Goal: Task Accomplishment & Management: Manage account settings

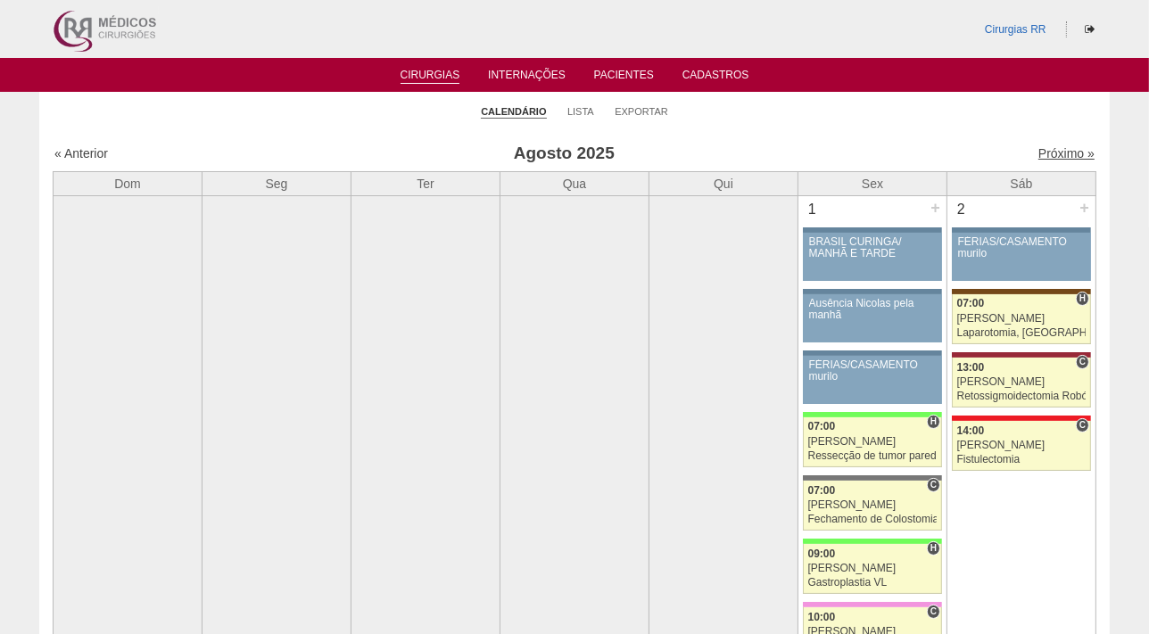
click at [1044, 149] on link "Próximo »" at bounding box center [1067, 153] width 56 height 14
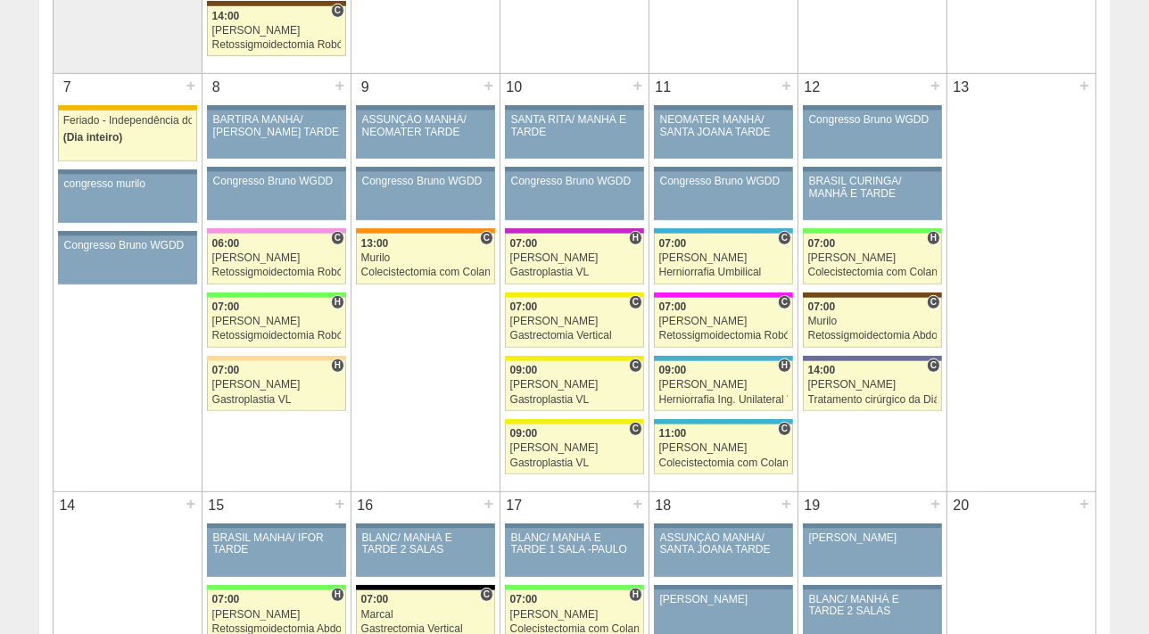
scroll to position [811, 0]
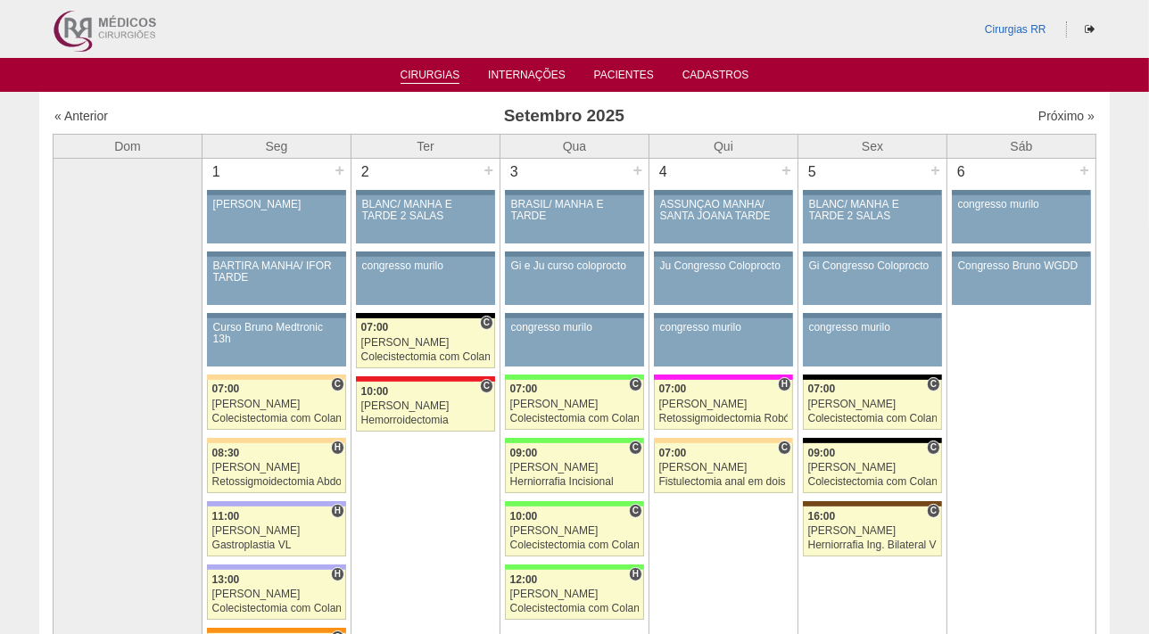
click at [434, 69] on link "Cirurgias" at bounding box center [431, 76] width 60 height 15
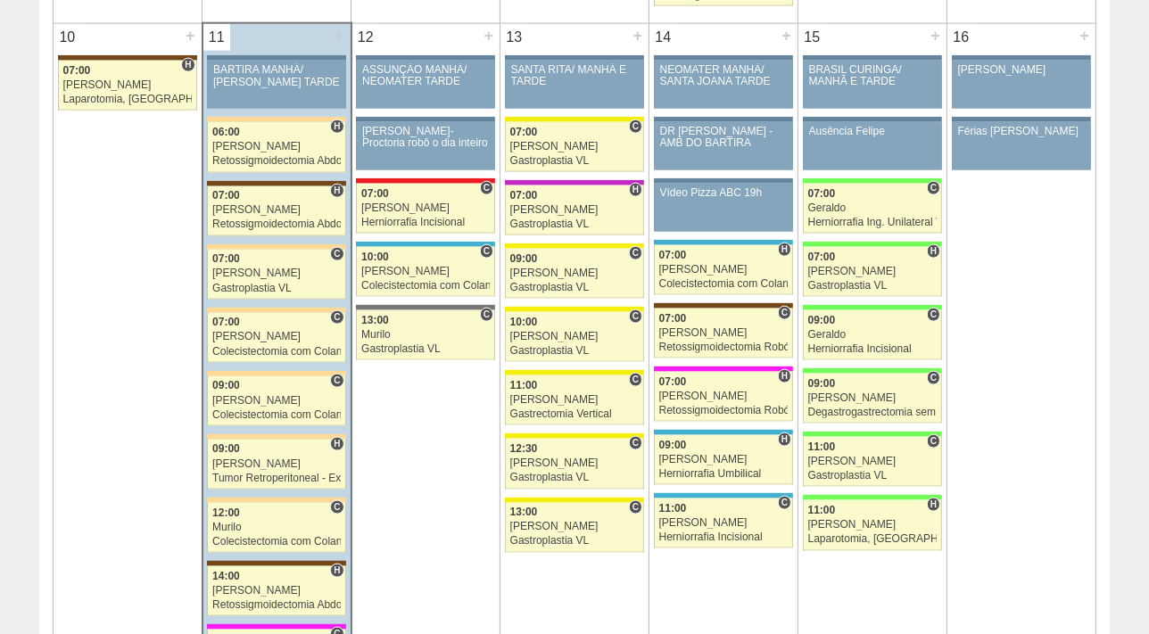
scroll to position [2095, 0]
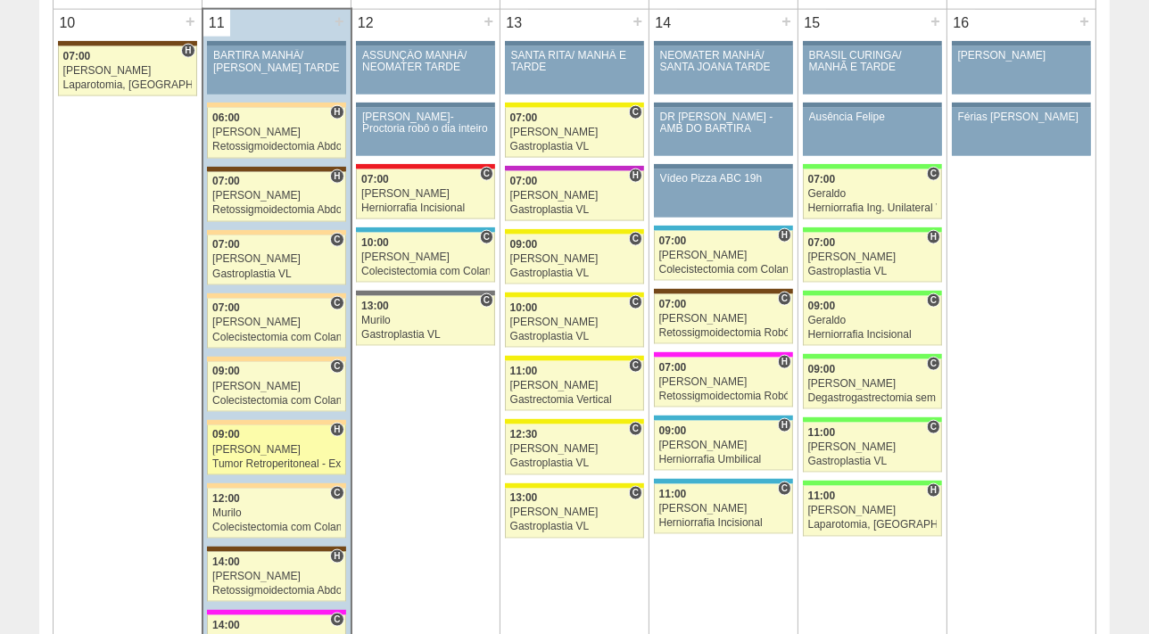
click at [268, 444] on div "[PERSON_NAME]" at bounding box center [276, 450] width 129 height 12
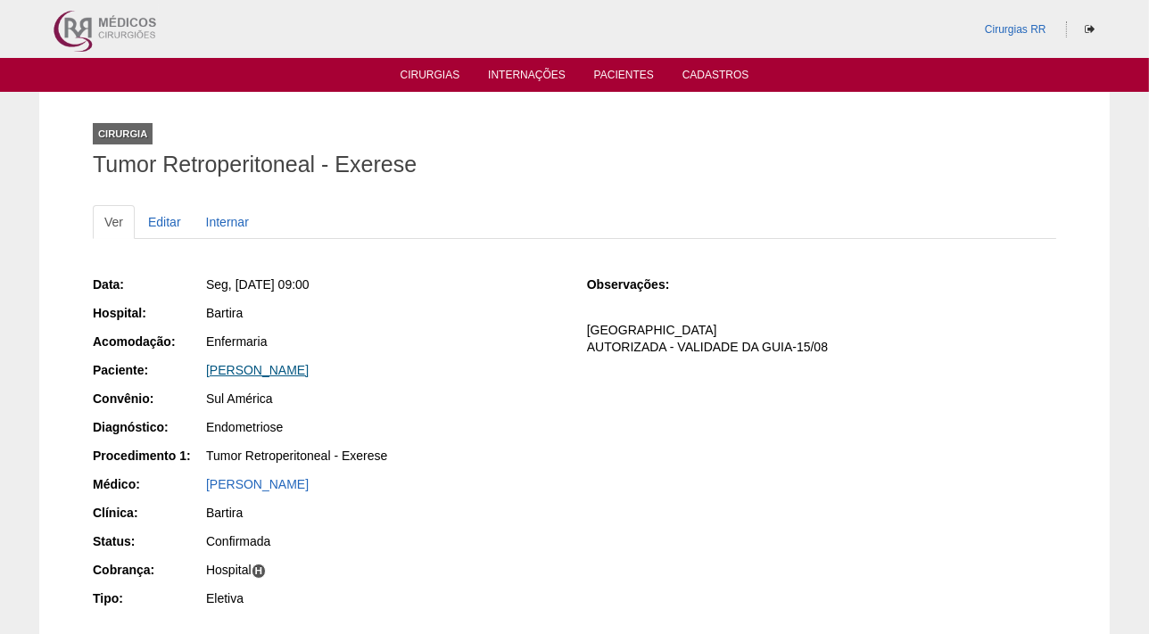
click at [275, 363] on link "[PERSON_NAME]" at bounding box center [257, 370] width 103 height 14
click at [167, 223] on link "Editar" at bounding box center [165, 222] width 56 height 34
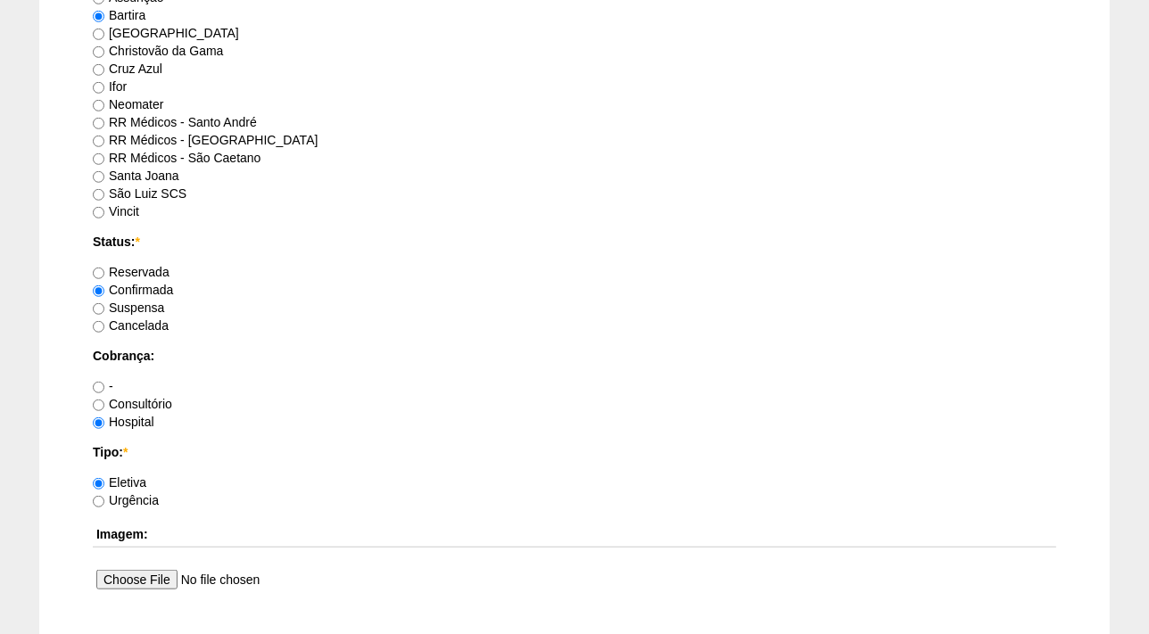
scroll to position [1216, 0]
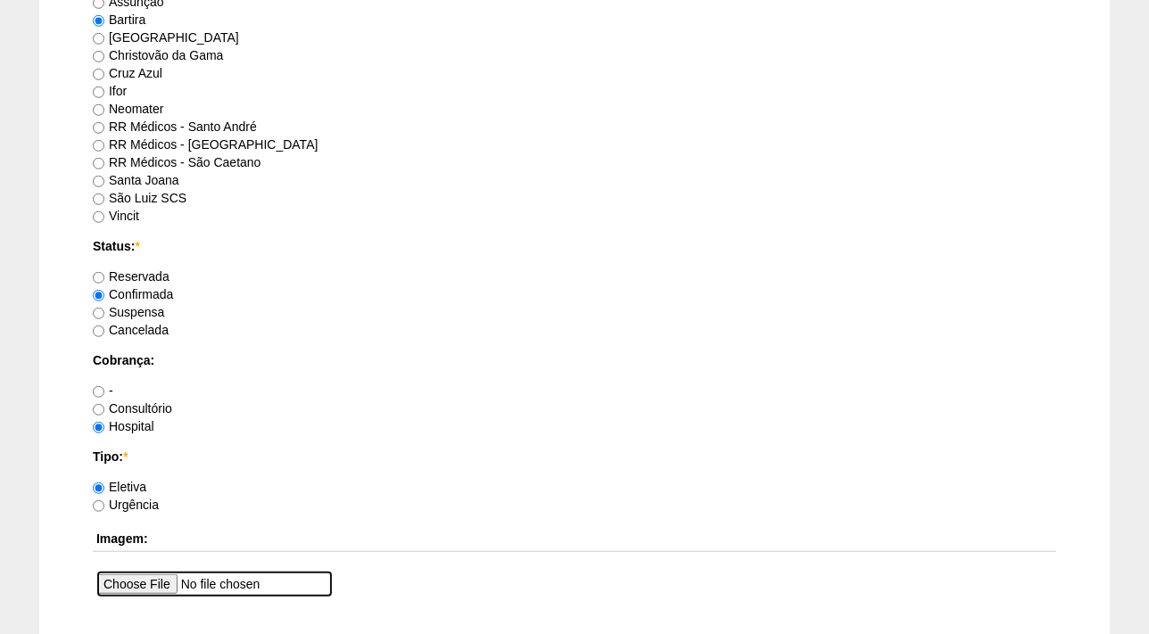
click at [146, 585] on input "file" at bounding box center [214, 584] width 236 height 27
click at [145, 580] on input "file" at bounding box center [214, 584] width 236 height 27
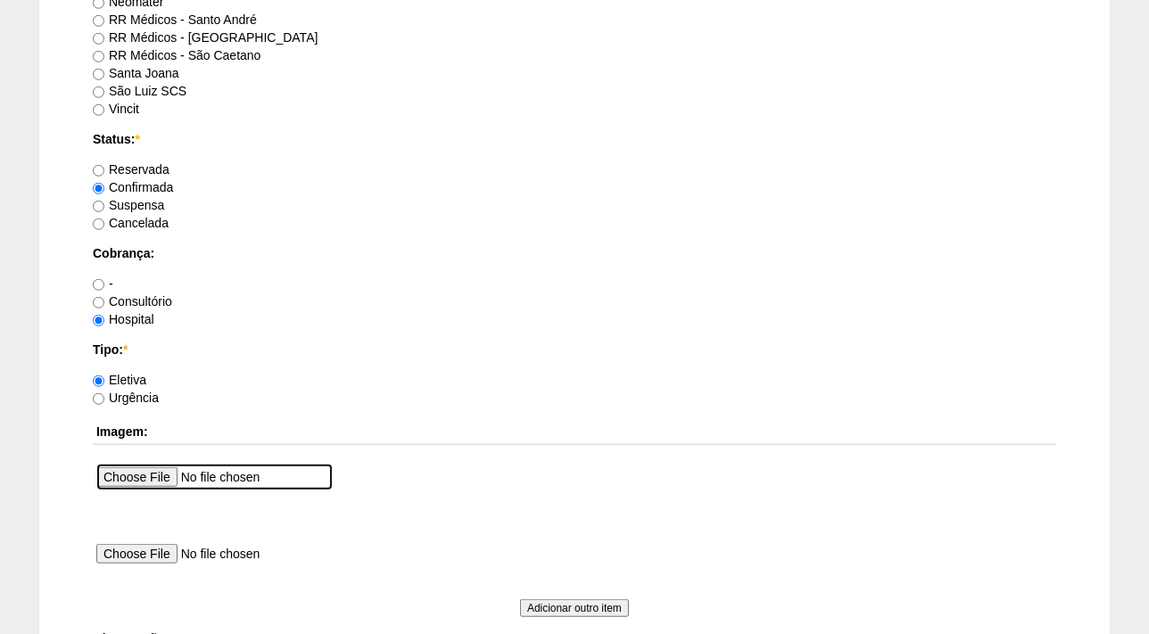
scroll to position [1379, 0]
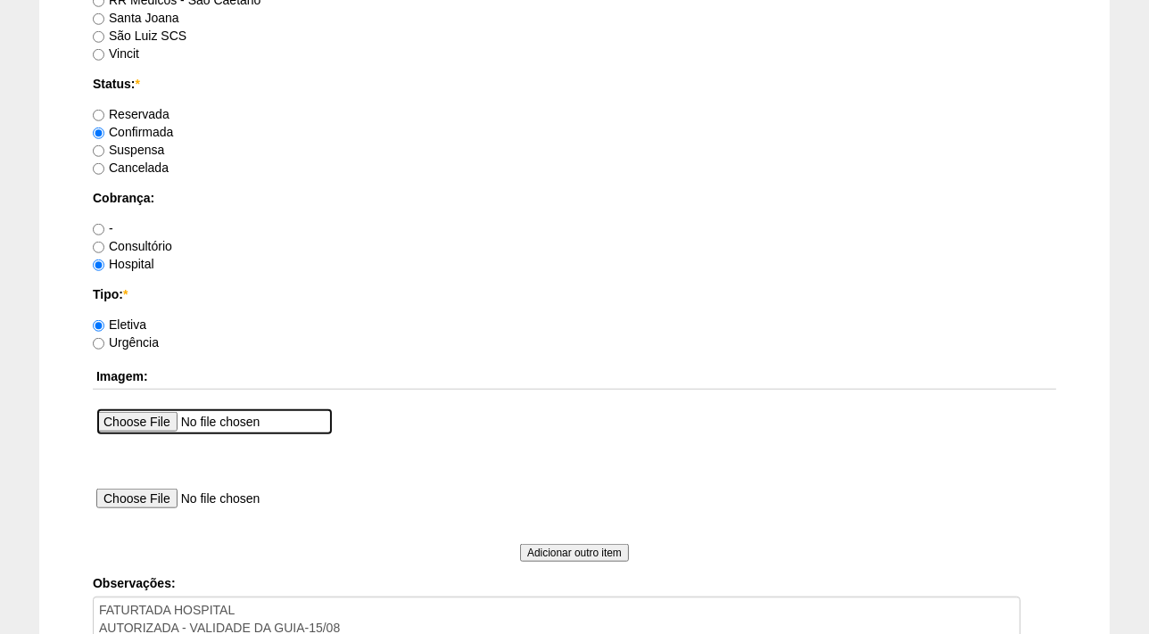
click at [136, 427] on input "file" at bounding box center [214, 422] width 236 height 27
type input "C:\fakepath\guia Erika PACINI.png"
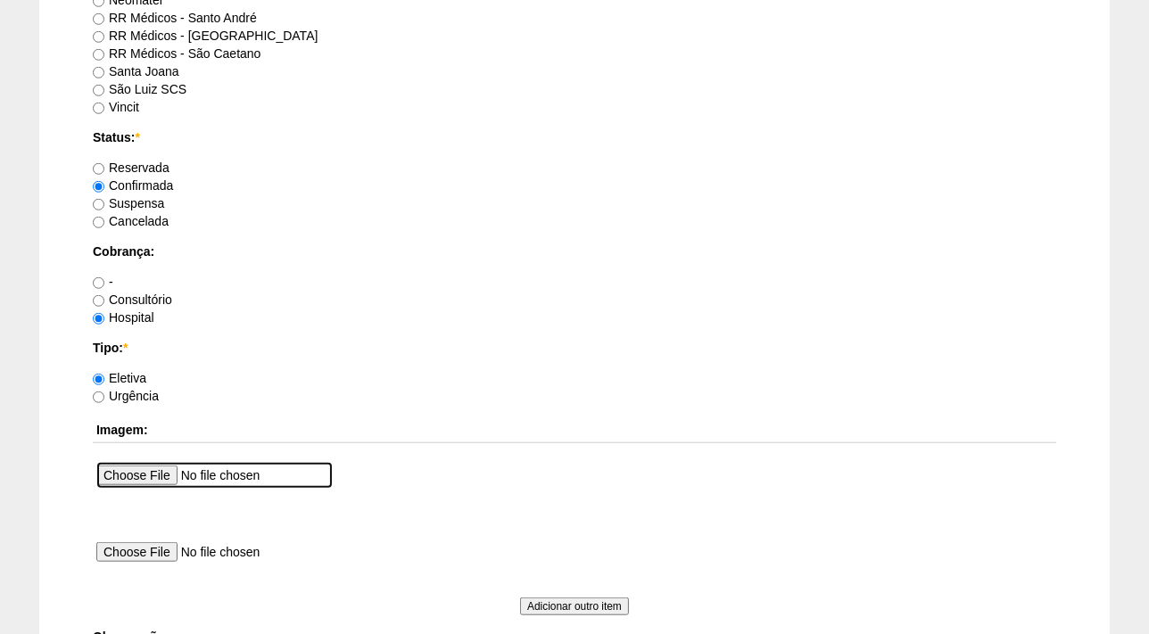
scroll to position [1662, 0]
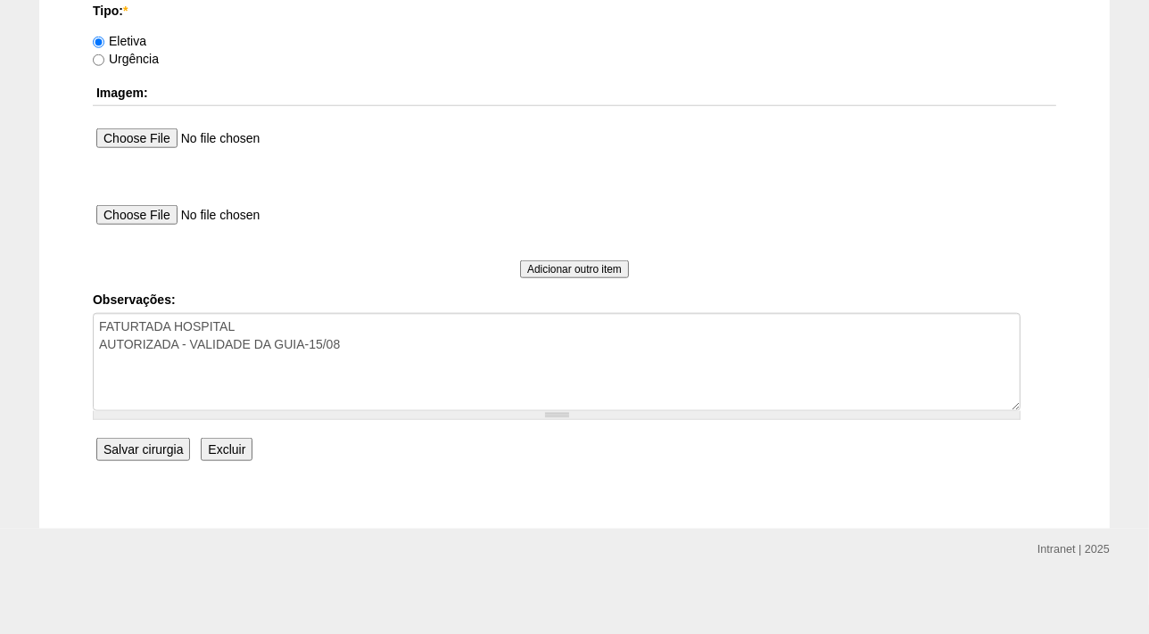
click at [138, 448] on input "Salvar cirurgia" at bounding box center [143, 449] width 94 height 23
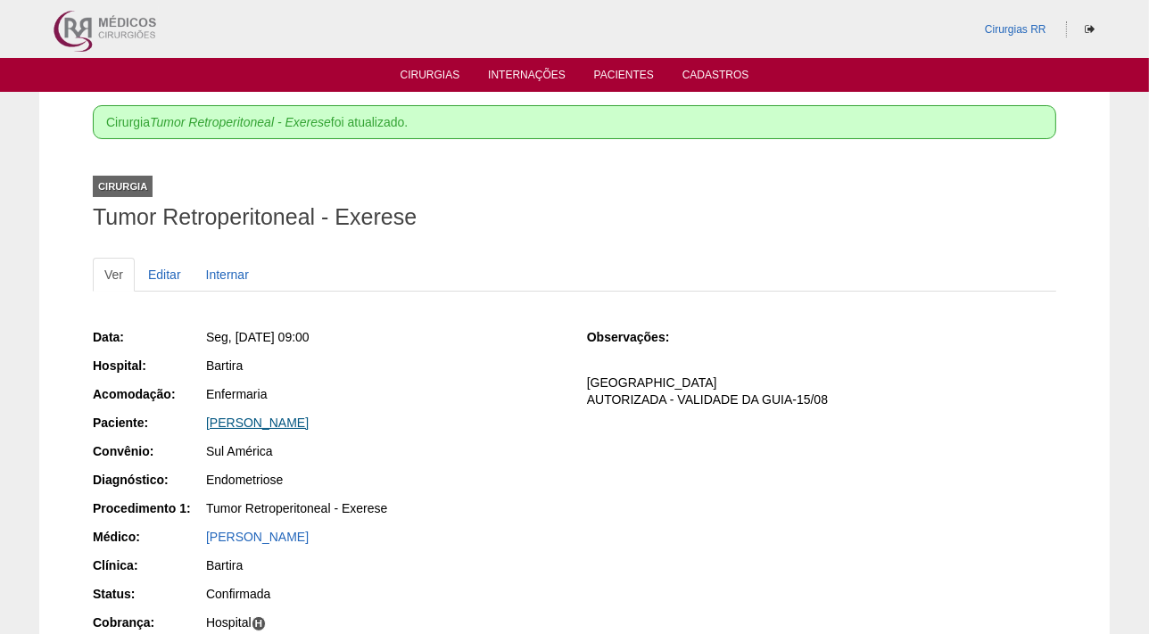
click at [285, 417] on link "[PERSON_NAME]" at bounding box center [257, 423] width 103 height 14
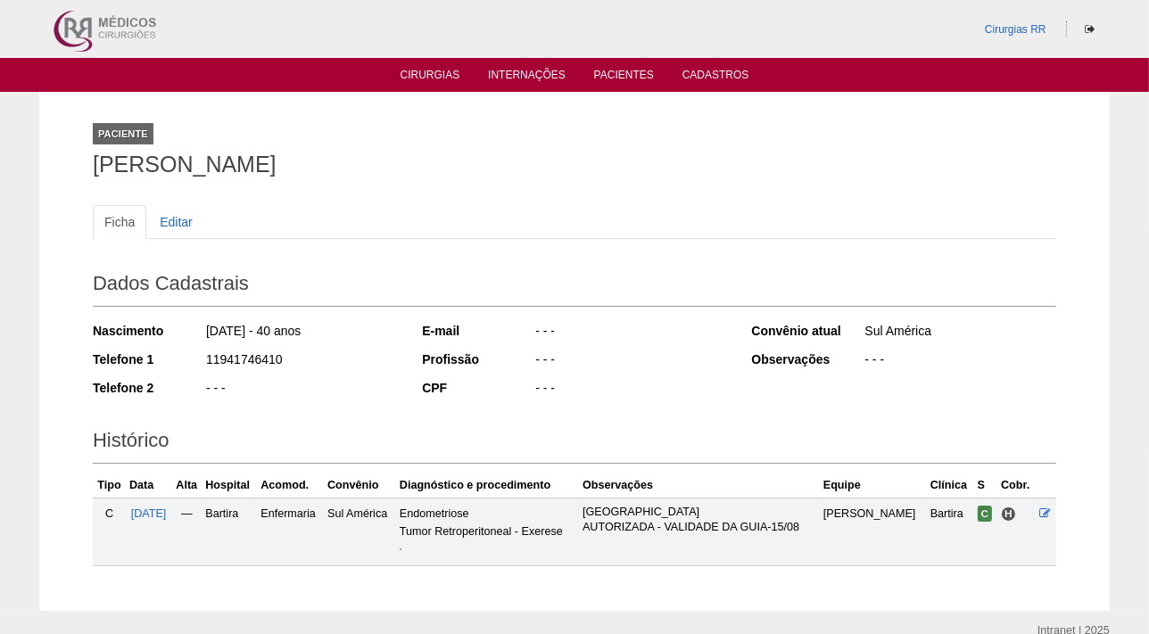
click at [402, 551] on img at bounding box center [401, 550] width 2 height 2
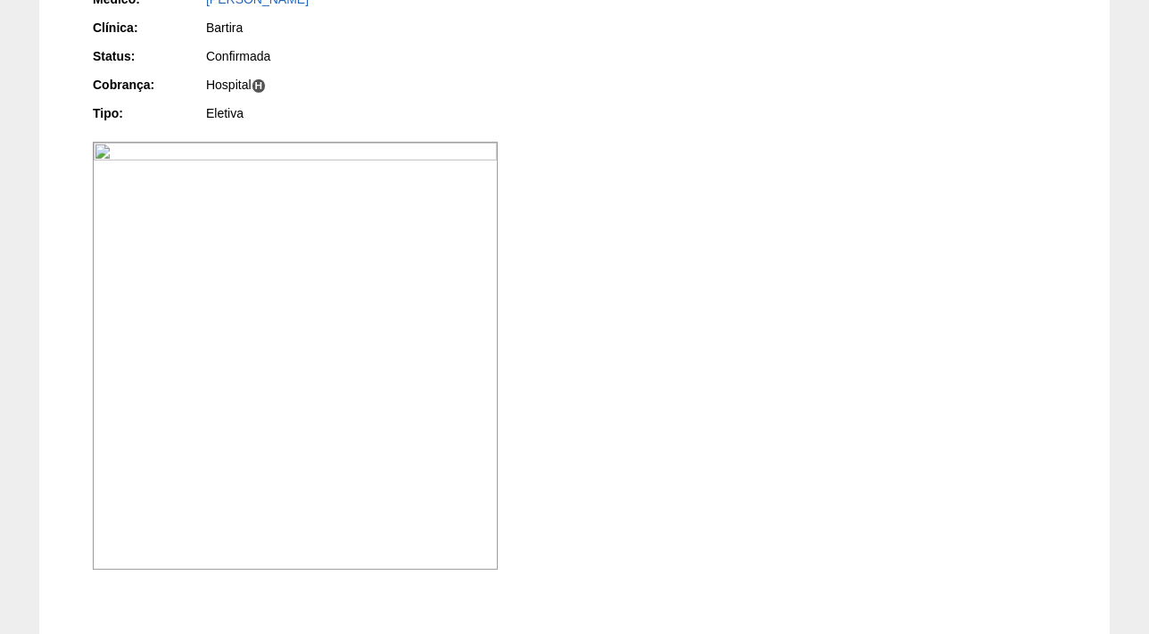
scroll to position [486, 0]
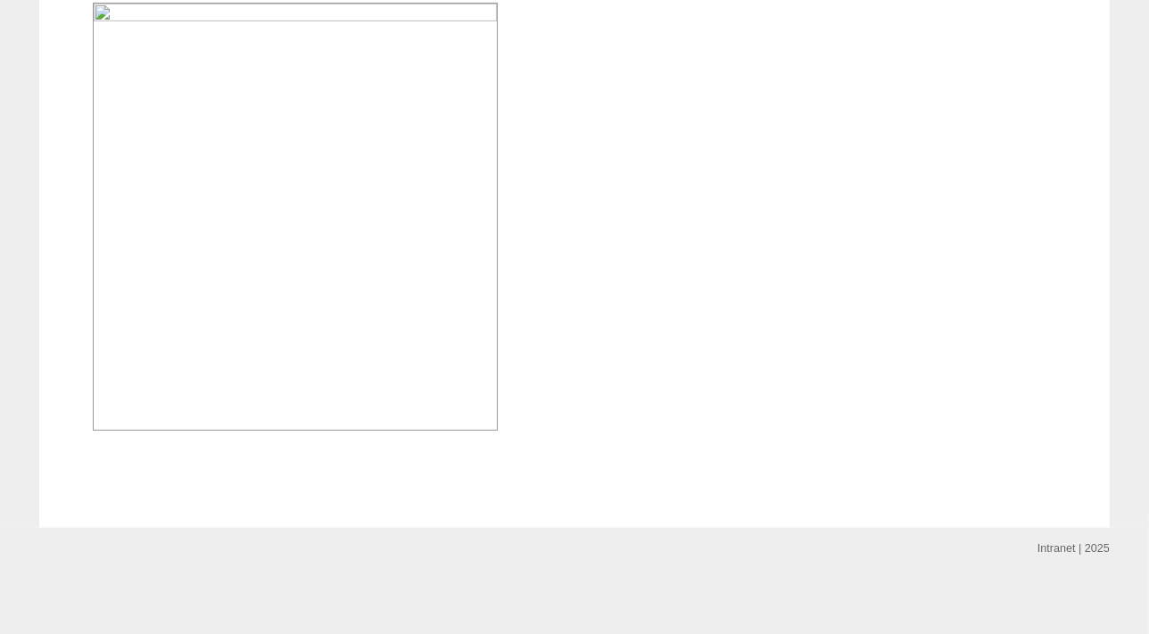
scroll to position [625, 0]
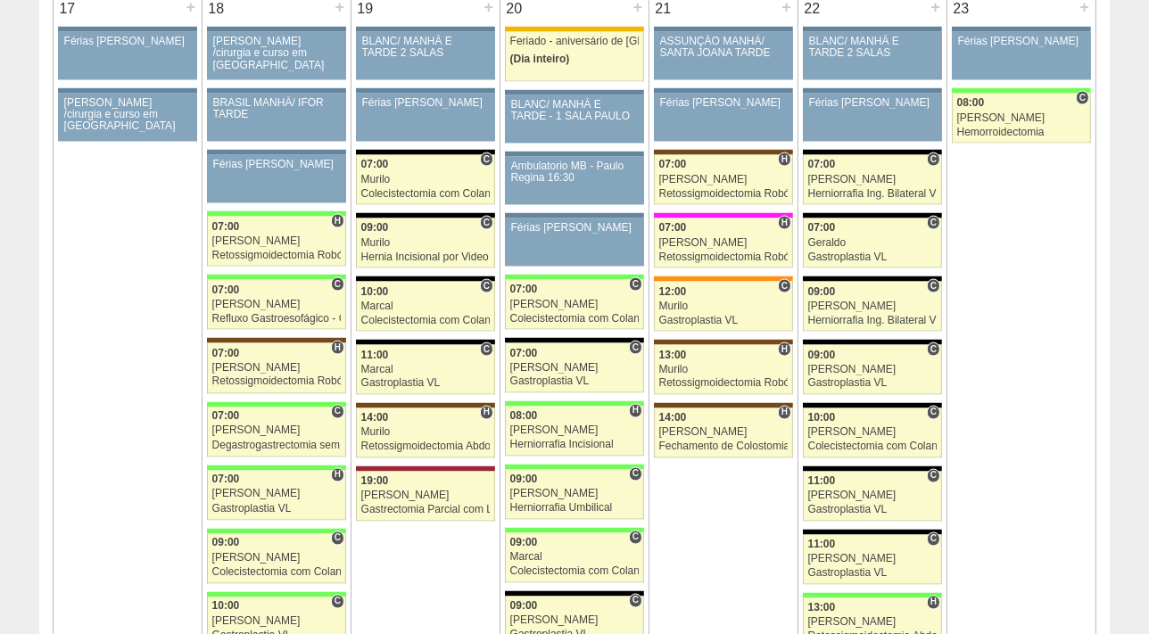
scroll to position [3069, 0]
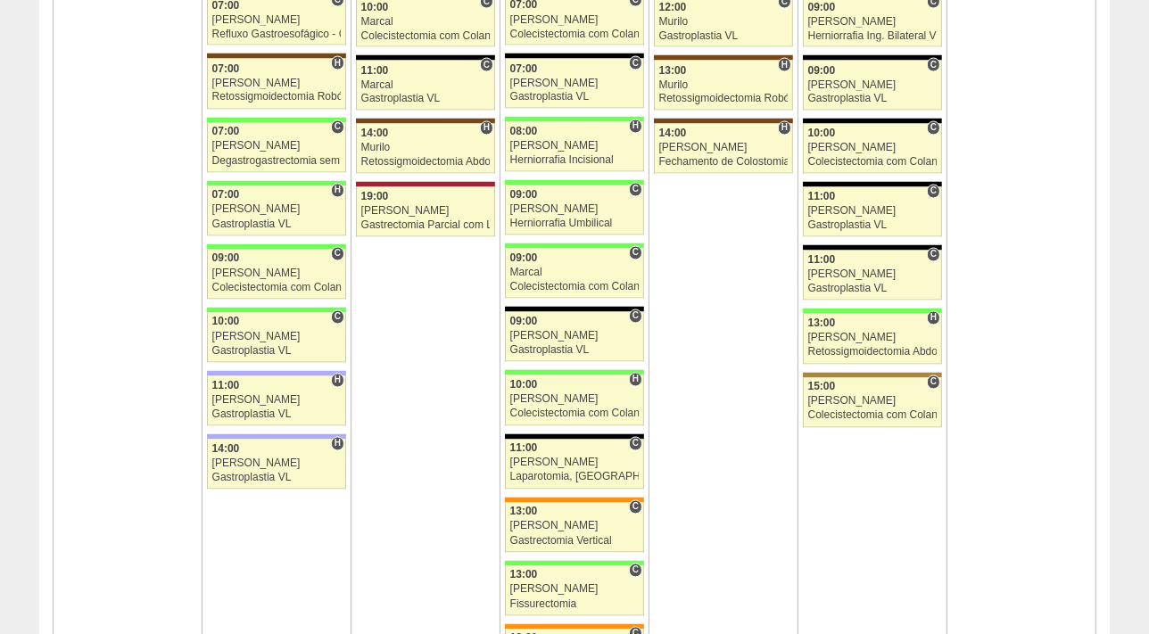
drag, startPoint x: 1148, startPoint y: 369, endPoint x: 1147, endPoint y: 299, distance: 69.6
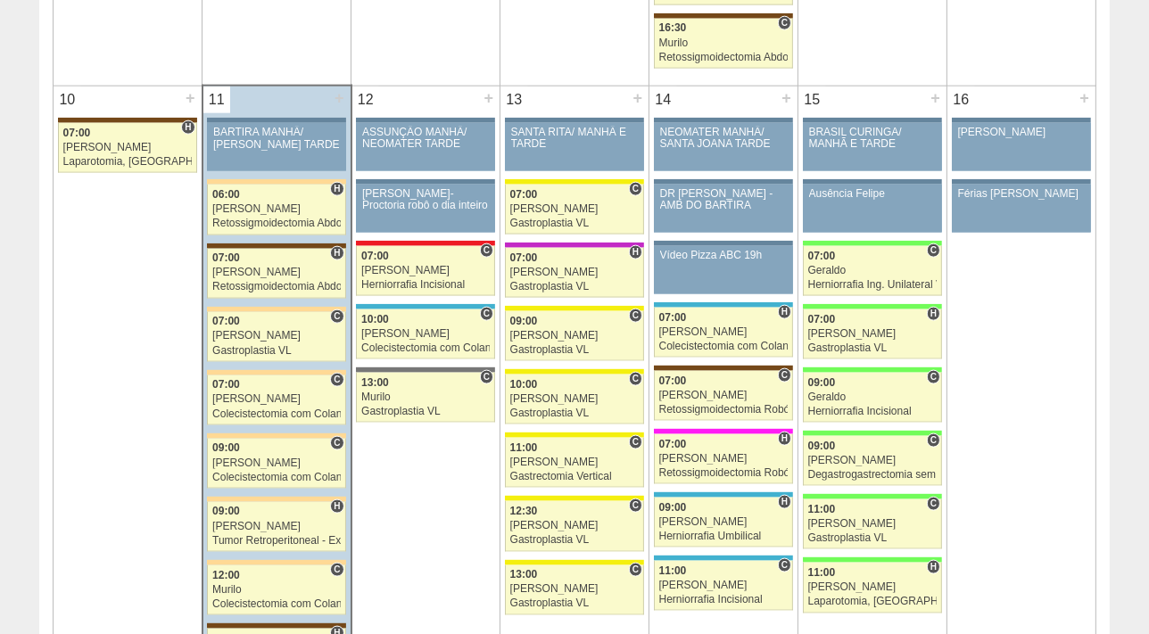
scroll to position [2027, 0]
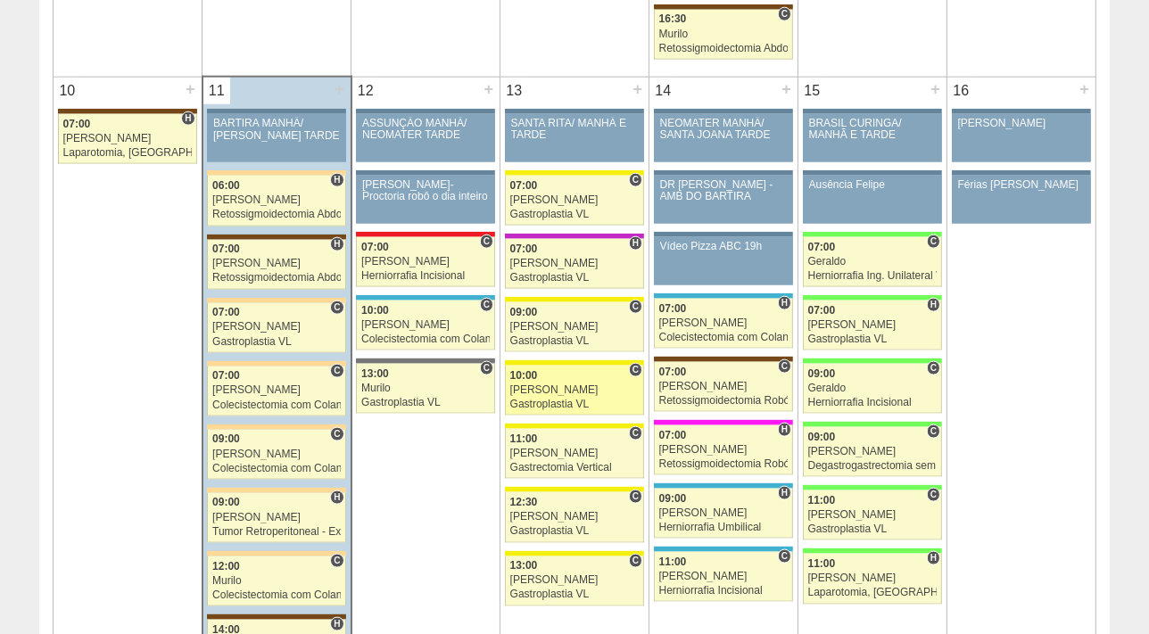
click at [550, 385] on div "[PERSON_NAME]" at bounding box center [574, 391] width 129 height 12
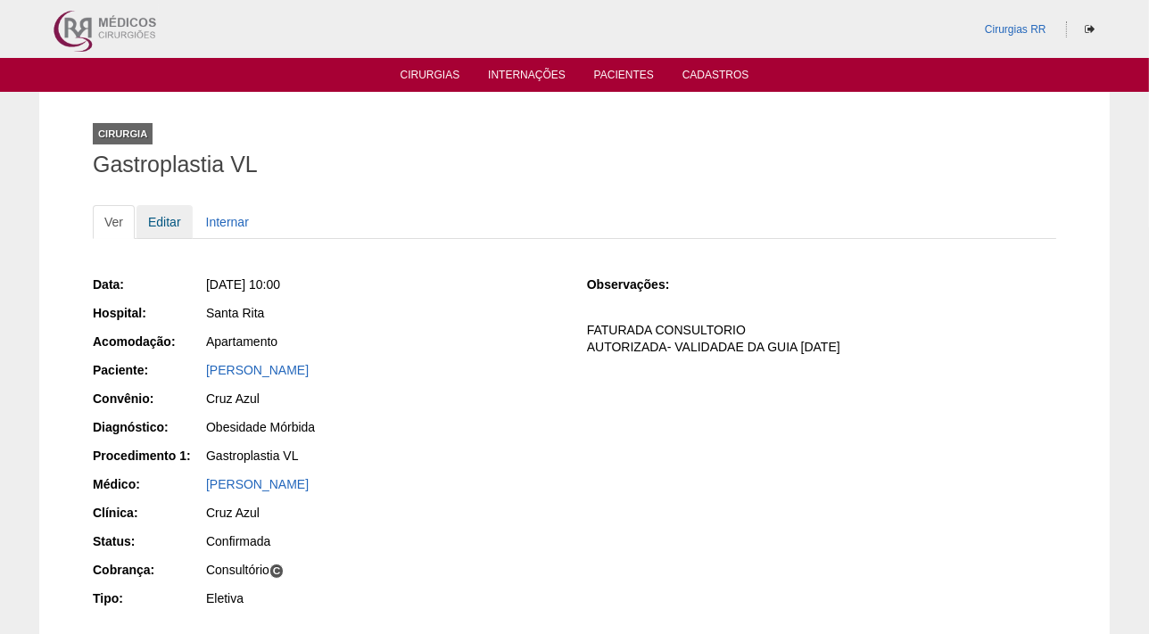
click at [161, 220] on link "Editar" at bounding box center [165, 222] width 56 height 34
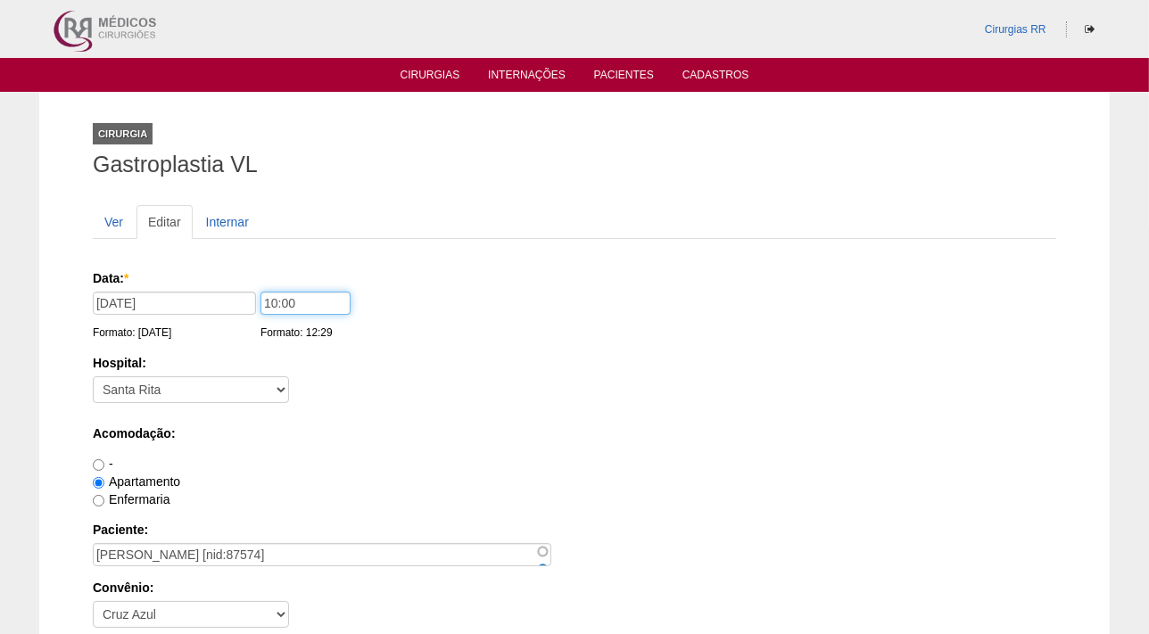
drag, startPoint x: 259, startPoint y: 305, endPoint x: 128, endPoint y: 325, distance: 132.6
click at [128, 287] on div "Data: * [DATE] Formato: [DATE] 10:00 Formato: 12:29" at bounding box center [572, 278] width 958 height 18
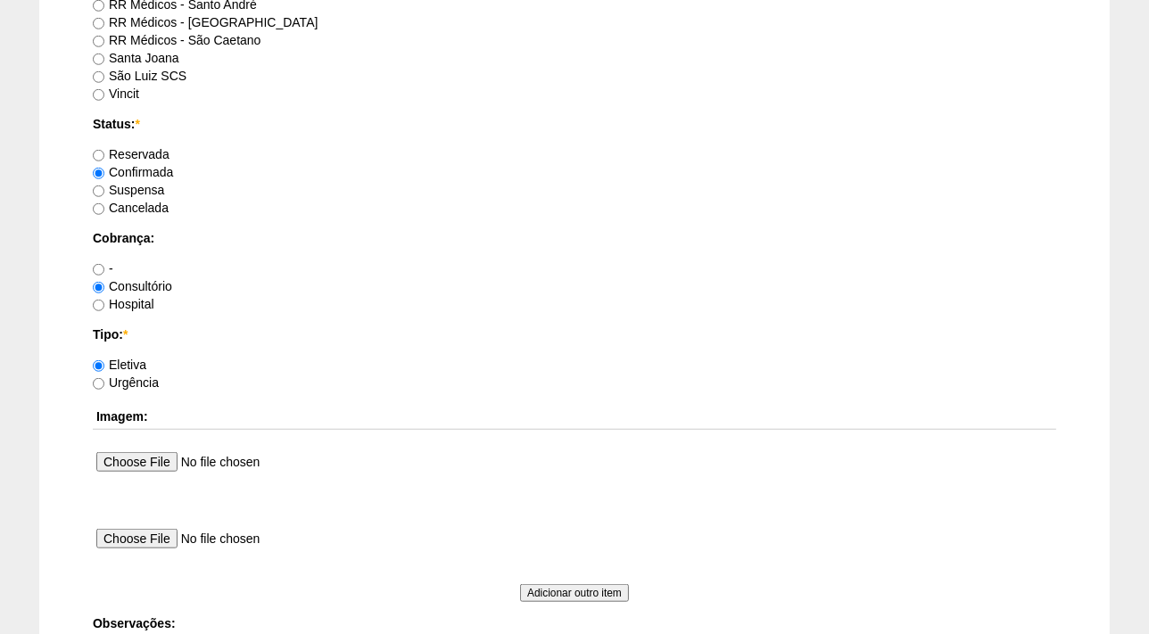
scroll to position [1662, 0]
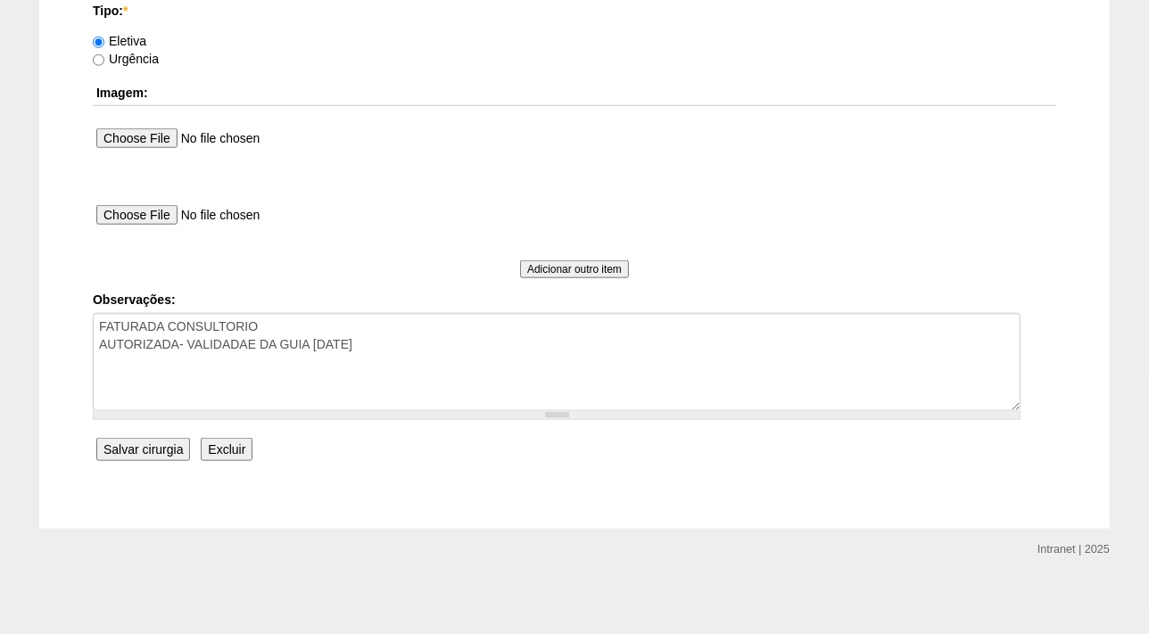
type input "07:00"
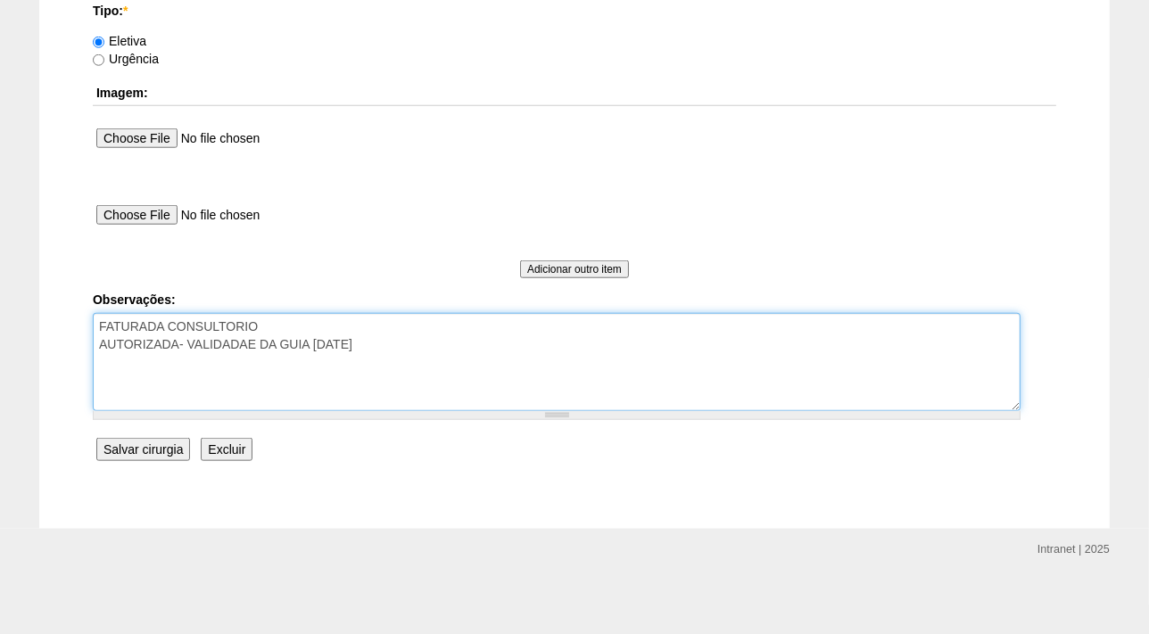
click at [518, 363] on textarea "FATURADA CONSULTORIO AUTORIZADA- VALIDADAE DA GUIA 16/08/2025" at bounding box center [557, 362] width 928 height 98
type textarea "FATURADA CONSULTORIO AUTORIZADA- VALIDADAE DA GUIA 16/08/2025 PACIENTE ALERGICA…"
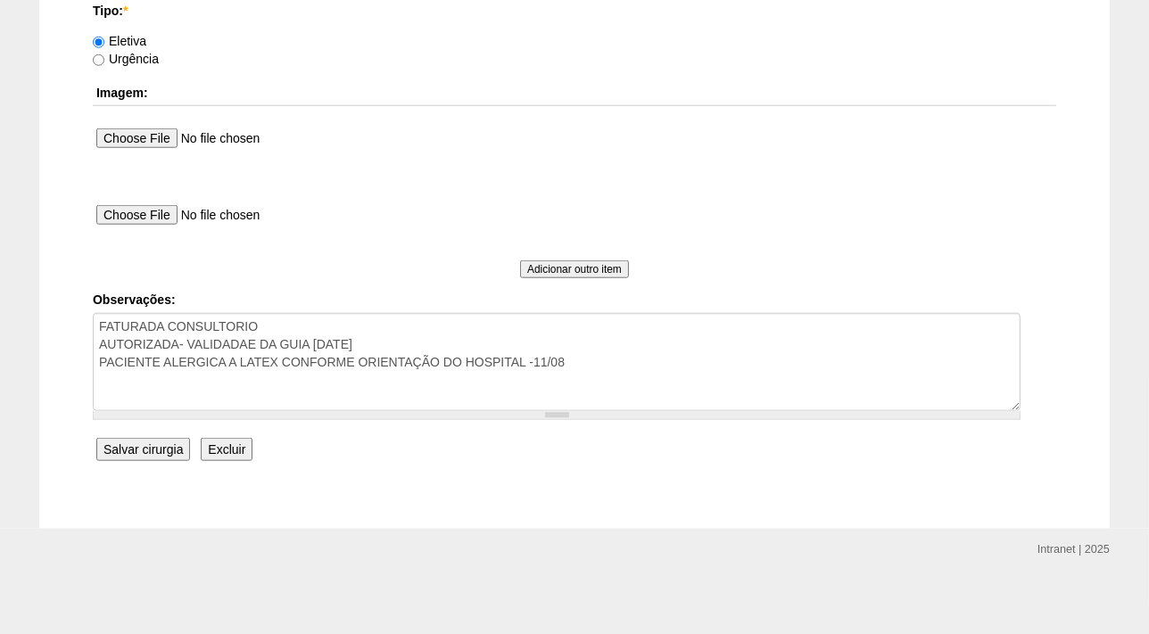
click at [145, 444] on input "Salvar cirurgia" at bounding box center [143, 449] width 94 height 23
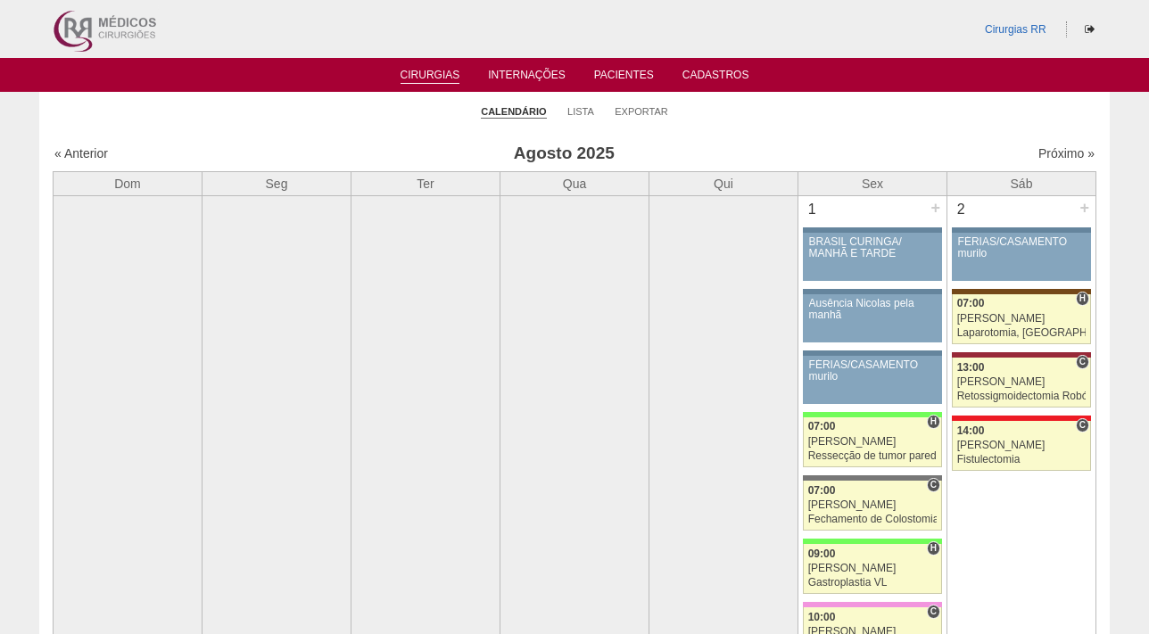
scroll to position [2027, 0]
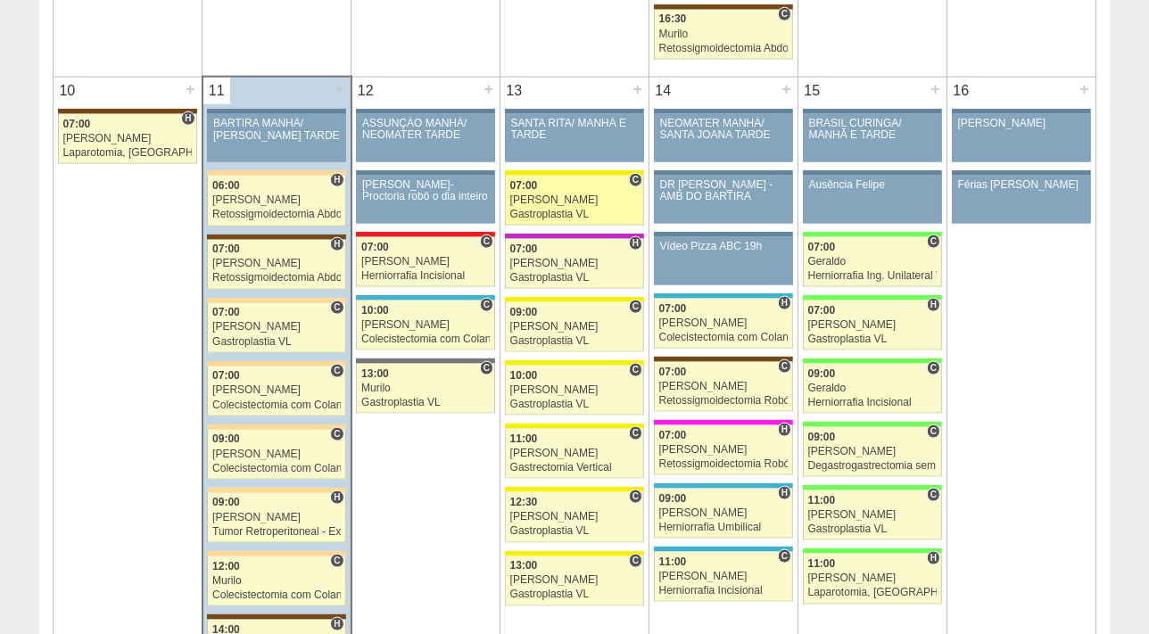
click at [528, 198] on div "[PERSON_NAME]" at bounding box center [574, 201] width 129 height 12
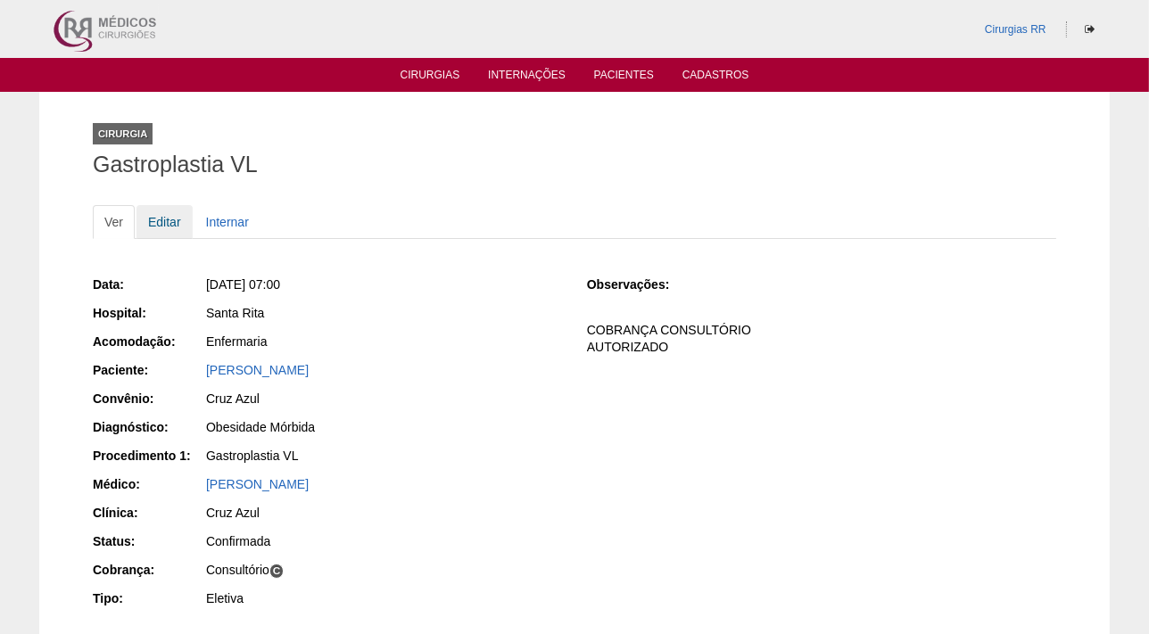
click at [164, 223] on link "Editar" at bounding box center [165, 222] width 56 height 34
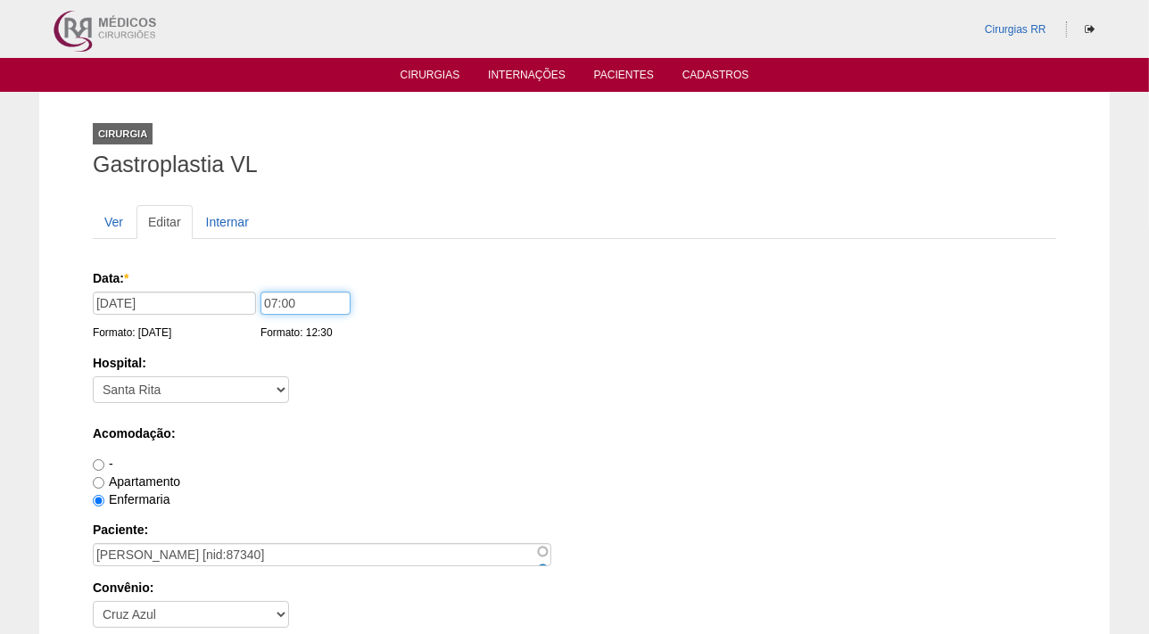
drag, startPoint x: 331, startPoint y: 300, endPoint x: 203, endPoint y: 291, distance: 128.8
click at [205, 287] on div "Data: * 13/08/2025 Formato: 11/08/2025 07:00 Formato: 12:30" at bounding box center [572, 278] width 958 height 18
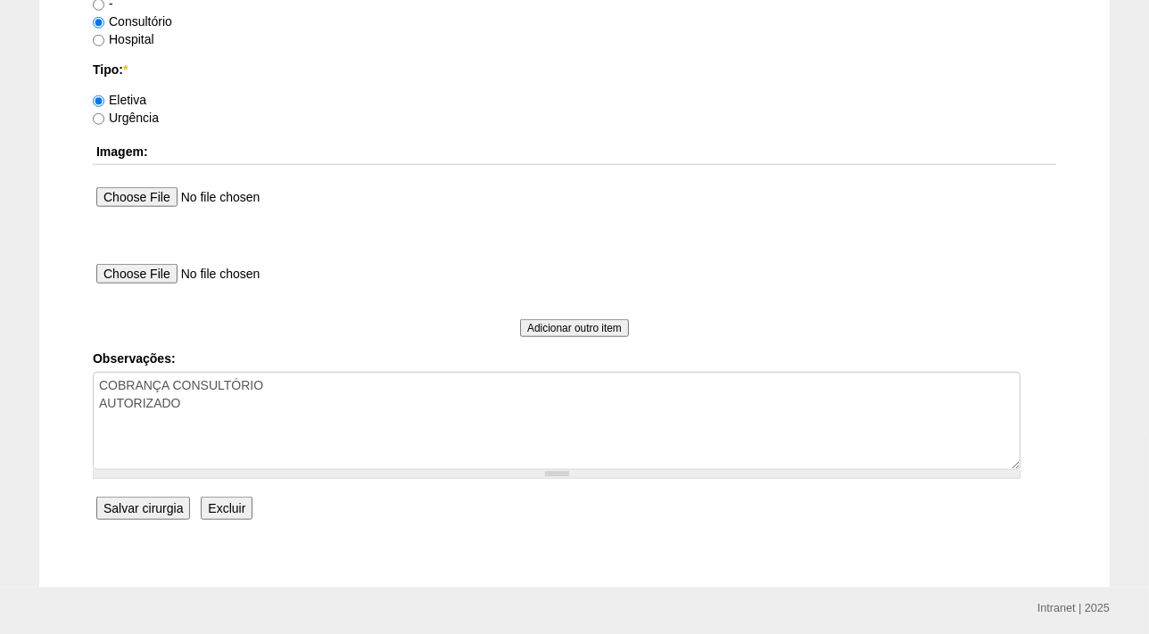
scroll to position [1625, 0]
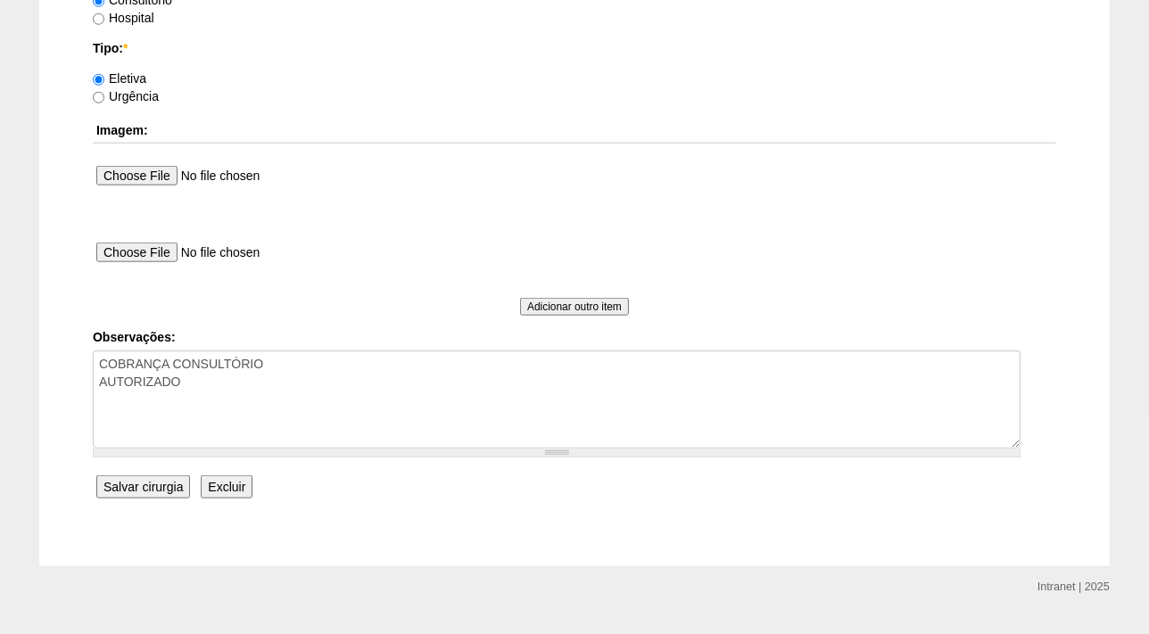
type input "10:00"
click at [139, 490] on input "Salvar cirurgia" at bounding box center [143, 487] width 94 height 23
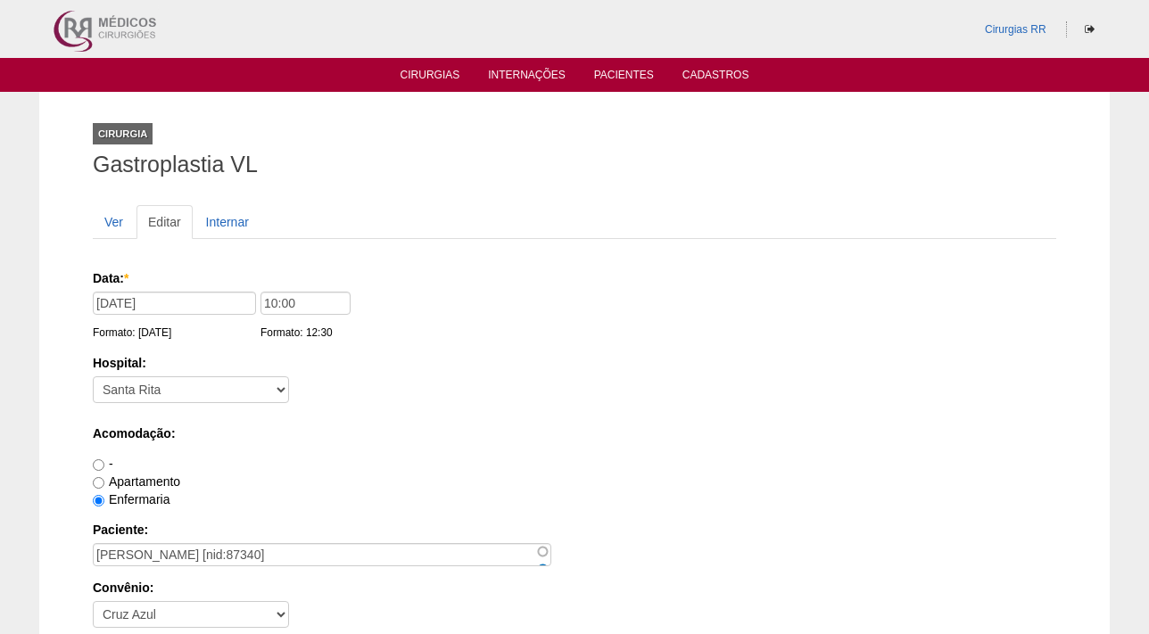
scroll to position [1625, 0]
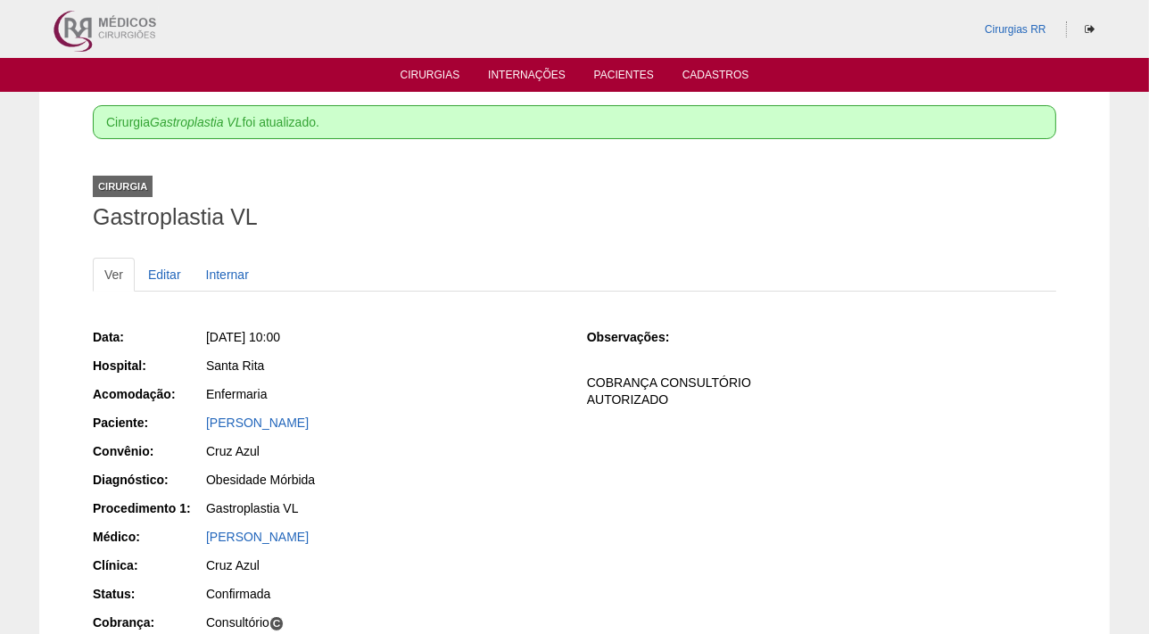
drag, startPoint x: 473, startPoint y: 419, endPoint x: 165, endPoint y: 420, distance: 307.9
click at [165, 420] on div "Paciente: [PERSON_NAME]" at bounding box center [327, 425] width 469 height 22
copy div "Paciente: [PERSON_NAME]"
click at [425, 73] on link "Cirurgias" at bounding box center [431, 76] width 60 height 15
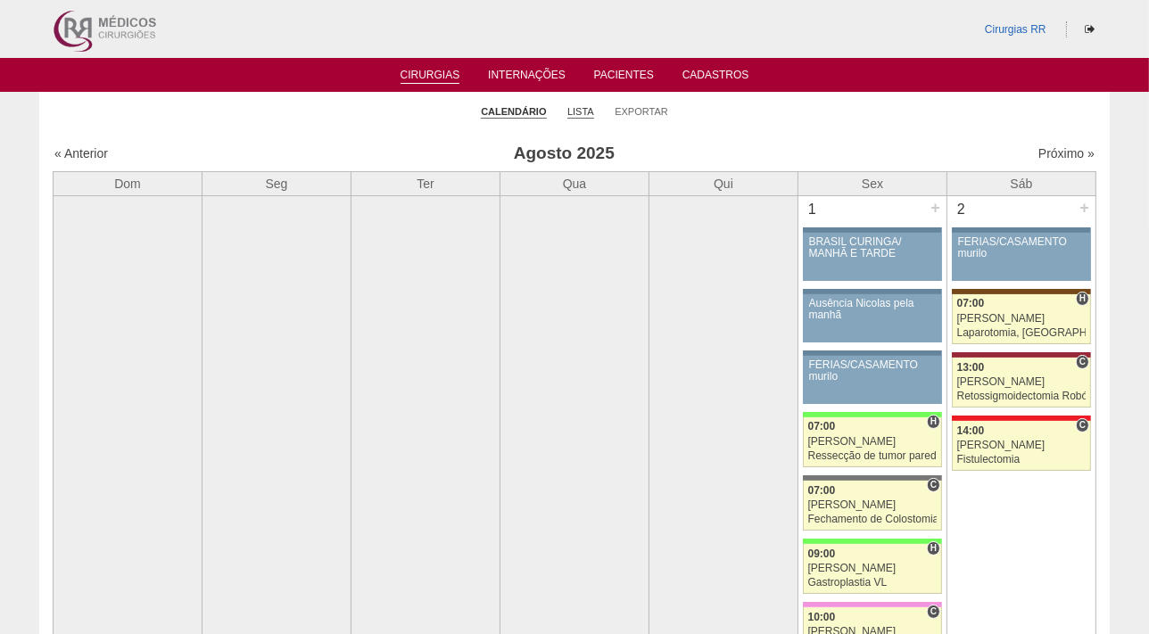
click at [583, 105] on link "Lista" at bounding box center [581, 111] width 27 height 13
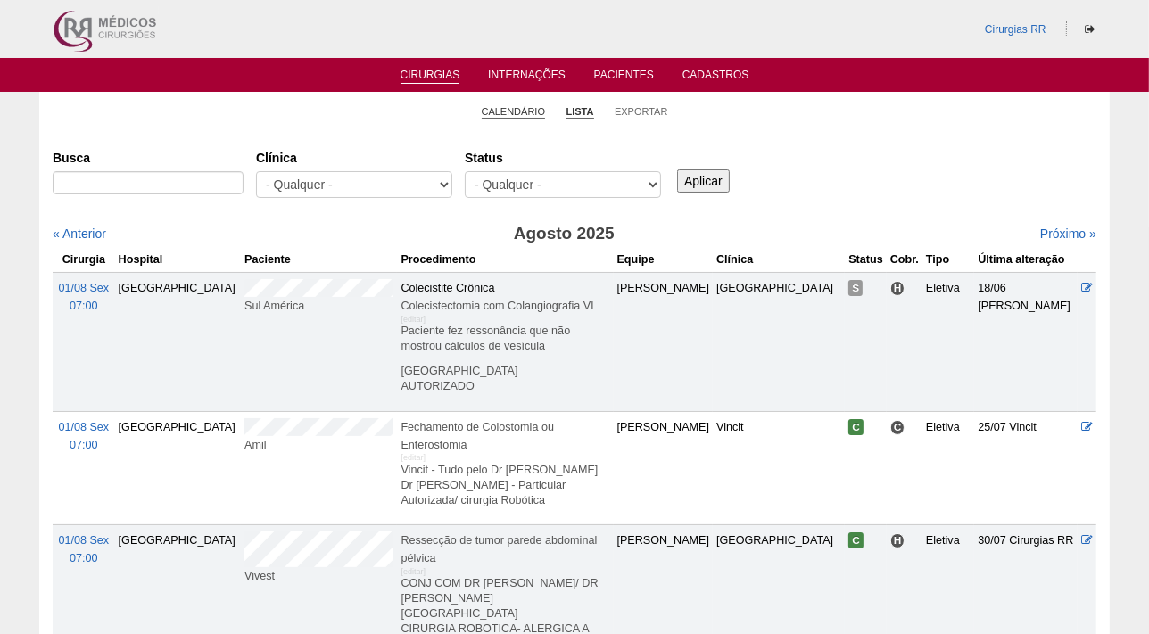
click at [503, 107] on link "Calendário" at bounding box center [514, 111] width 64 height 13
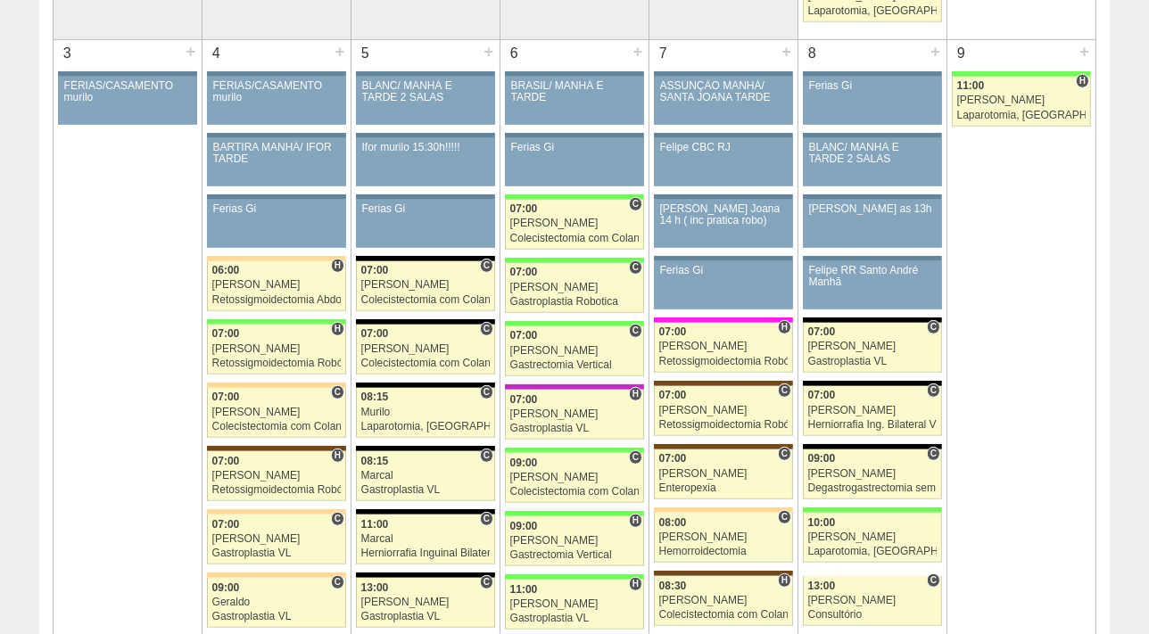
scroll to position [2053, 0]
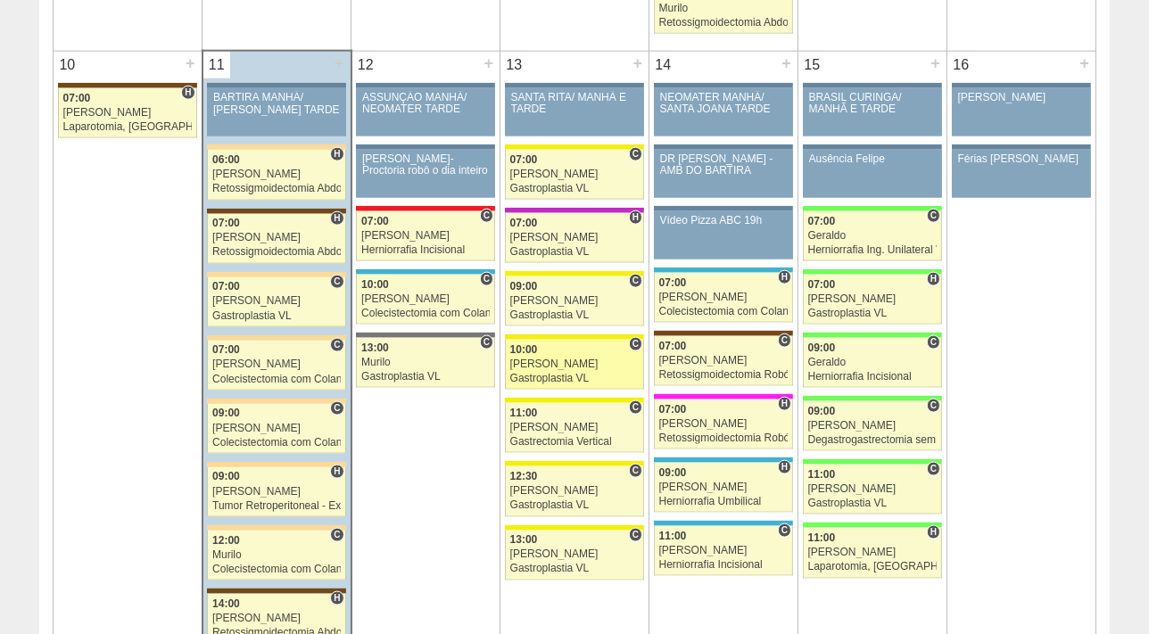
click at [556, 359] on div "Paulo Regina" at bounding box center [574, 365] width 129 height 12
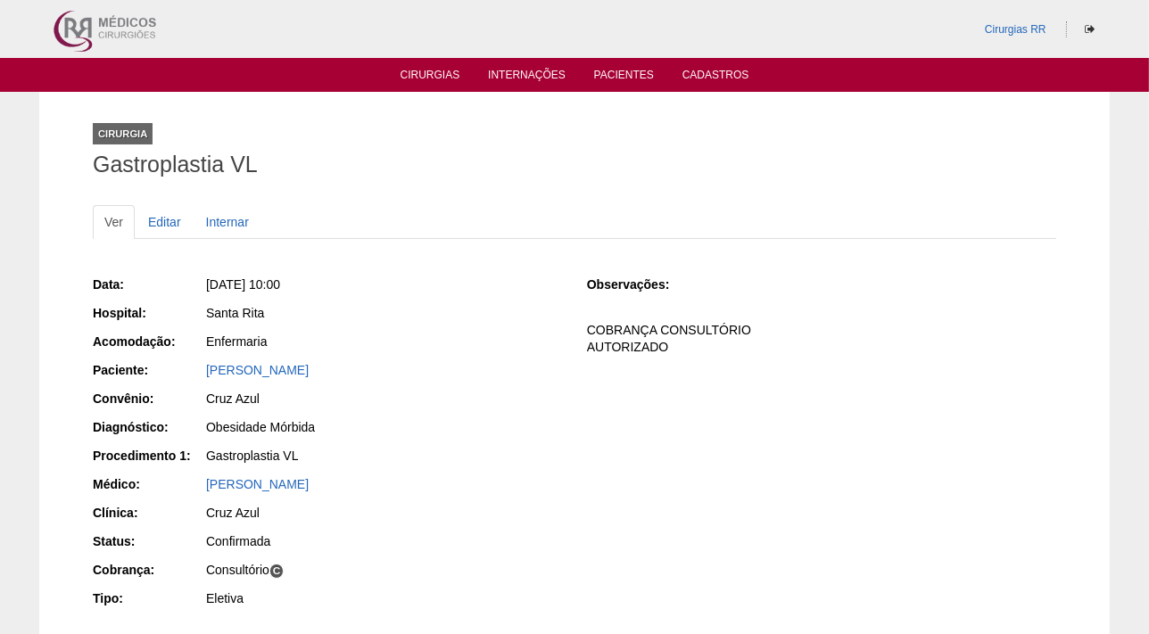
drag, startPoint x: 486, startPoint y: 375, endPoint x: 201, endPoint y: 375, distance: 285.6
click at [201, 375] on div "Paciente: [PERSON_NAME]" at bounding box center [327, 372] width 469 height 22
copy div "Paciente: [PERSON_NAME]"
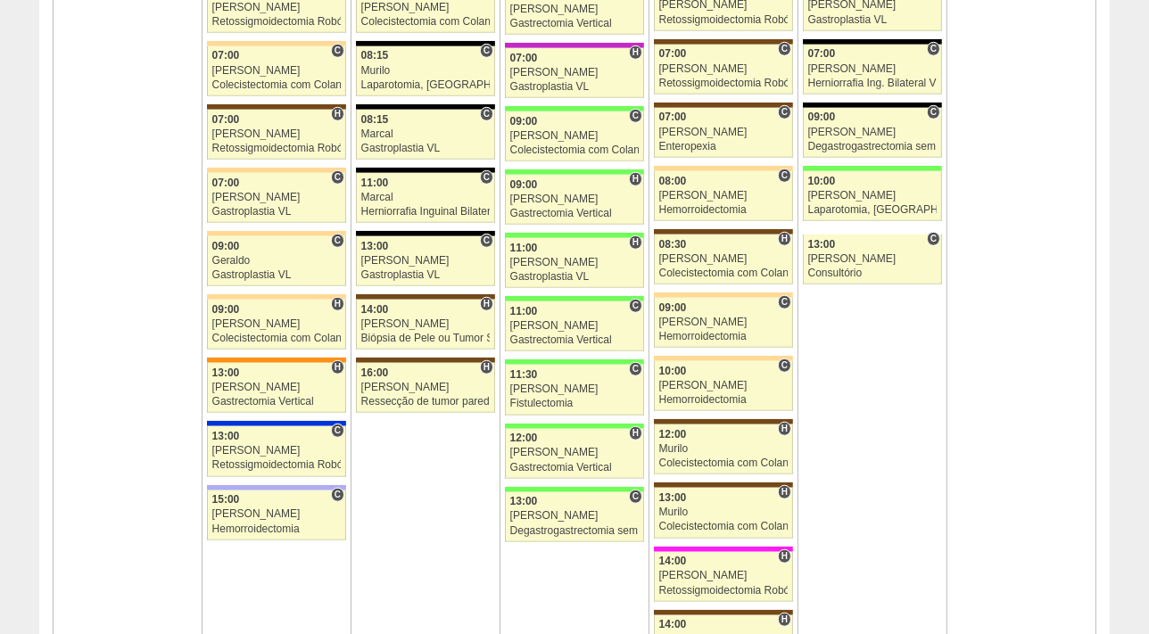
scroll to position [1161, 0]
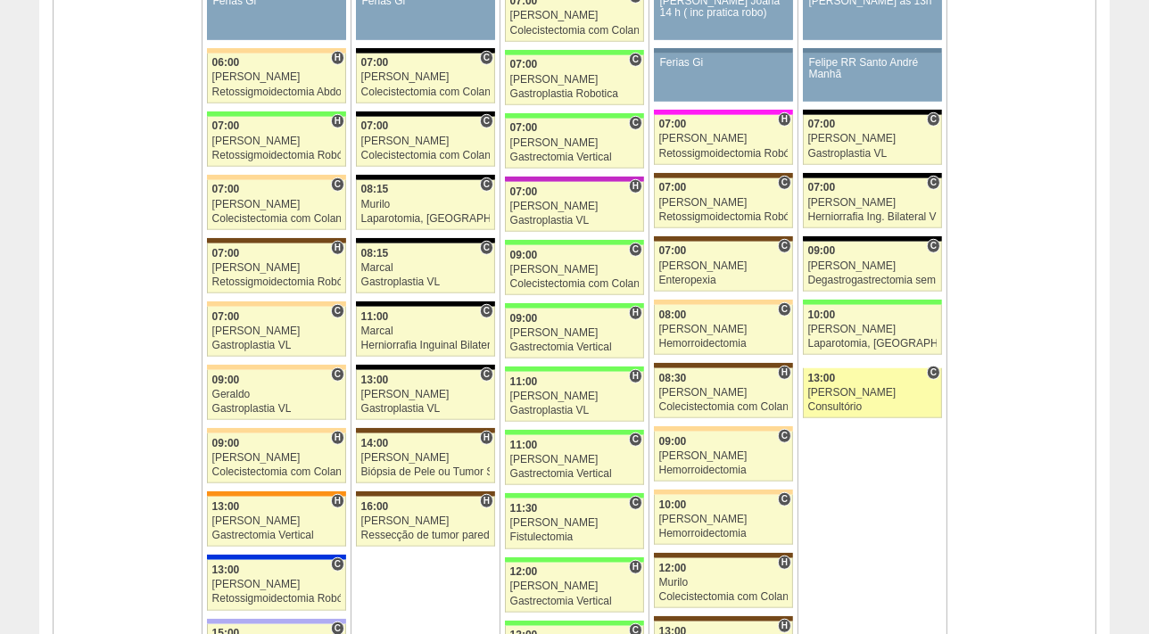
click at [861, 377] on div "13:00" at bounding box center [872, 379] width 129 height 12
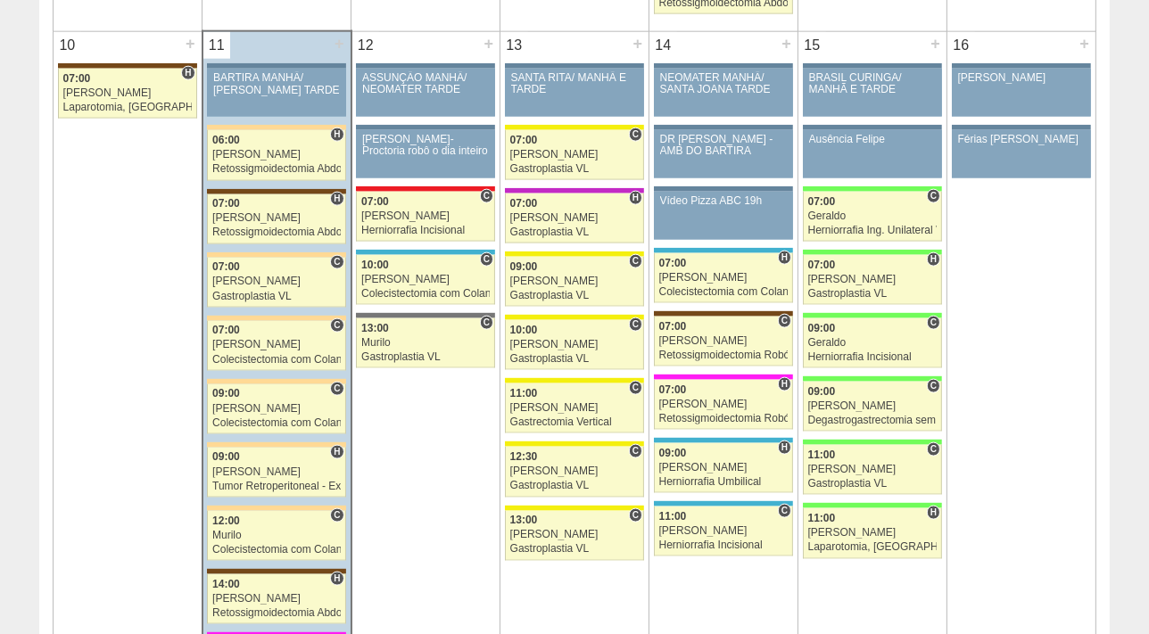
scroll to position [2053, 0]
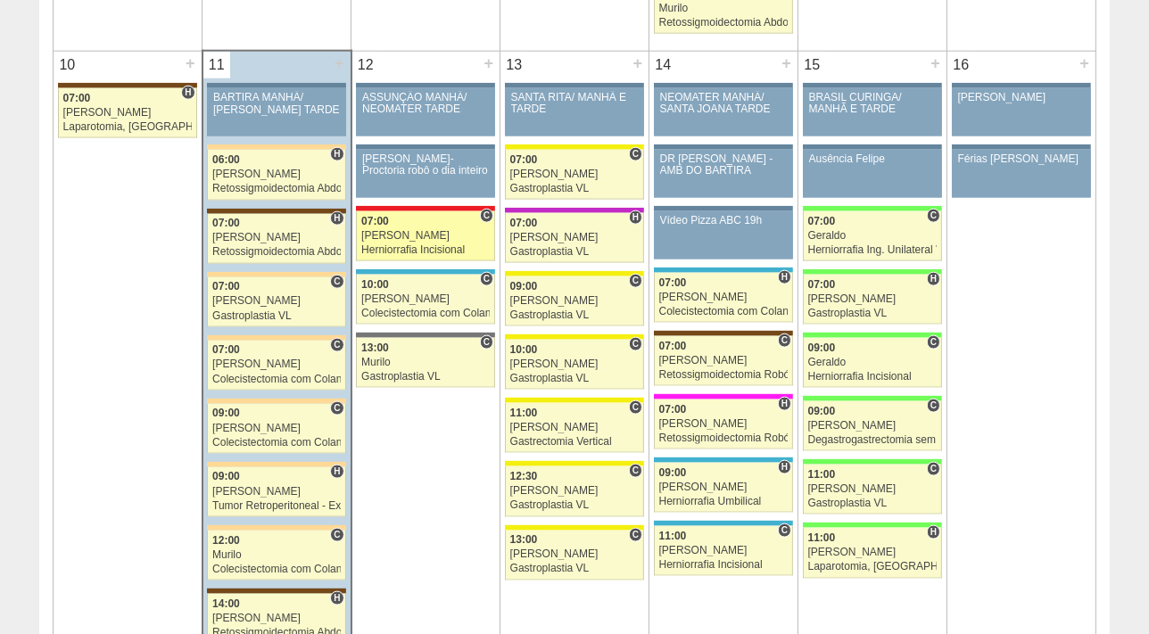
click at [403, 220] on link "87257 Ricardo Fernandes C 07:00 Ricardo Fernandes Herniorrafia Incisional Hospi…" at bounding box center [425, 236] width 139 height 50
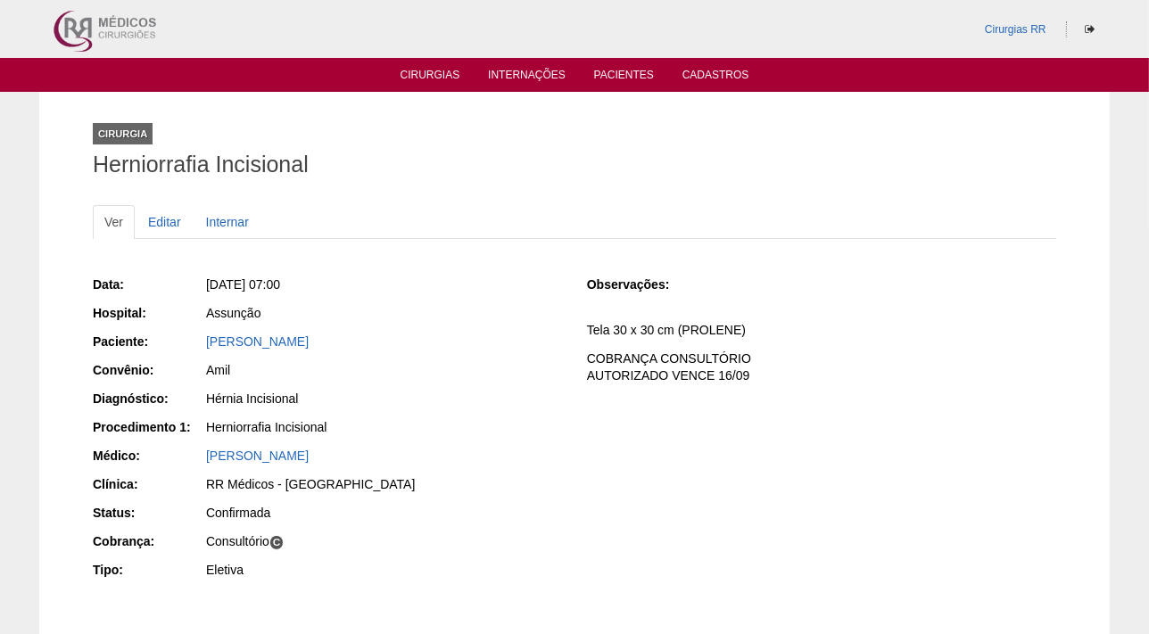
drag, startPoint x: 294, startPoint y: 338, endPoint x: 182, endPoint y: 339, distance: 111.6
click at [184, 341] on div "Paciente: [PERSON_NAME]" at bounding box center [327, 344] width 469 height 22
copy div "Paciente: [PERSON_NAME]"
drag, startPoint x: 376, startPoint y: 286, endPoint x: 229, endPoint y: 281, distance: 146.4
click at [229, 281] on div "[DATE] 07:00" at bounding box center [384, 285] width 356 height 18
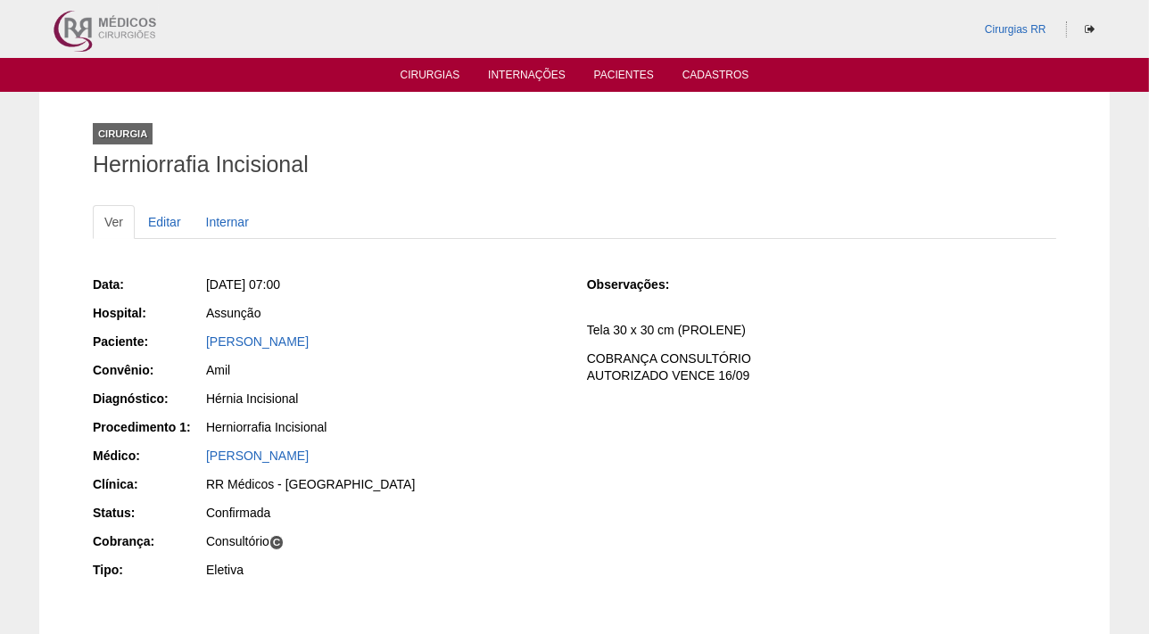
copy span "[DATE] 07:00"
click at [426, 79] on link "Cirurgias" at bounding box center [431, 76] width 60 height 15
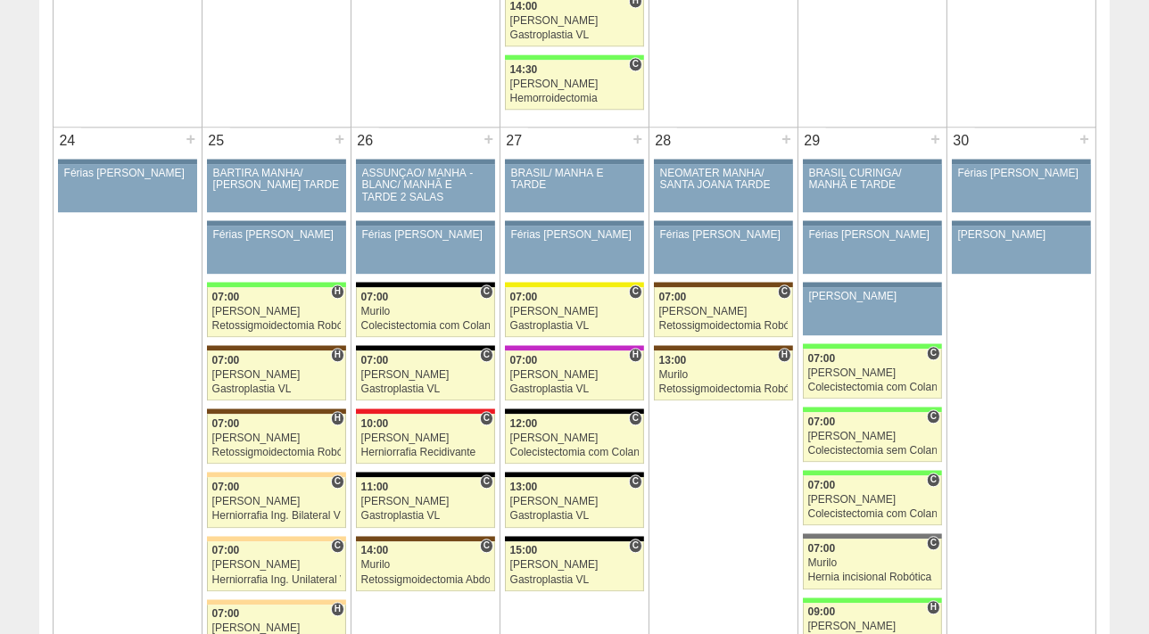
scroll to position [3837, 0]
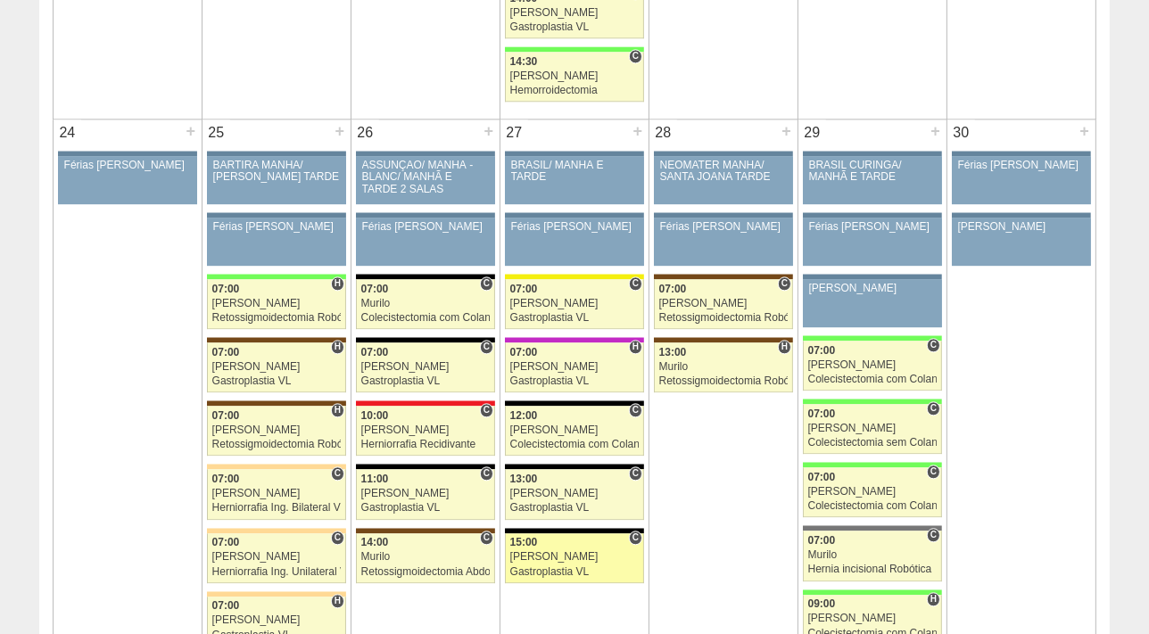
click at [554, 537] on div "15:00" at bounding box center [574, 543] width 129 height 12
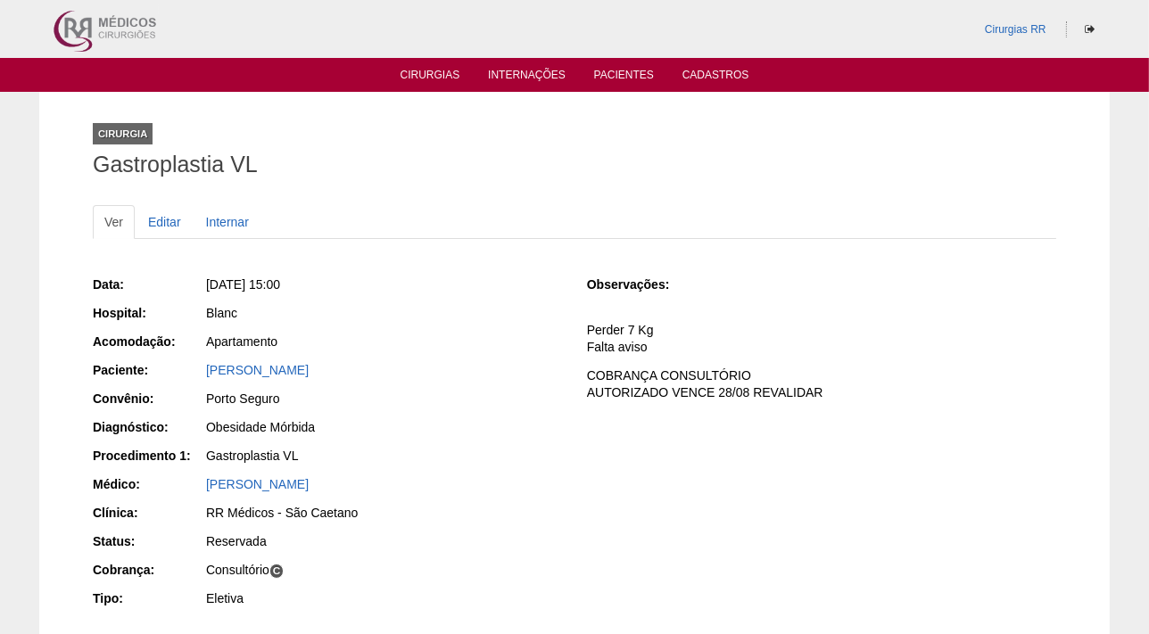
click at [405, 369] on div "[PERSON_NAME]" at bounding box center [384, 370] width 356 height 18
drag, startPoint x: 450, startPoint y: 374, endPoint x: 203, endPoint y: 375, distance: 246.3
click at [203, 375] on div "Paciente: Thaissa Marques Ribeiro" at bounding box center [327, 372] width 469 height 22
copy div "Paciente: Thaissa Marques Ribeiro"
click at [159, 213] on link "Editar" at bounding box center [165, 222] width 56 height 34
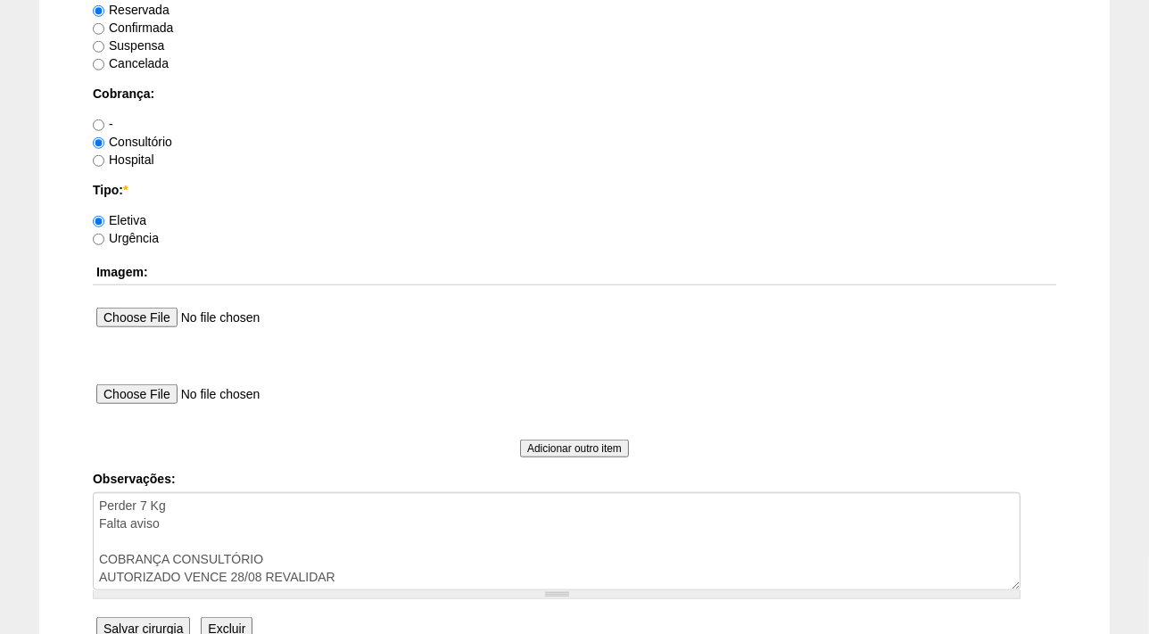
scroll to position [1456, 0]
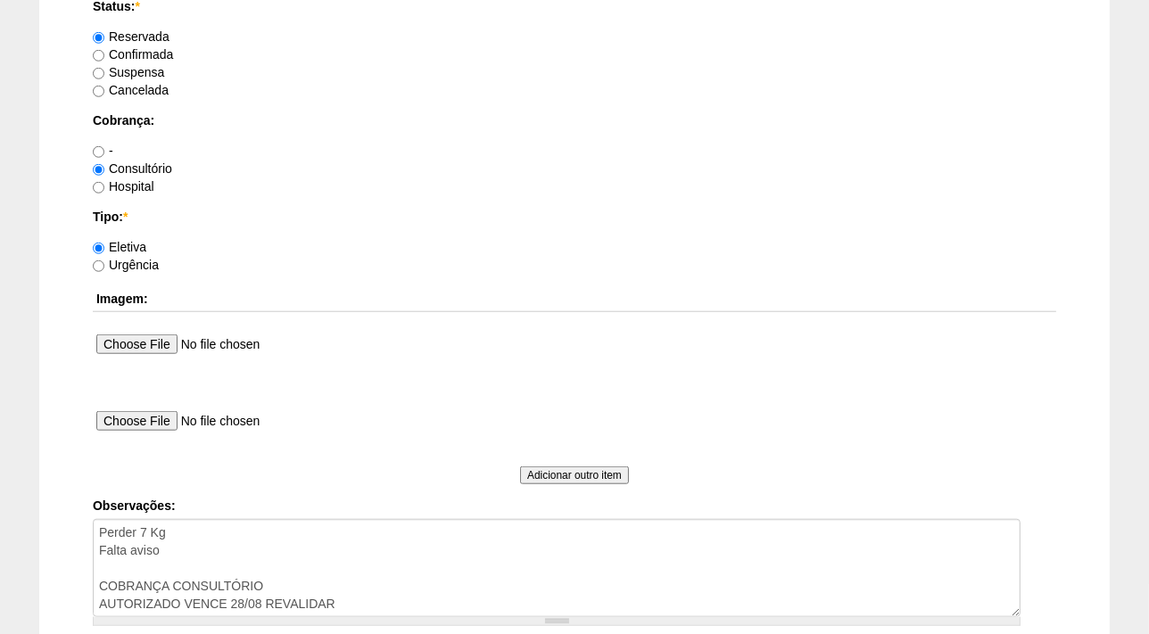
click at [131, 54] on label "Confirmada" at bounding box center [133, 54] width 80 height 14
click at [104, 54] on input "Confirmada" at bounding box center [99, 56] width 12 height 12
radio input "true"
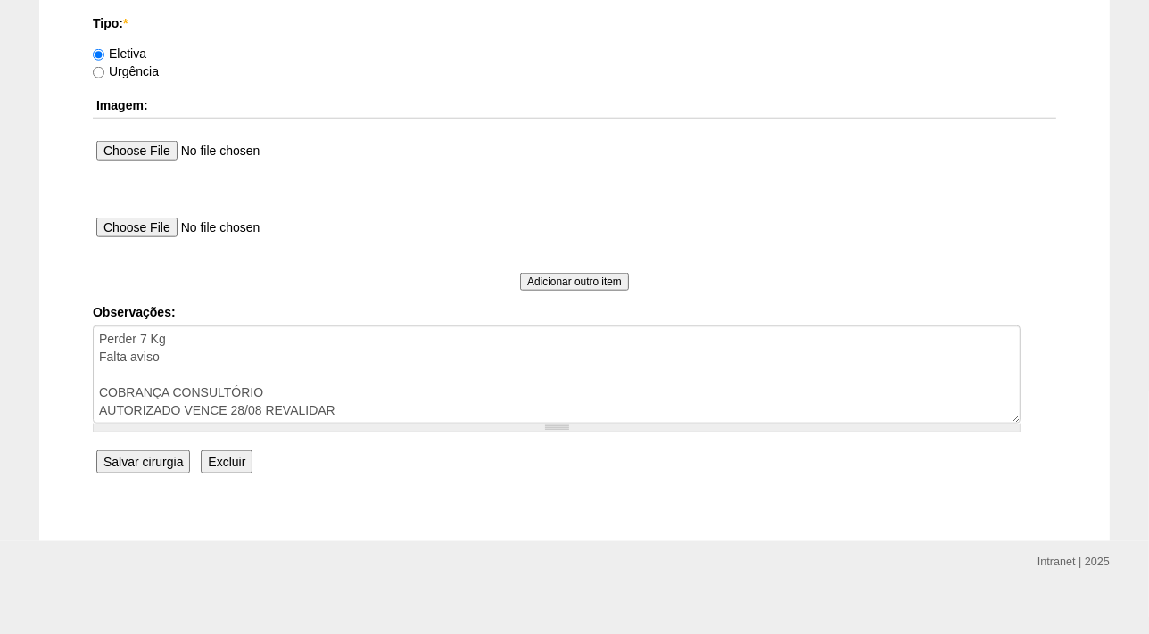
scroll to position [1662, 0]
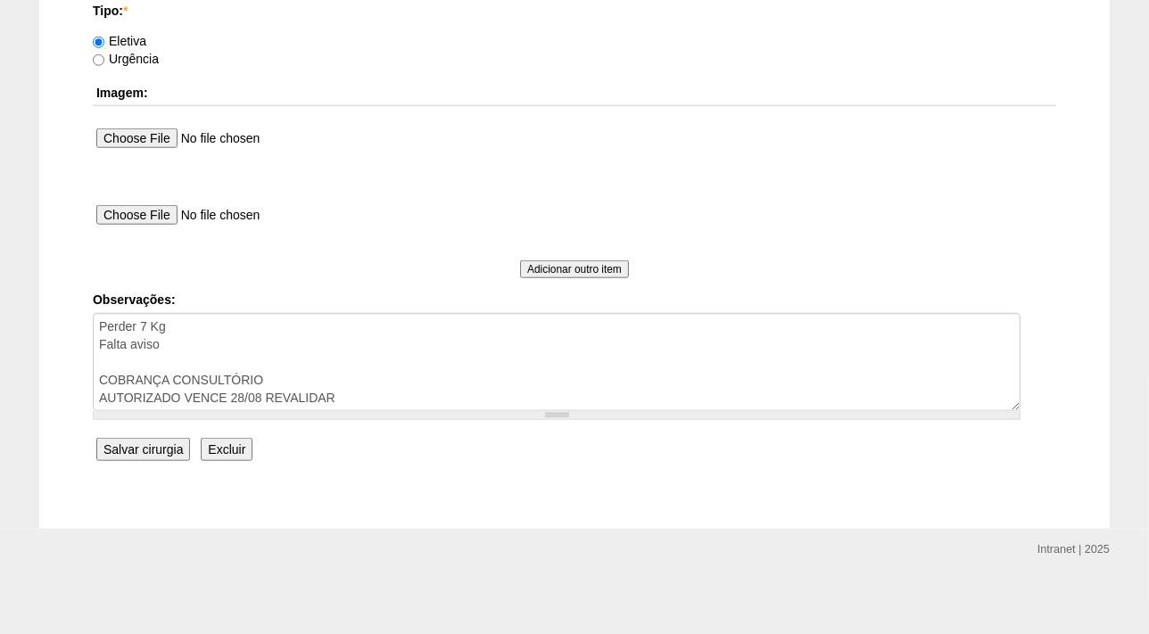
click at [137, 446] on input "Salvar cirurgia" at bounding box center [143, 449] width 94 height 23
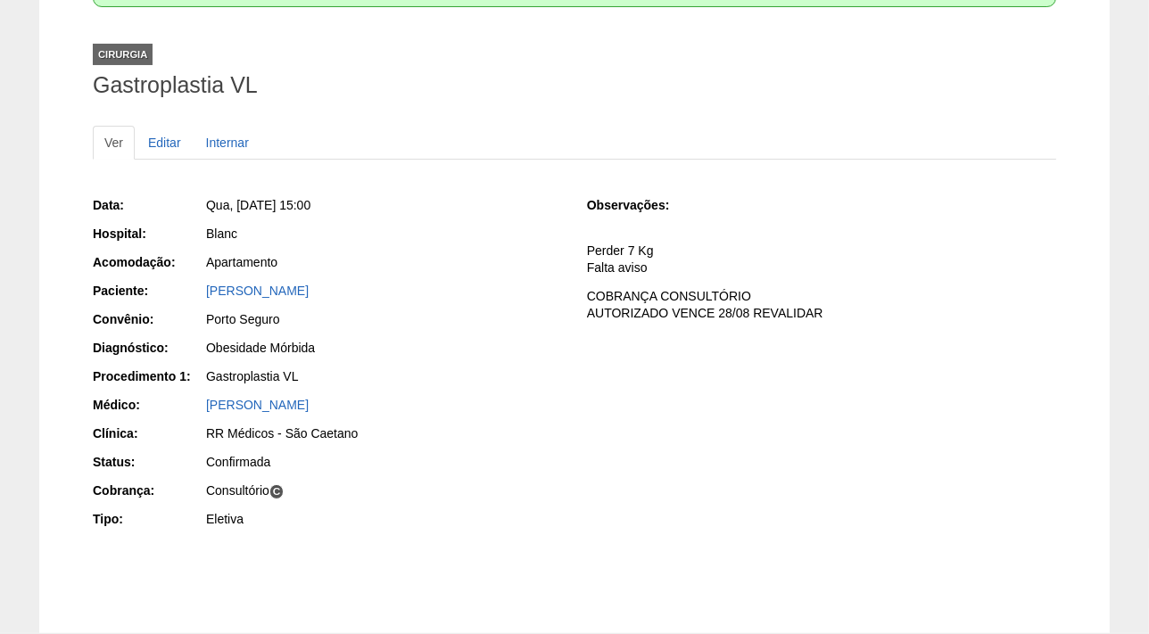
scroll to position [237, 0]
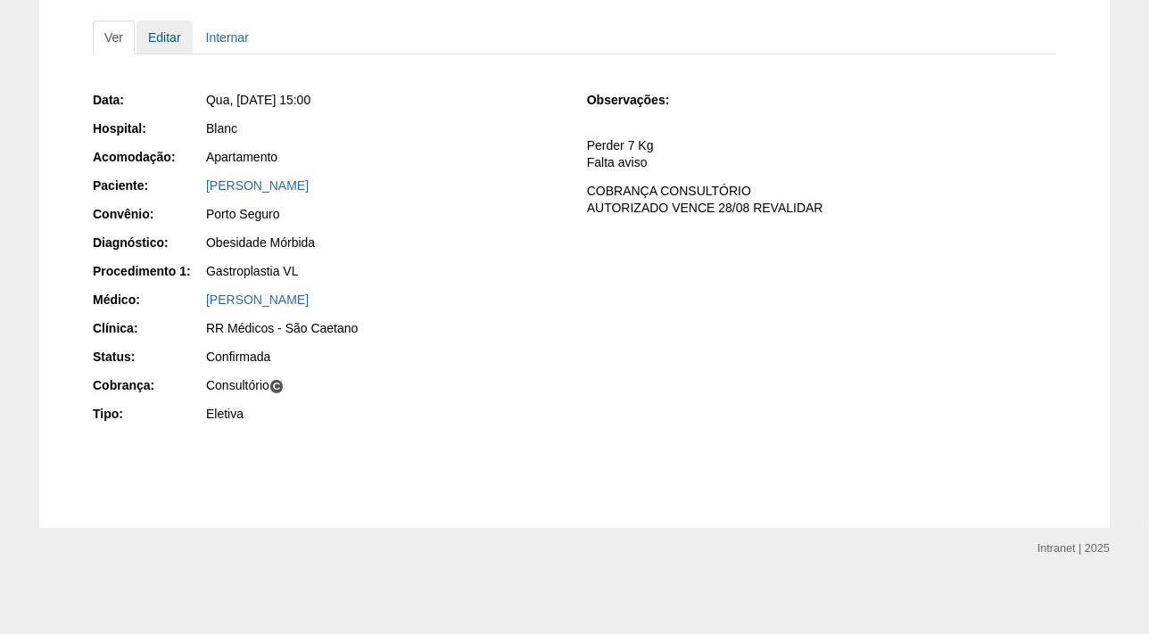
click at [168, 35] on link "Editar" at bounding box center [165, 38] width 56 height 34
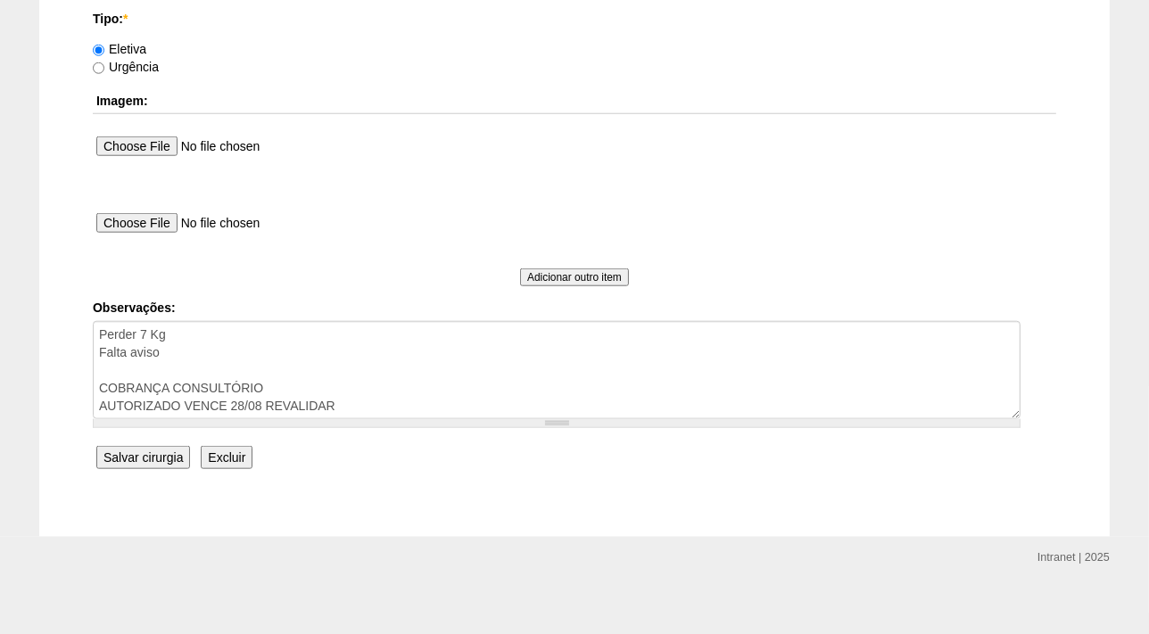
scroll to position [1662, 0]
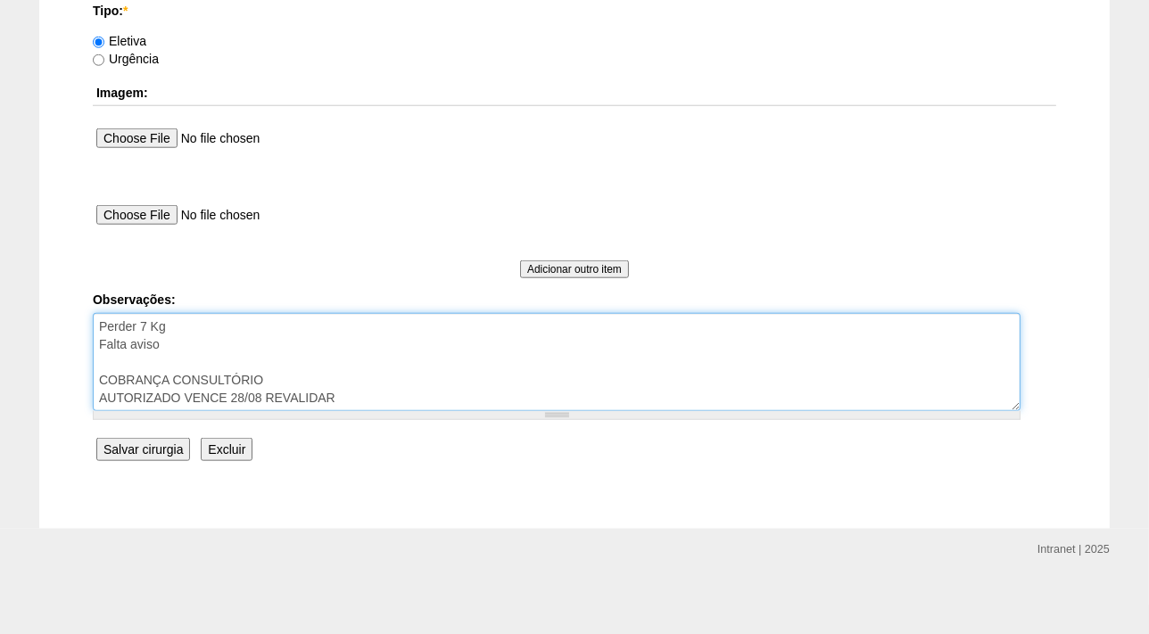
drag, startPoint x: 375, startPoint y: 392, endPoint x: 261, endPoint y: 392, distance: 114.2
click at [261, 392] on textarea "Perder 7 Kg Falta aviso COBRANÇA CONSULTÓRIO AUTORIZADO VENCE 28/08 REVALIDAR" at bounding box center [557, 362] width 928 height 98
type textarea "Perder 7 Kg Falta aviso COBRANÇA CONSULTÓRIO AUTORIZADO VENCE 28/08"
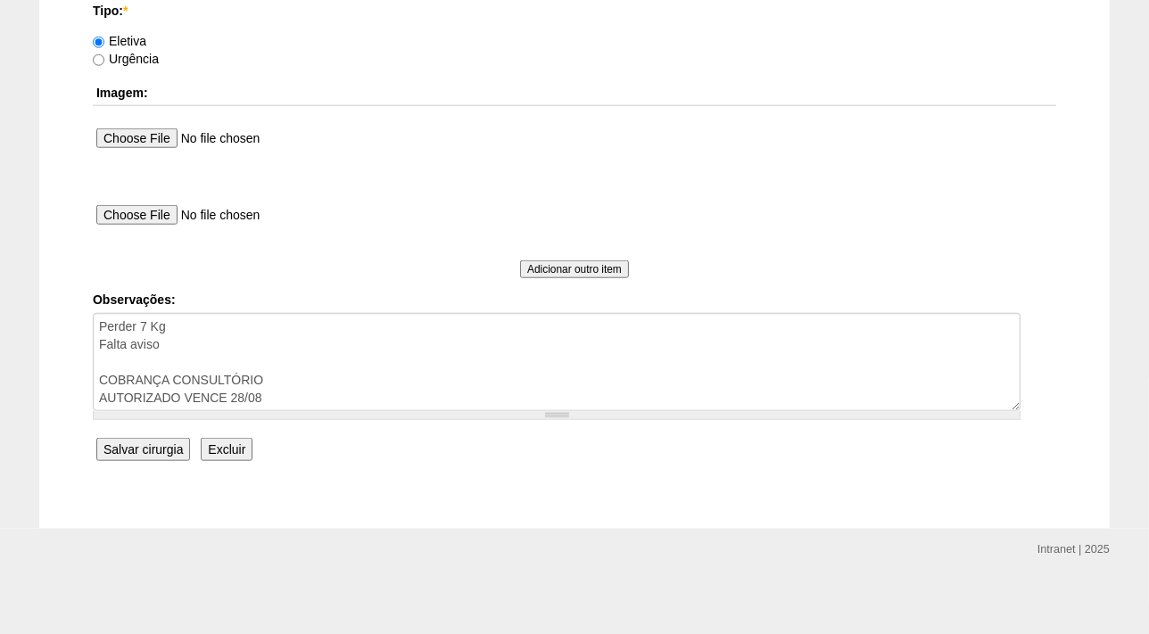
click at [133, 445] on input "Salvar cirurgia" at bounding box center [143, 449] width 94 height 23
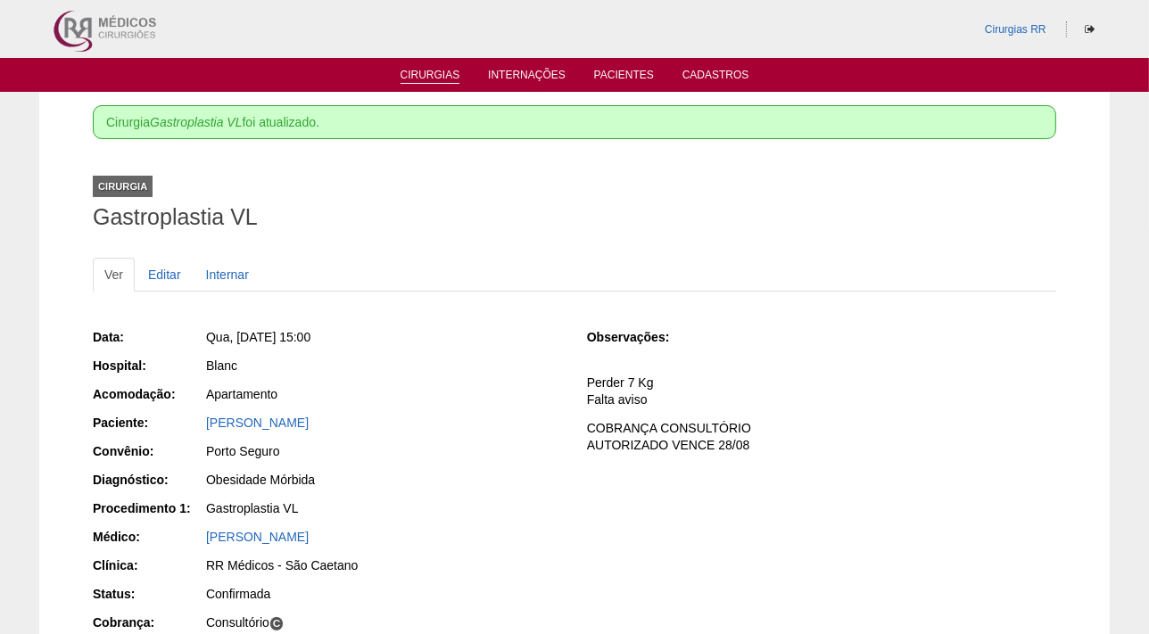
click at [438, 71] on link "Cirurgias" at bounding box center [431, 76] width 60 height 15
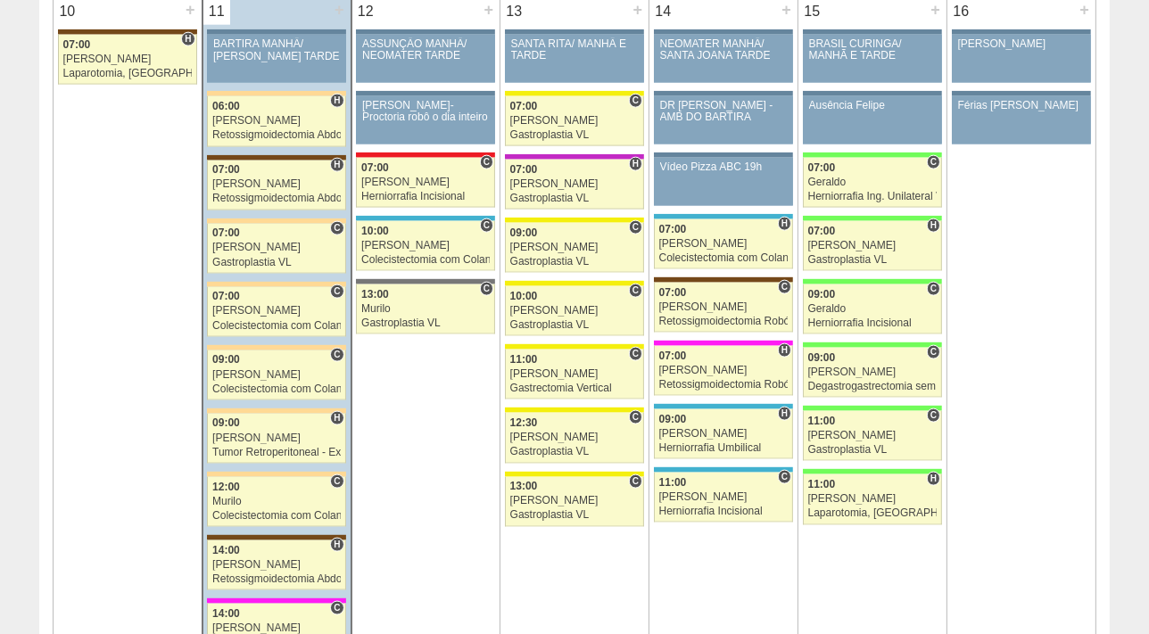
scroll to position [2027, 0]
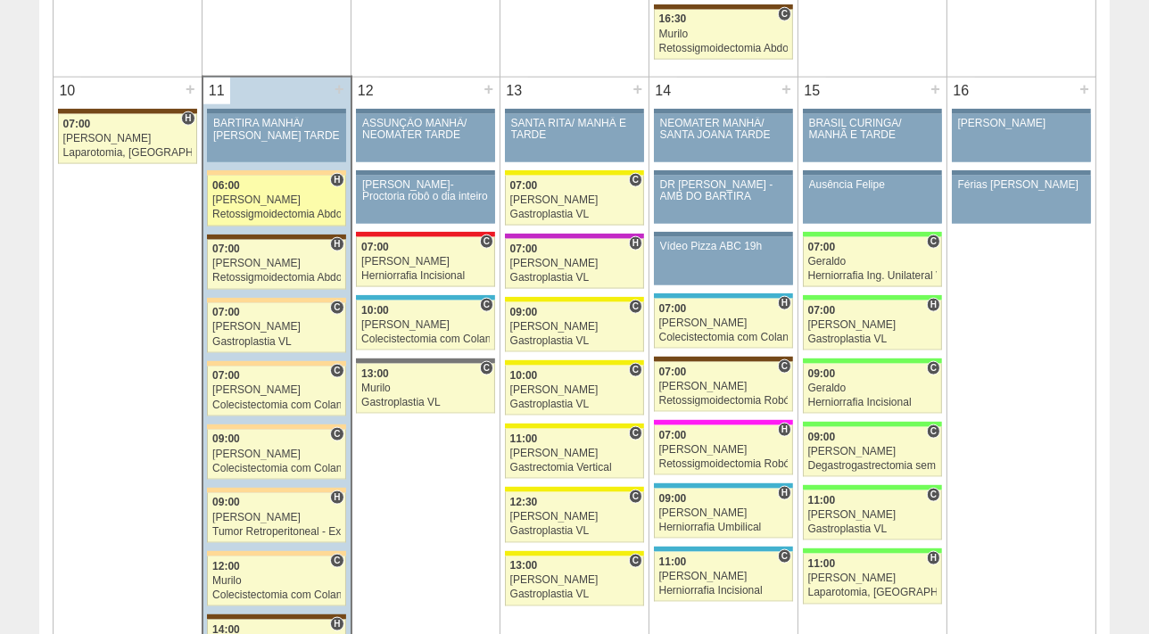
click at [290, 198] on div "[PERSON_NAME]" at bounding box center [276, 201] width 129 height 12
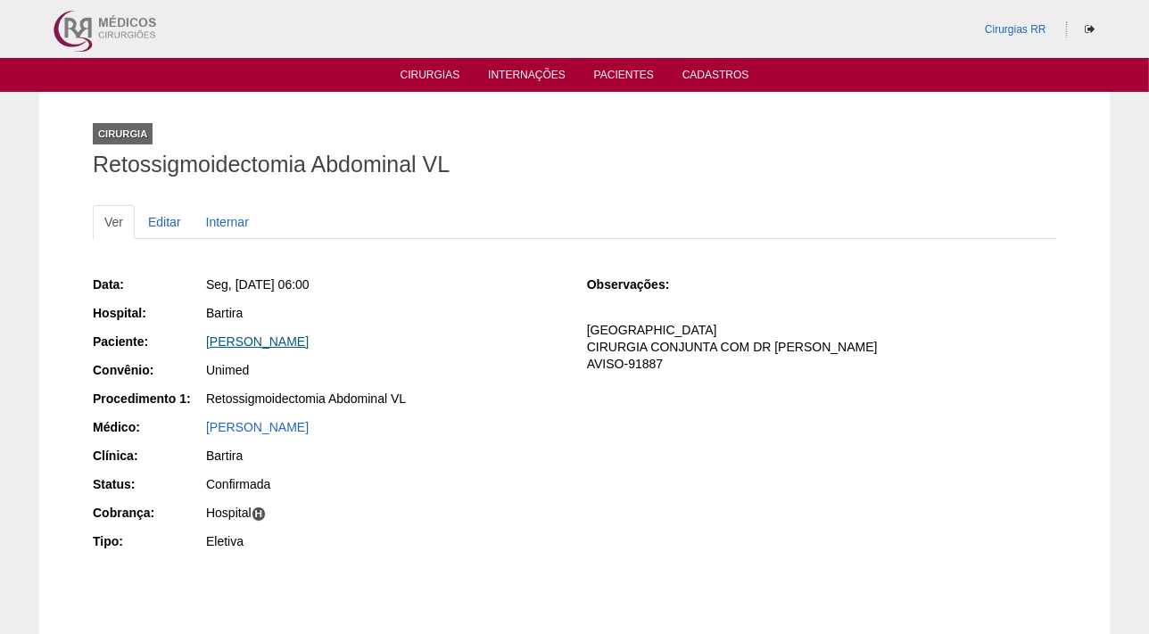
click at [308, 336] on link "[PERSON_NAME]" at bounding box center [257, 342] width 103 height 14
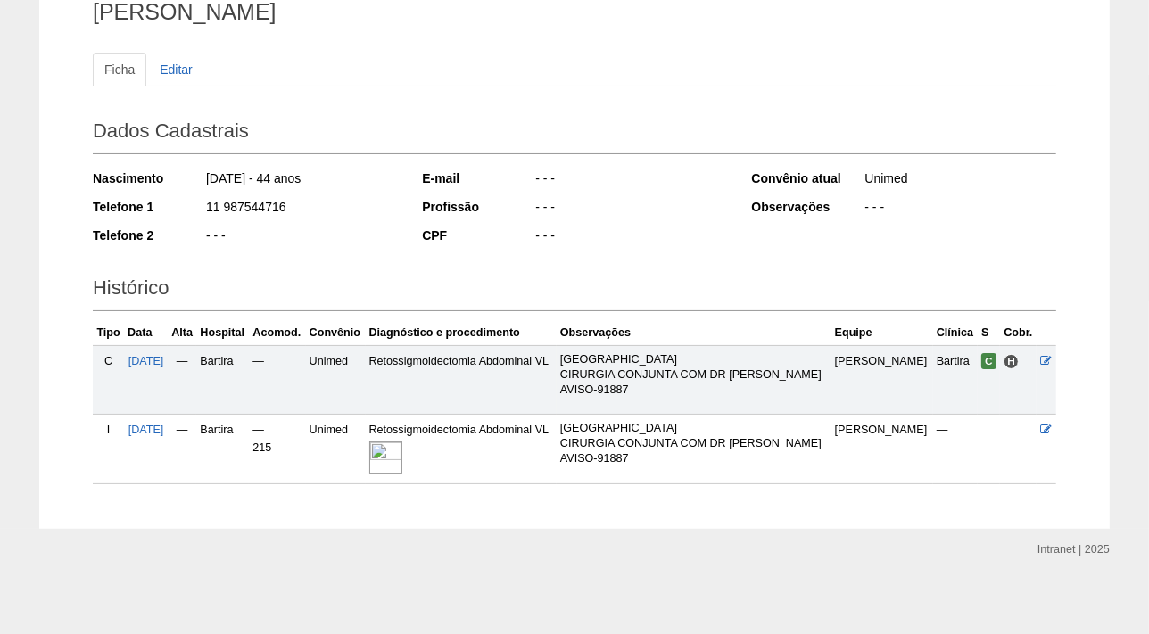
scroll to position [153, 0]
click at [402, 455] on img at bounding box center [385, 457] width 33 height 33
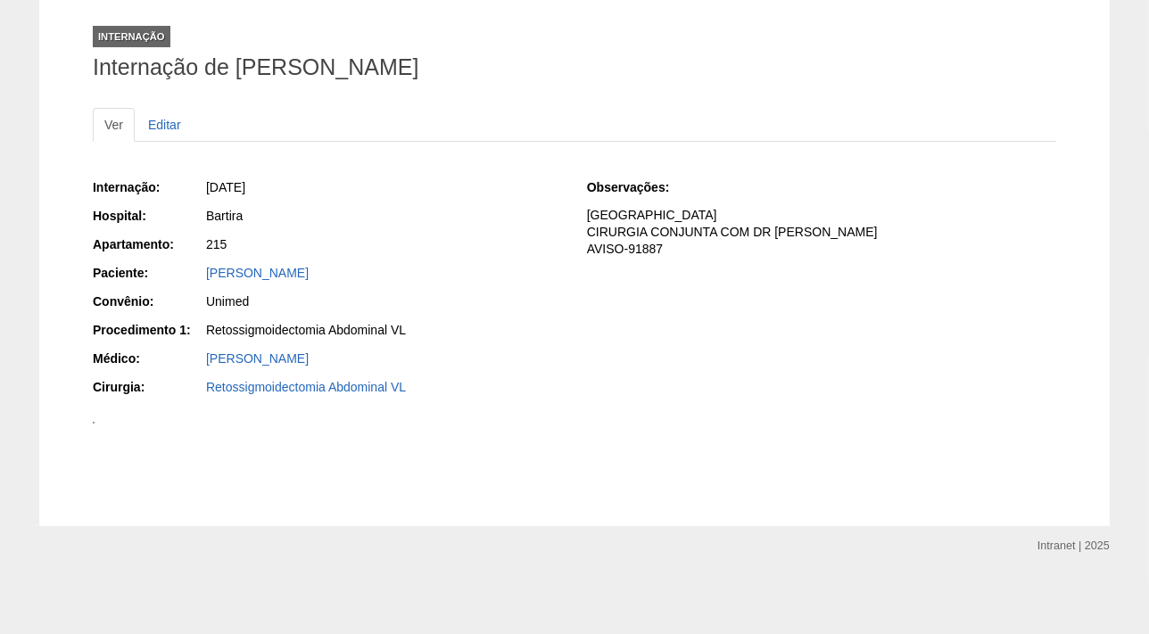
scroll to position [324, 0]
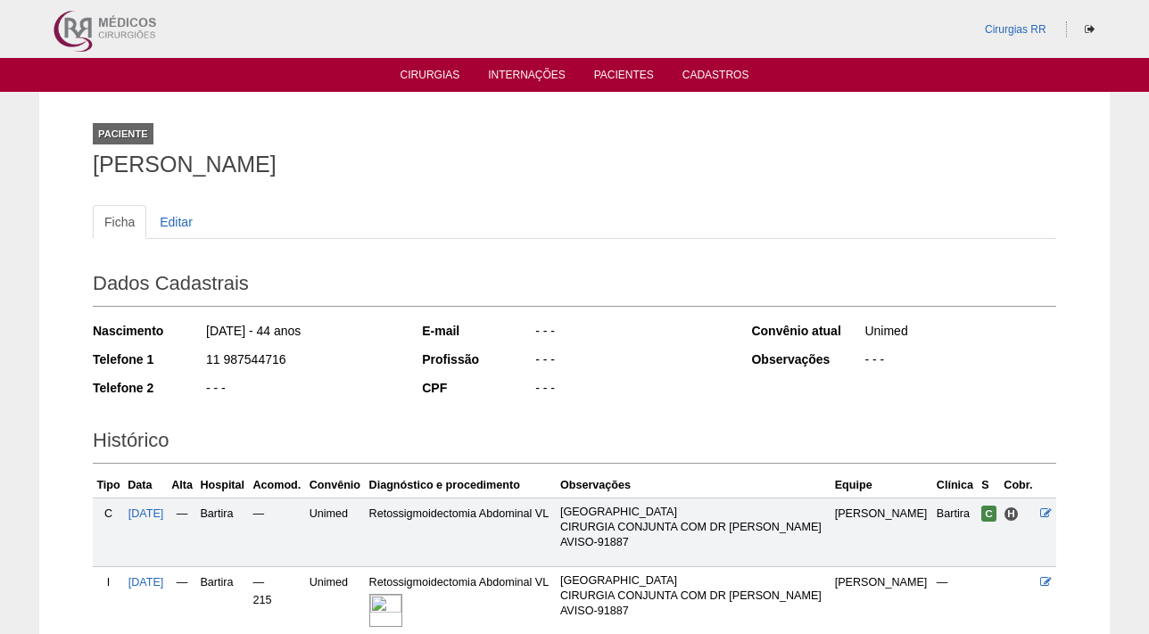
scroll to position [153, 0]
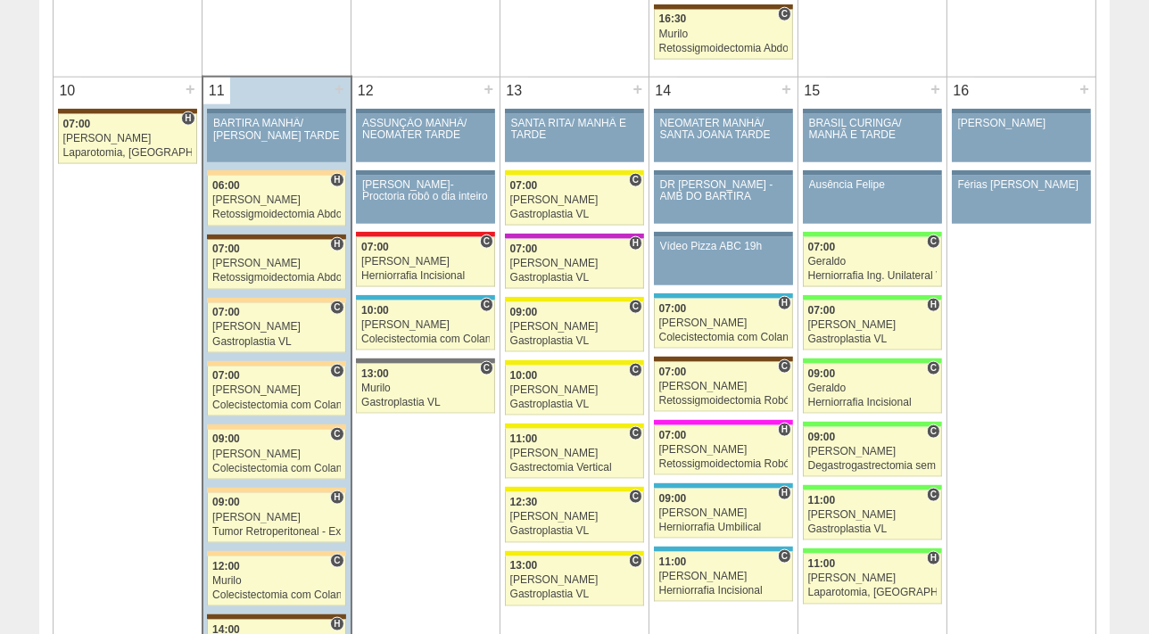
scroll to position [2027, 0]
click at [241, 272] on div "Retossigmoidectomia Abdominal VL" at bounding box center [276, 278] width 129 height 12
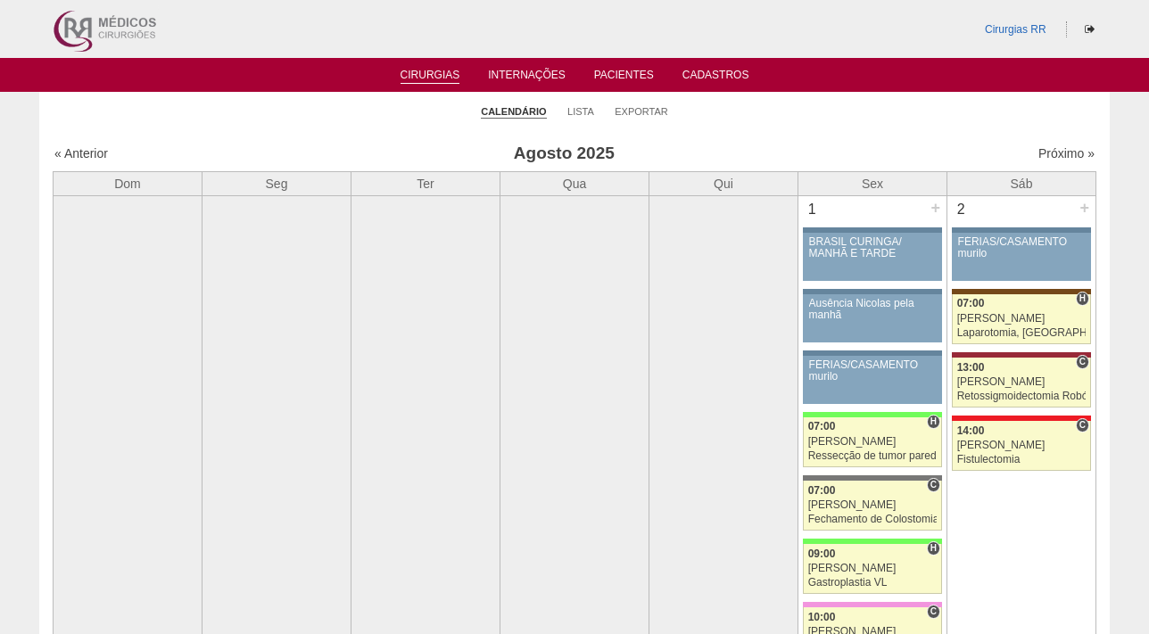
scroll to position [2027, 0]
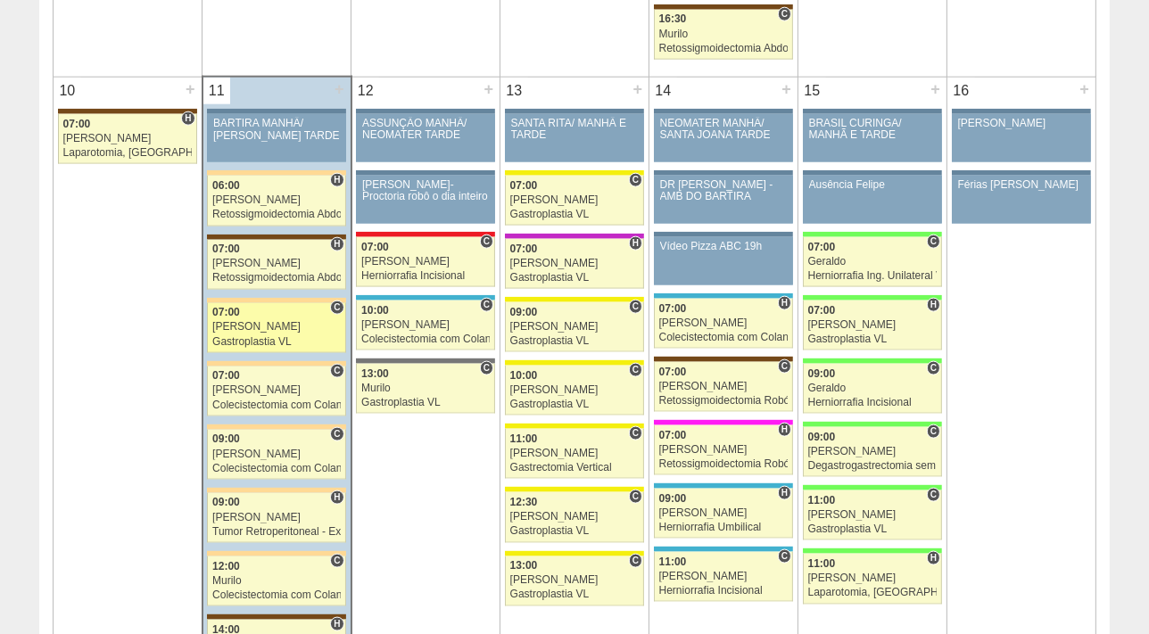
click at [241, 324] on div "[PERSON_NAME]" at bounding box center [276, 327] width 129 height 12
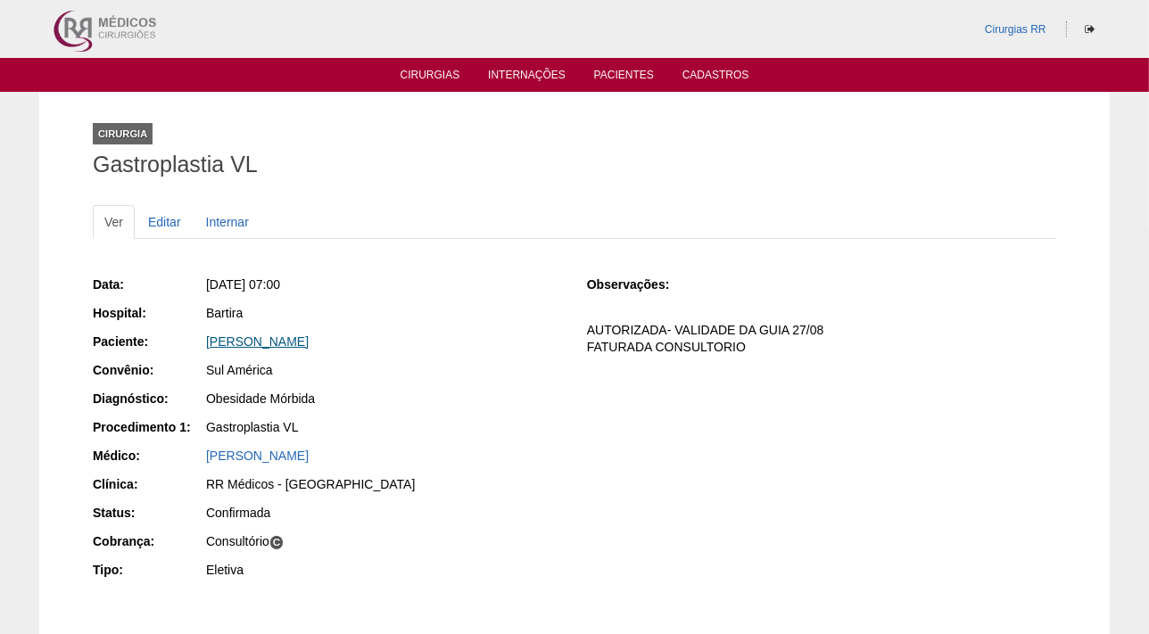
click at [264, 343] on link "KAMILLA PUPO BARBARA" at bounding box center [257, 342] width 103 height 14
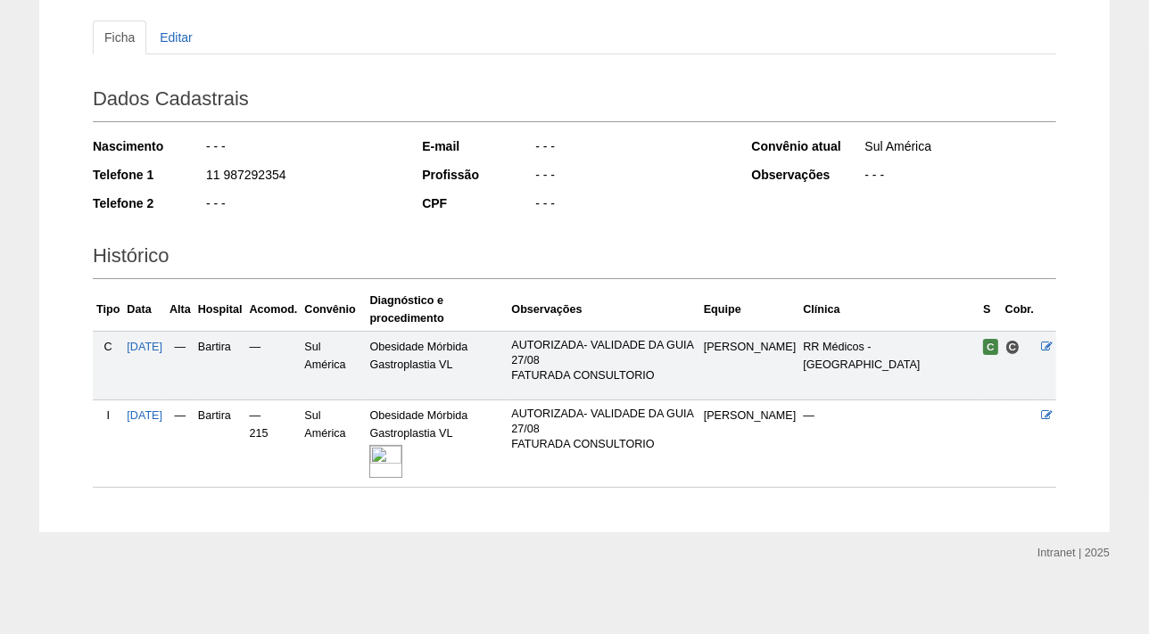
scroll to position [189, 0]
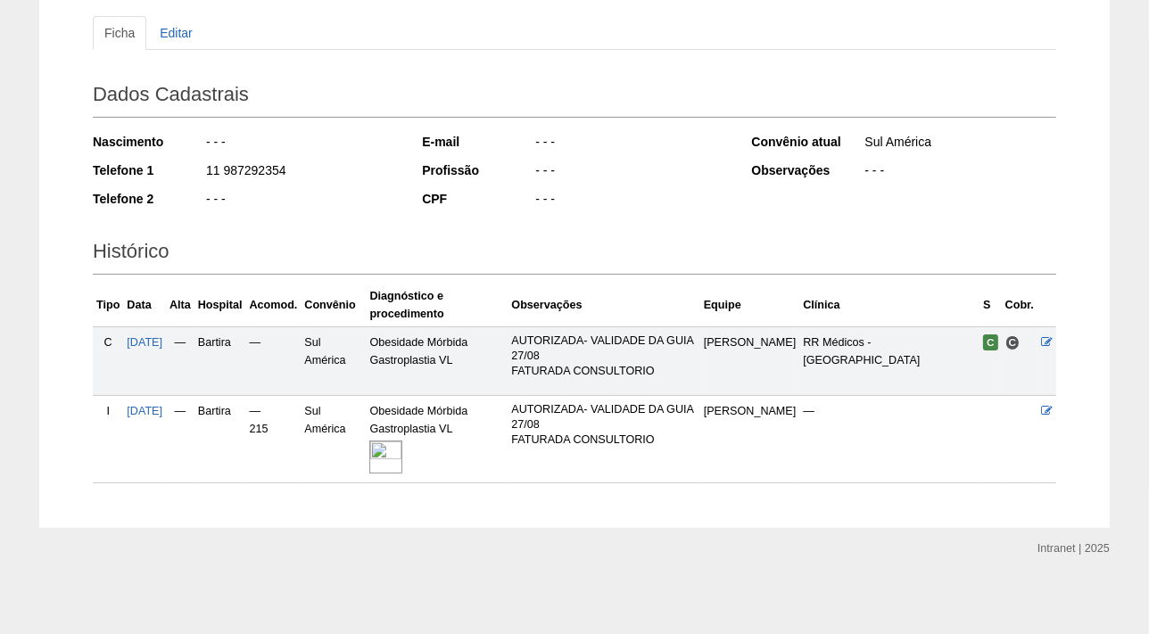
click at [400, 462] on img at bounding box center [385, 457] width 33 height 33
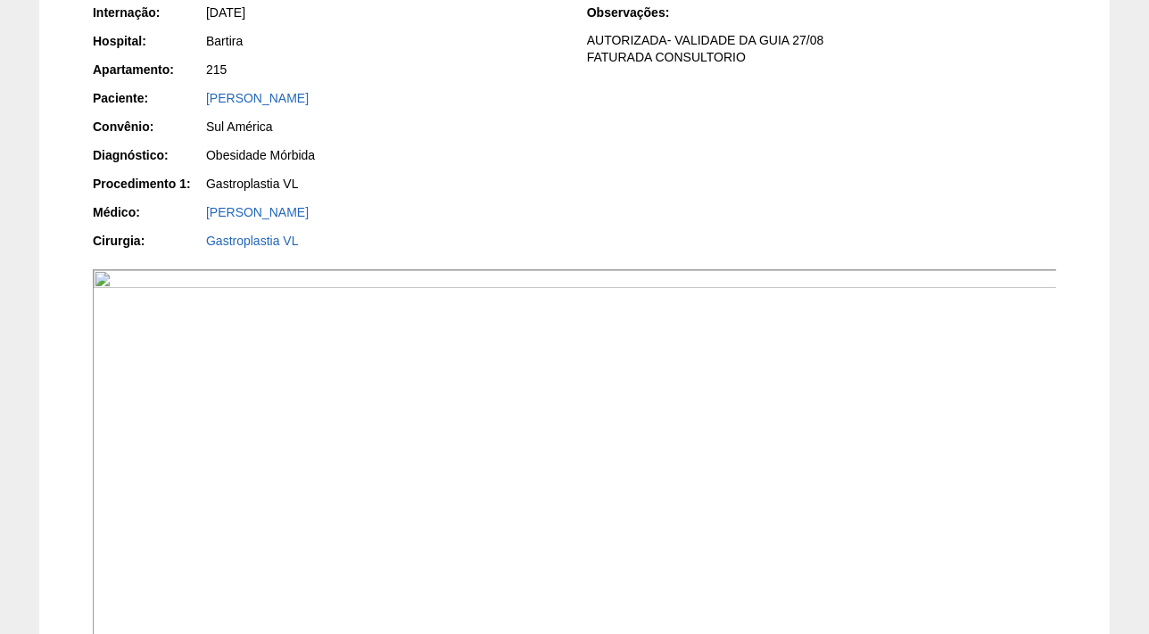
scroll to position [145, 0]
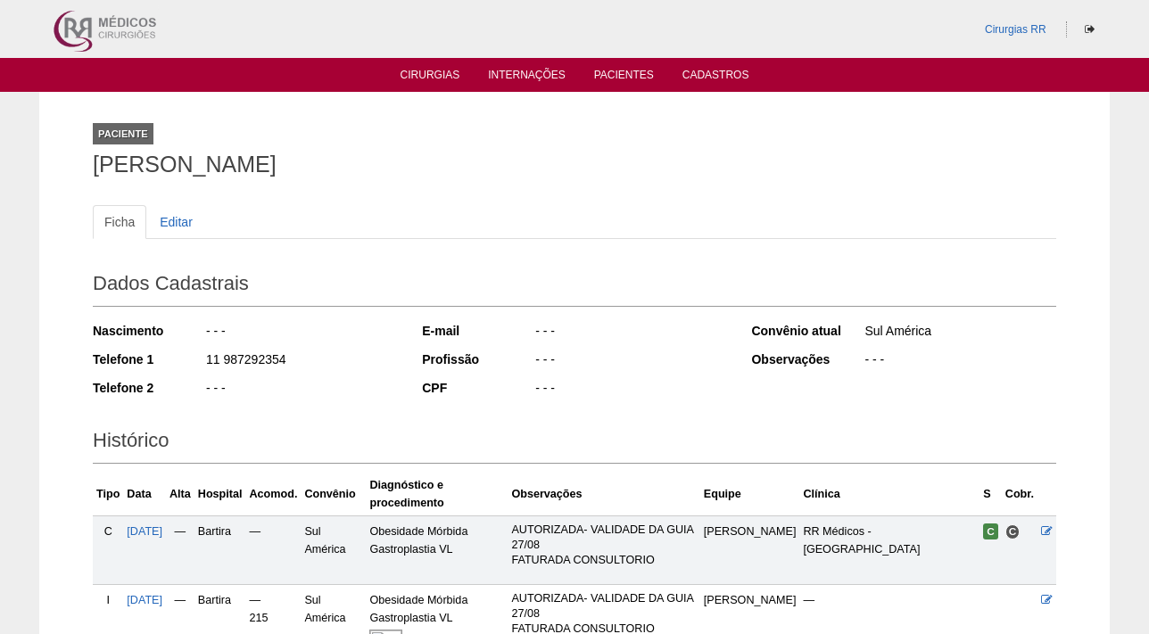
scroll to position [189, 0]
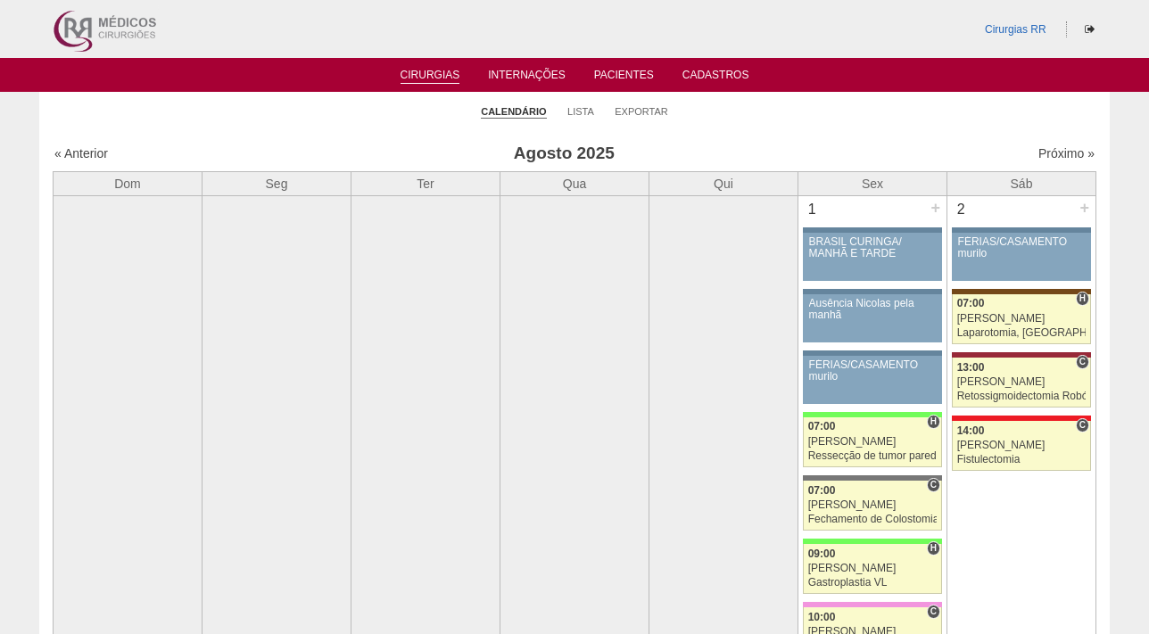
scroll to position [2027, 0]
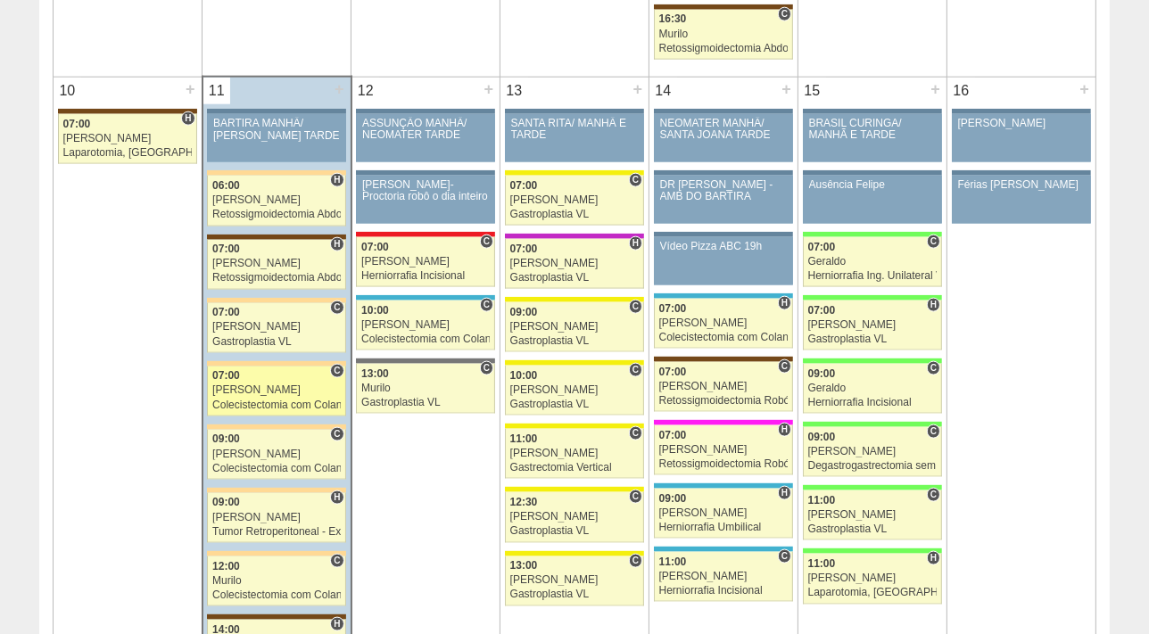
click at [261, 385] on div "[PERSON_NAME]" at bounding box center [276, 391] width 129 height 12
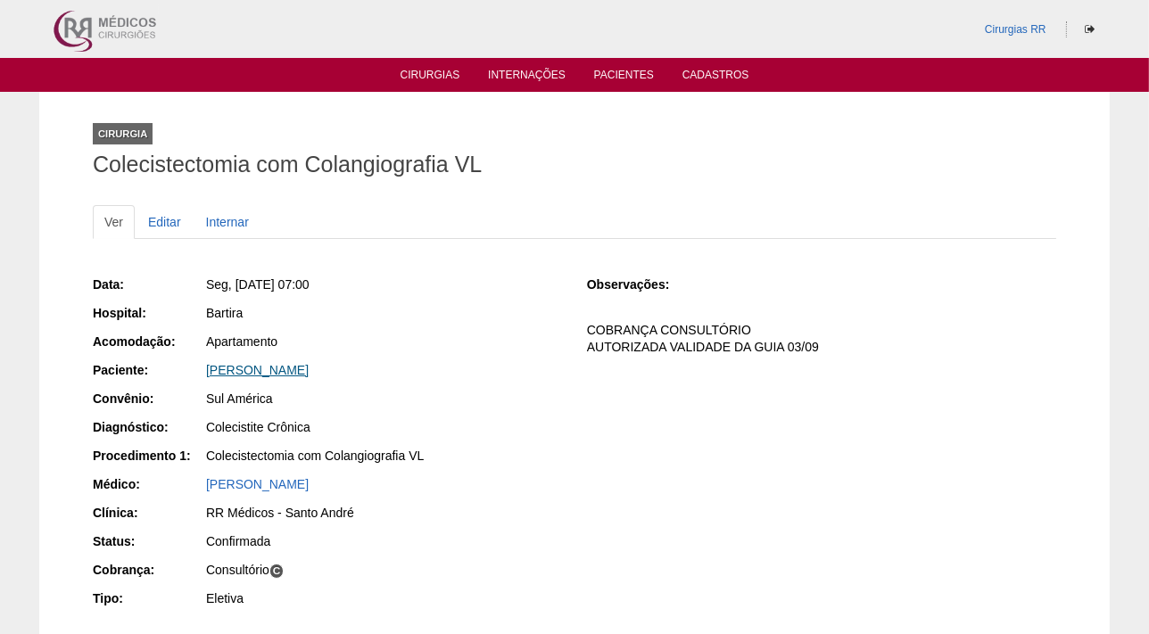
click at [260, 365] on link "DENISE CRISTINA XAVIER" at bounding box center [257, 370] width 103 height 14
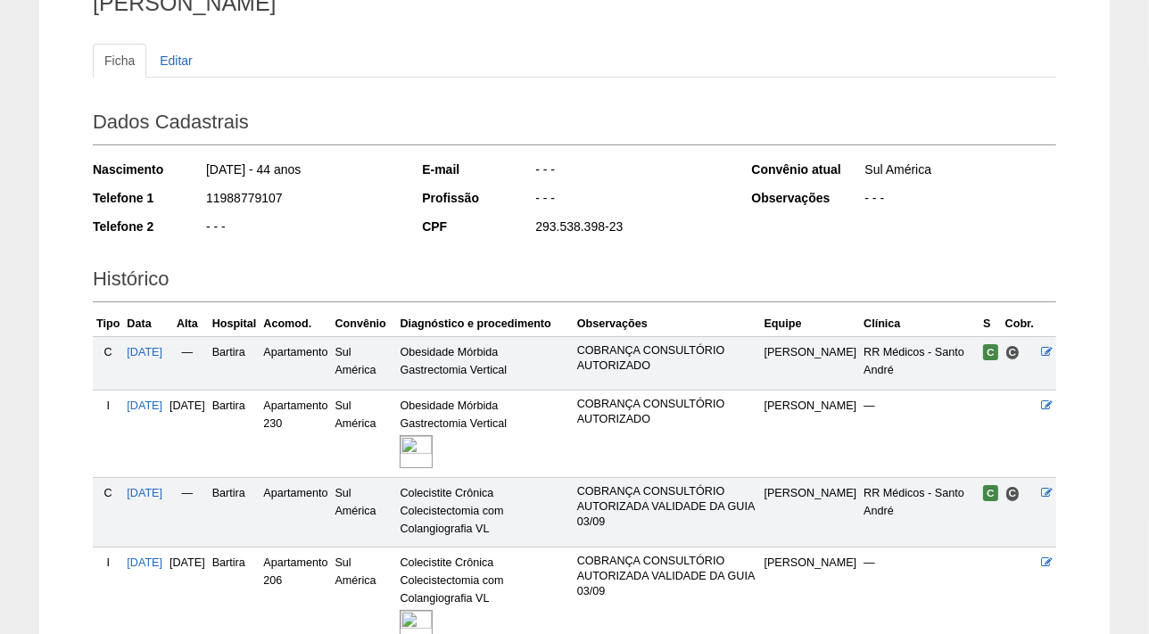
scroll to position [324, 0]
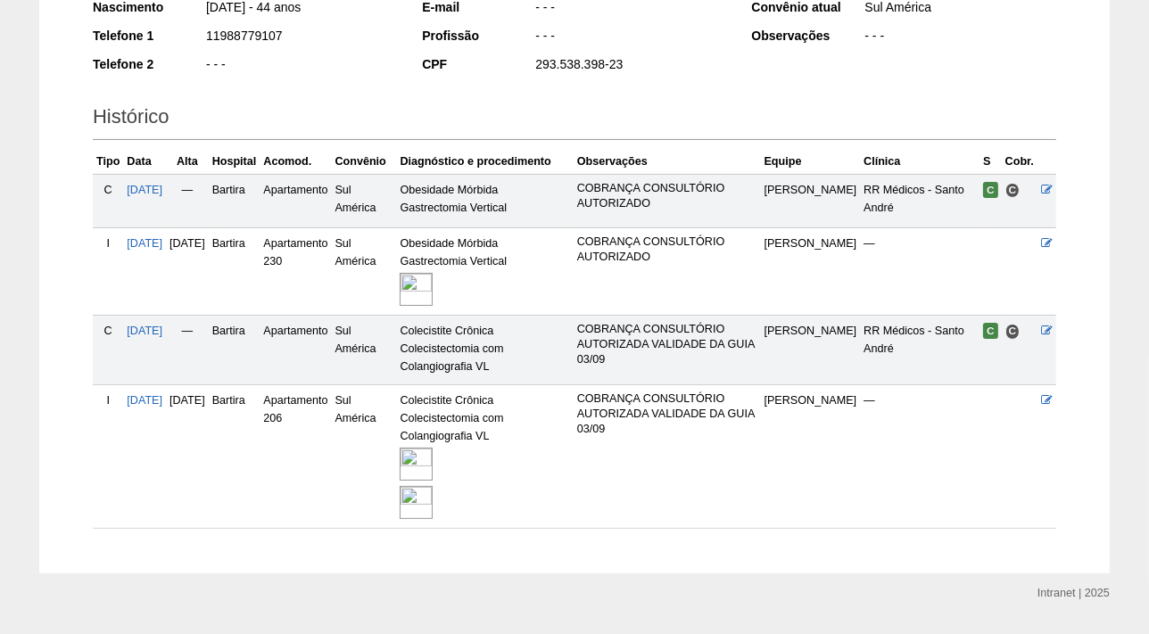
click at [433, 454] on img at bounding box center [416, 464] width 33 height 33
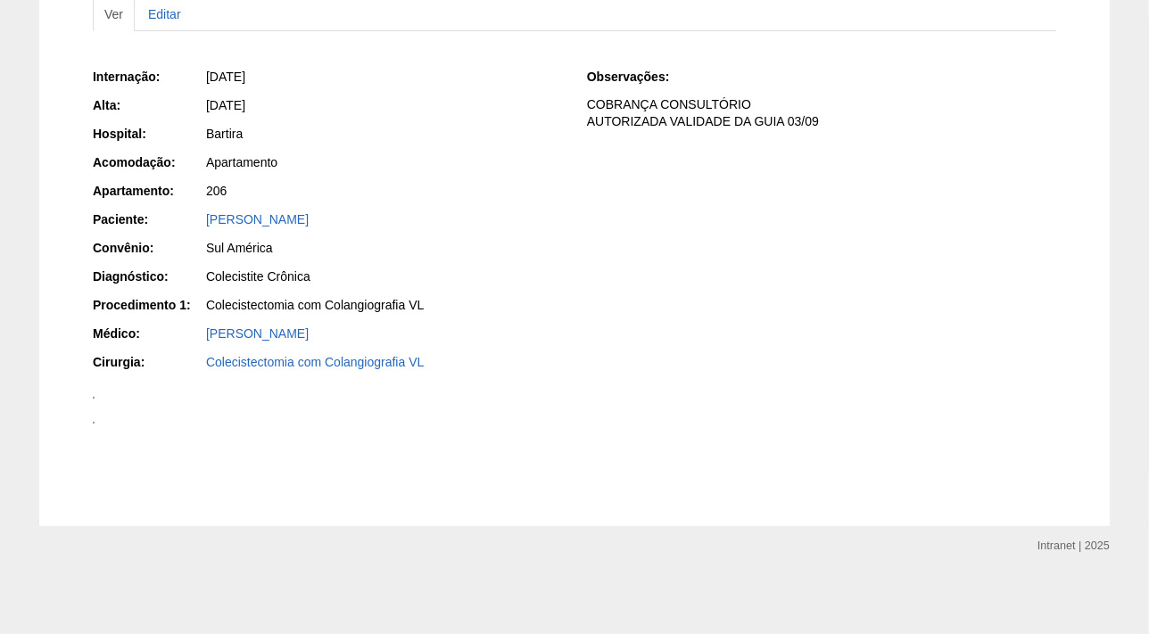
scroll to position [486, 0]
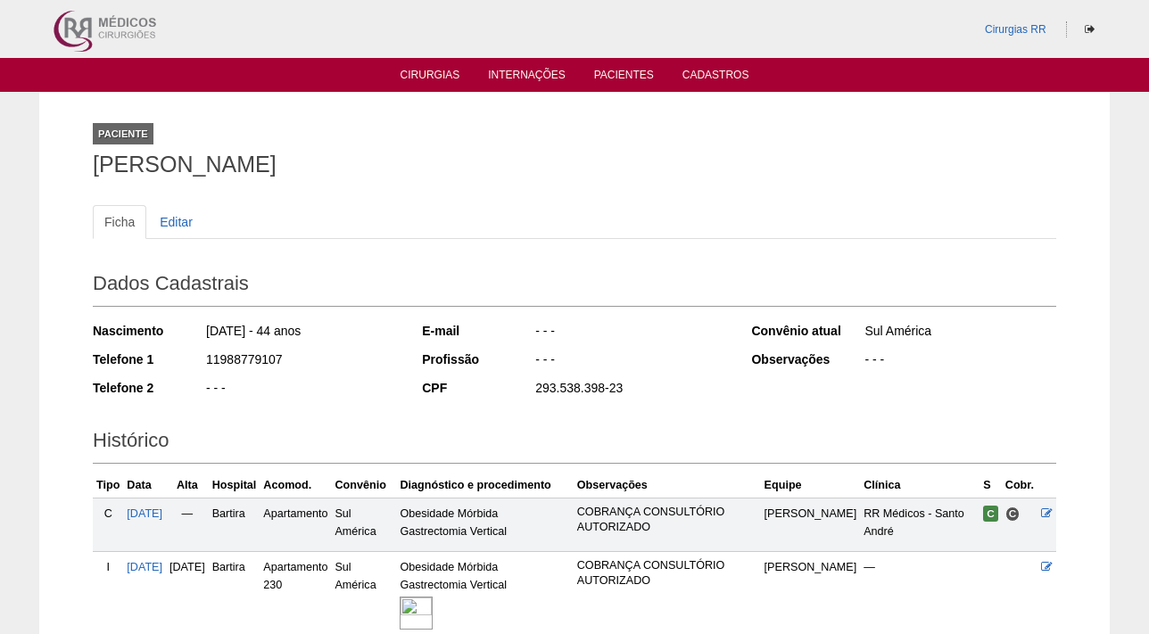
scroll to position [322, 0]
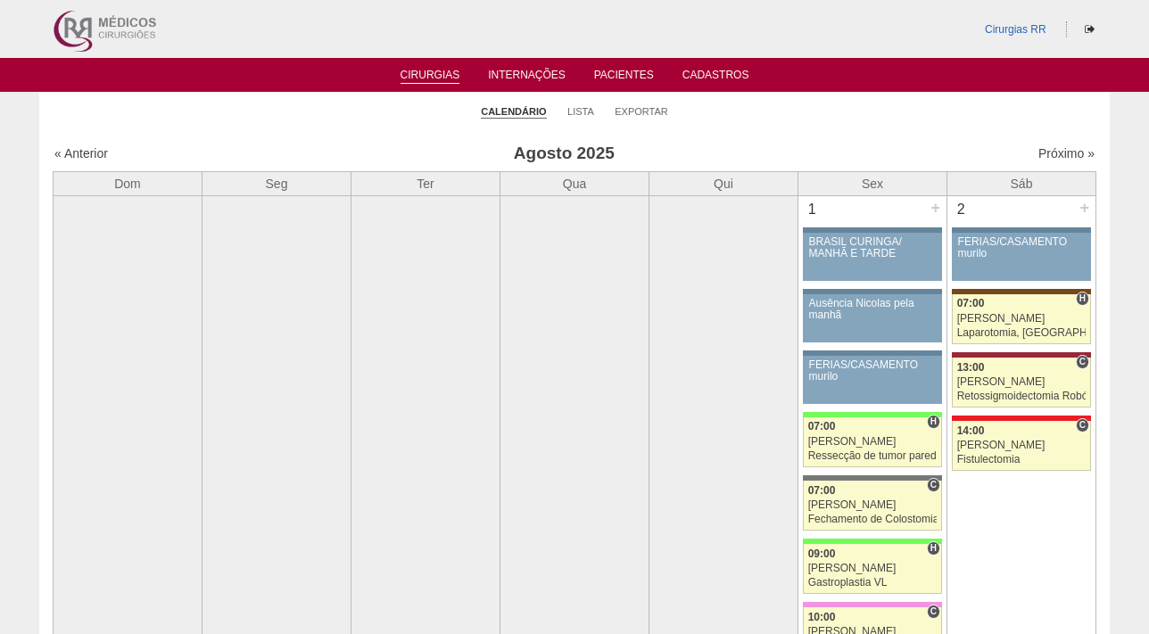
scroll to position [2027, 0]
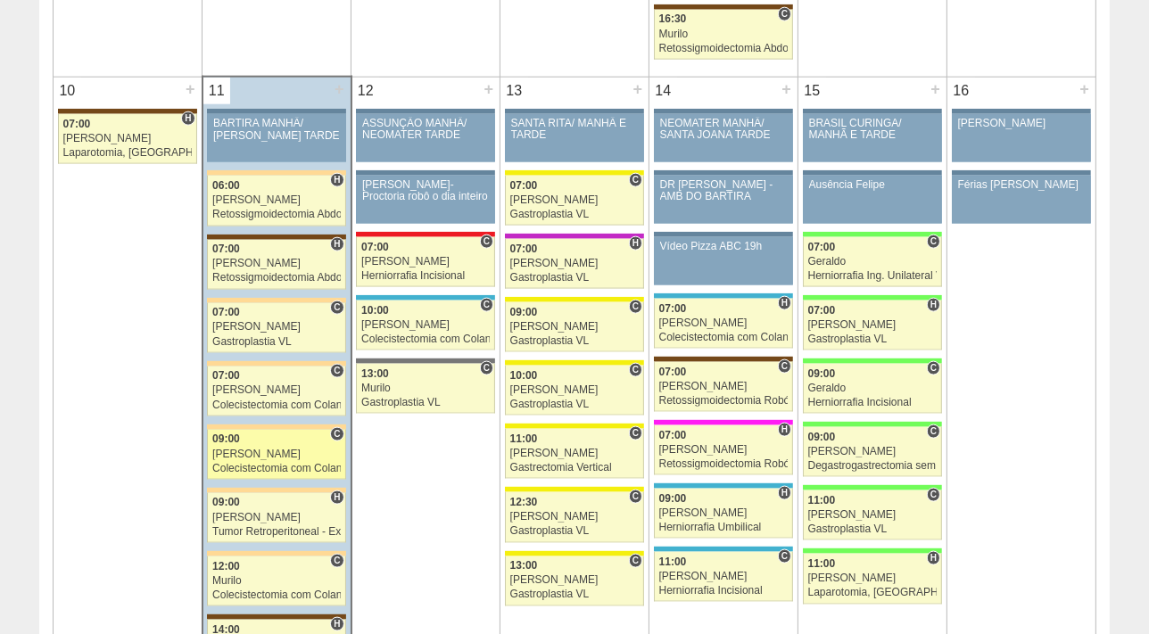
click at [245, 440] on link "87695 Nathan C 09:00 Nathan Colecistectomia com Colangiografia VL Hospital Bart…" at bounding box center [276, 455] width 138 height 50
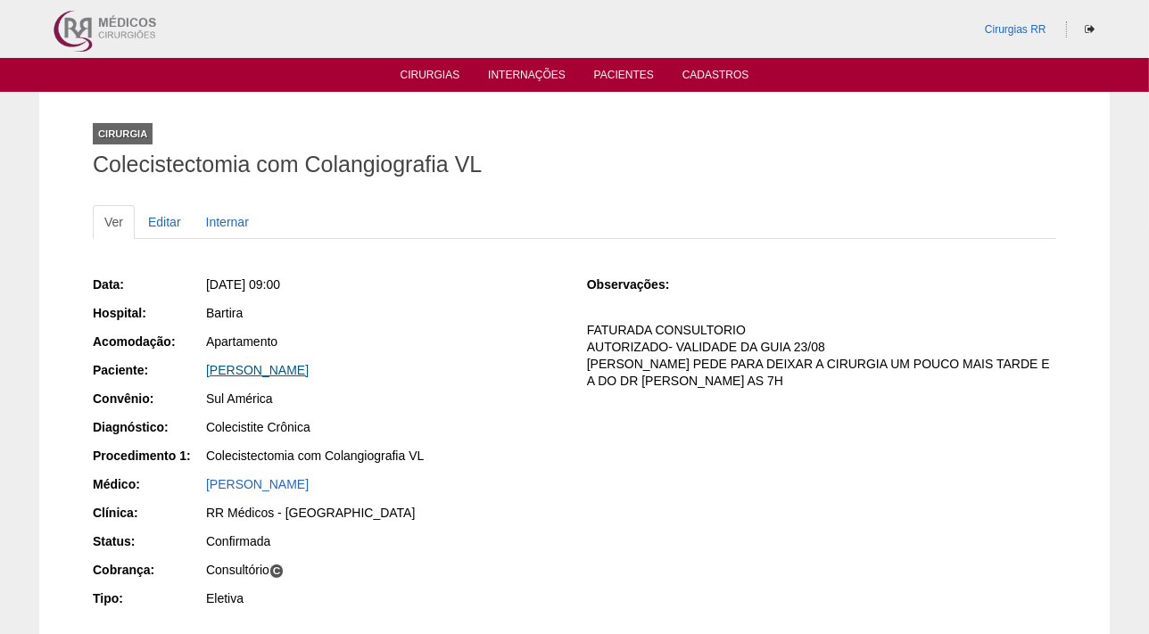
click at [298, 365] on link "[PERSON_NAME]" at bounding box center [257, 370] width 103 height 14
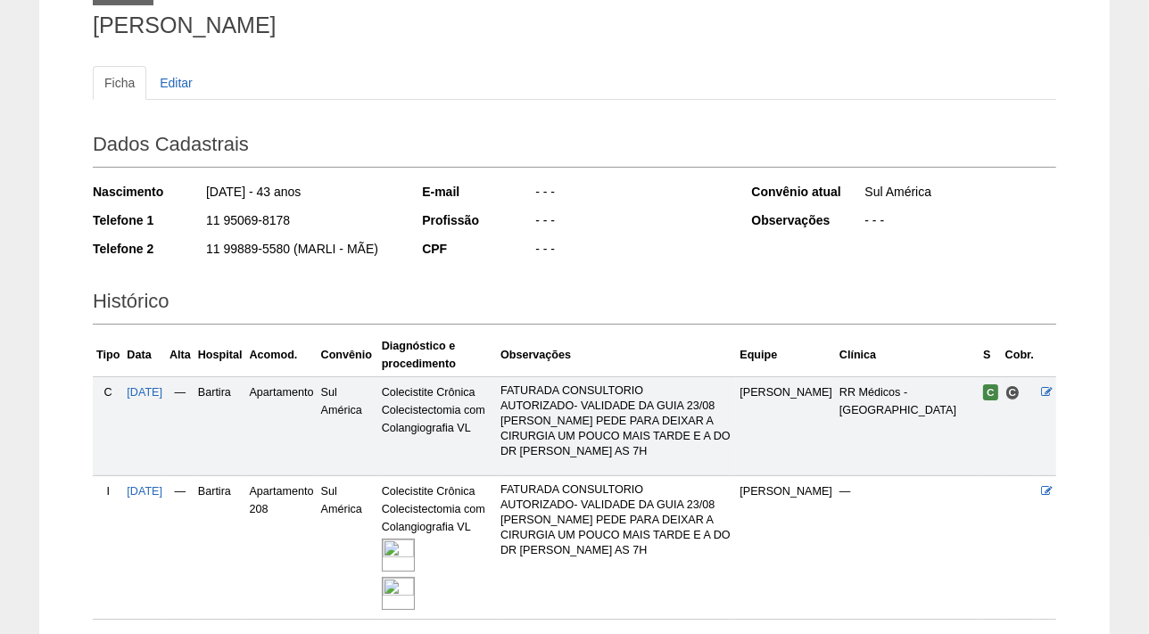
scroll to position [162, 0]
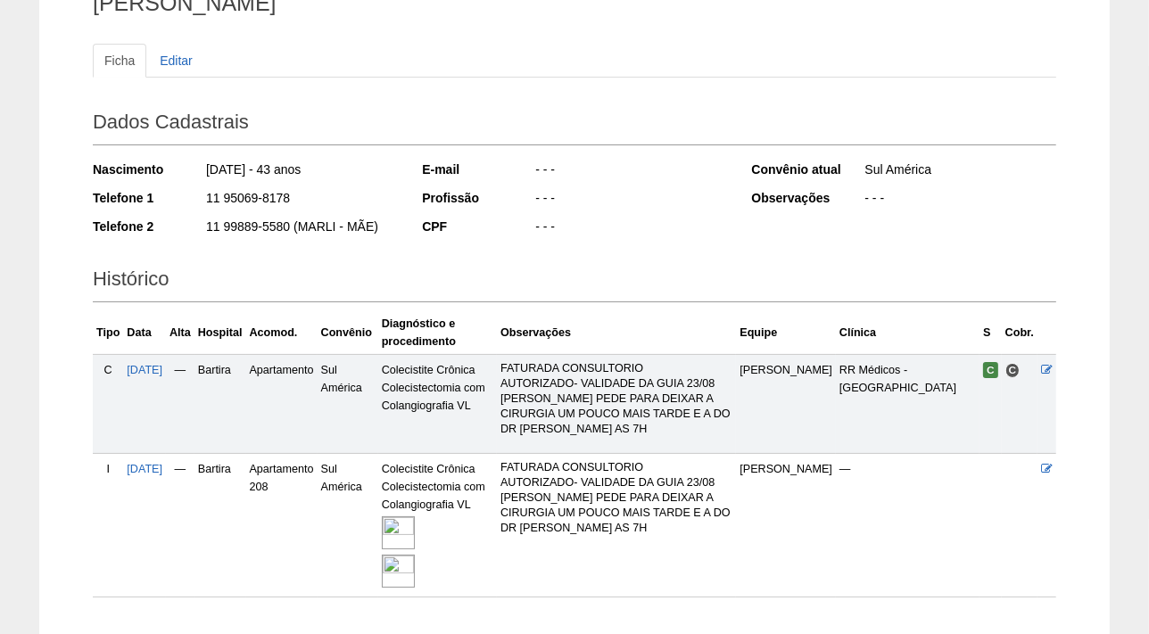
click at [415, 517] on img at bounding box center [398, 533] width 33 height 33
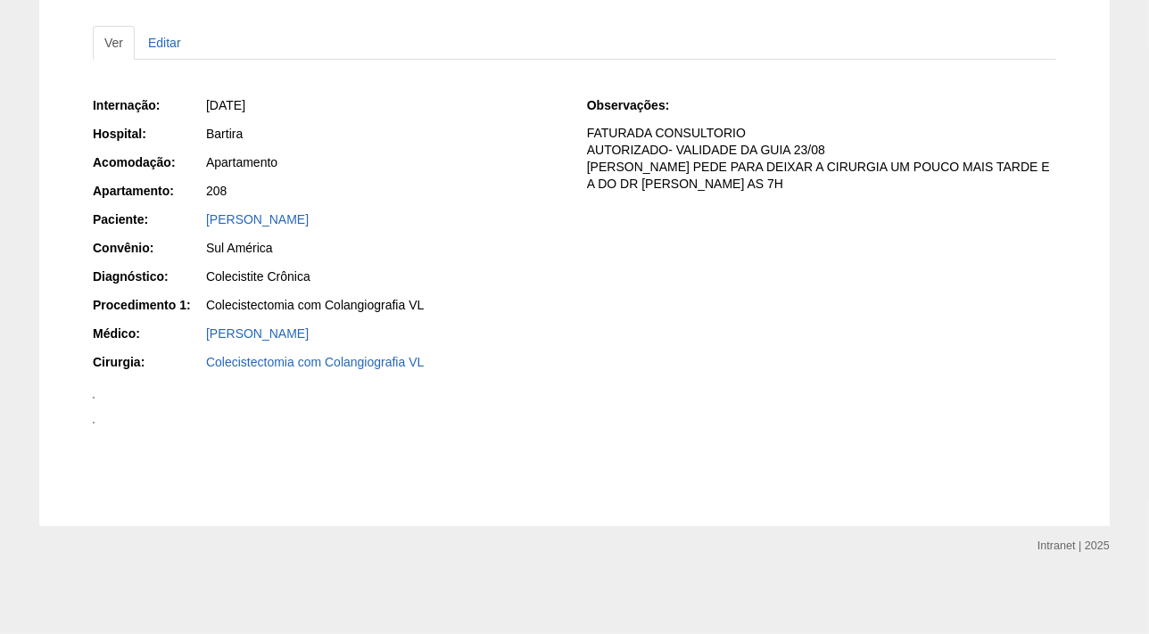
scroll to position [1379, 0]
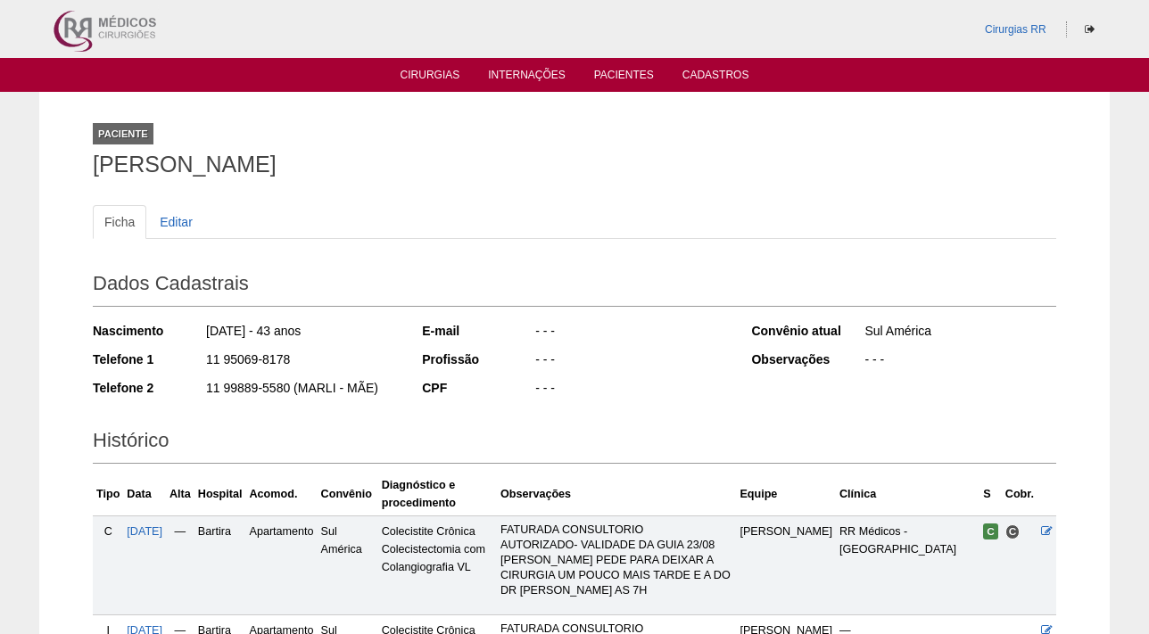
scroll to position [163, 0]
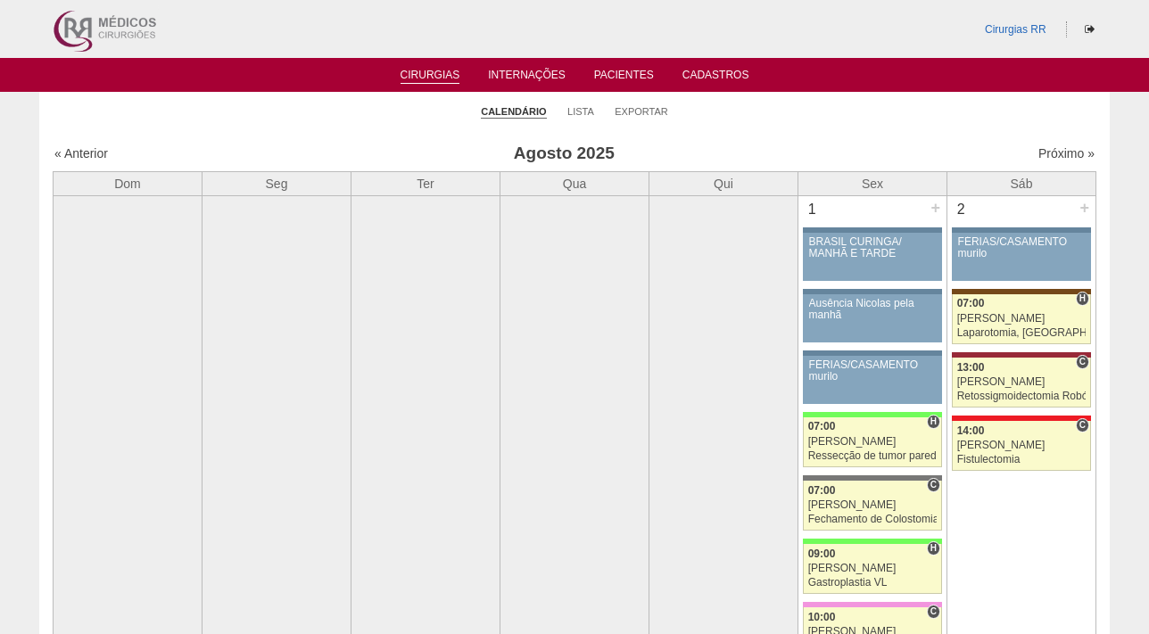
scroll to position [2027, 0]
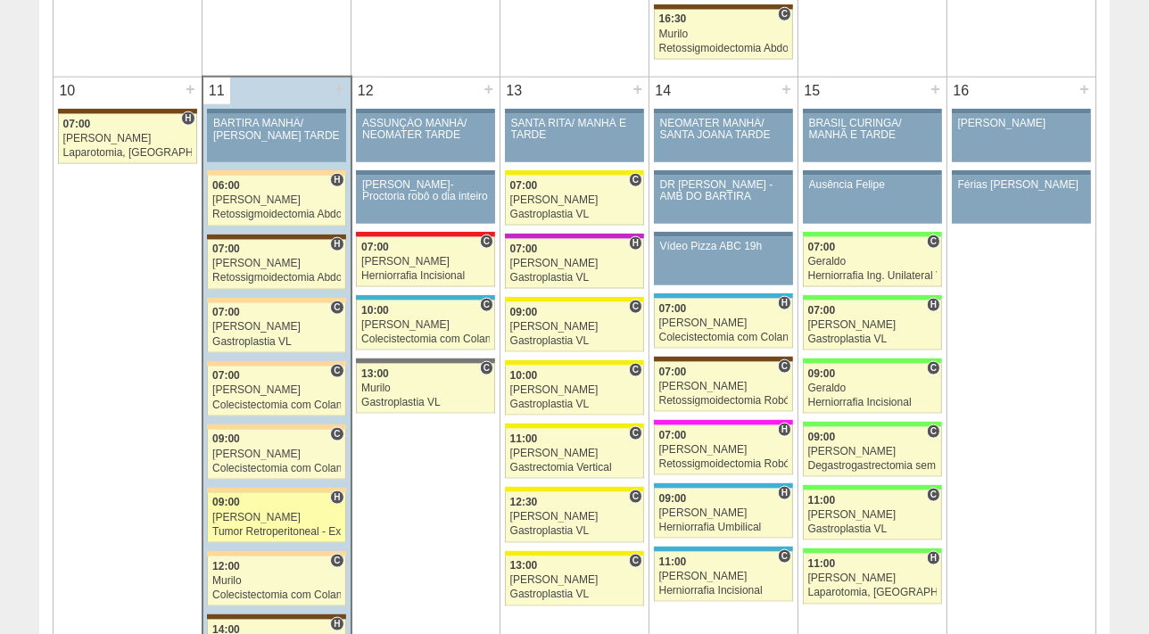
click at [252, 527] on div "Tumor Retroperitoneal - Exerese" at bounding box center [276, 533] width 129 height 12
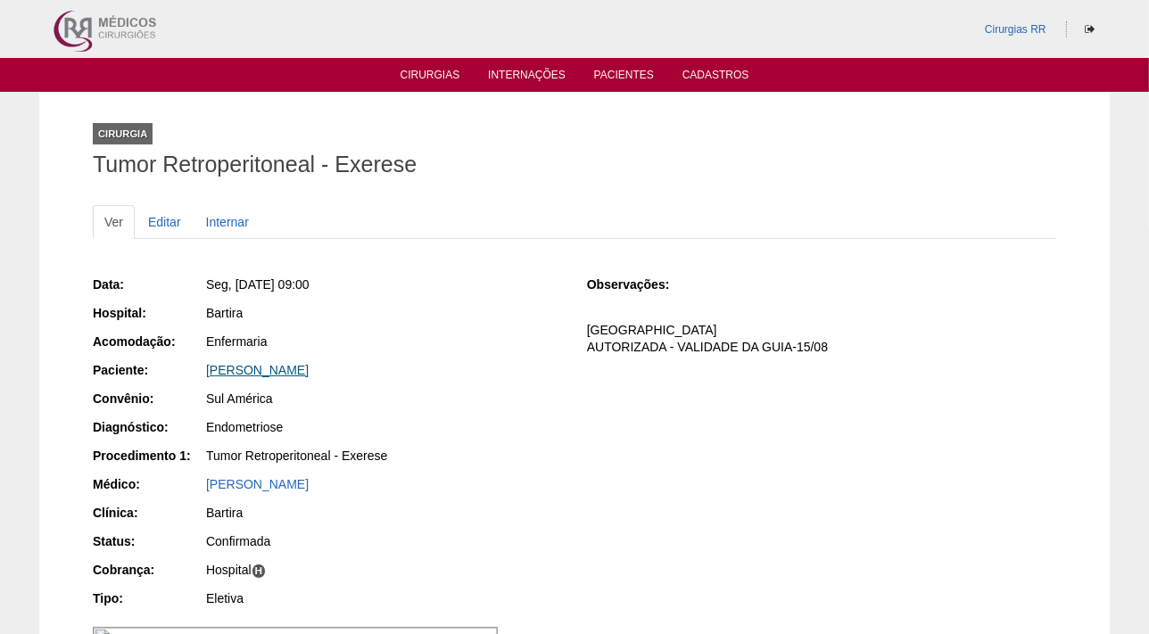
click at [276, 373] on link "[PERSON_NAME]" at bounding box center [257, 370] width 103 height 14
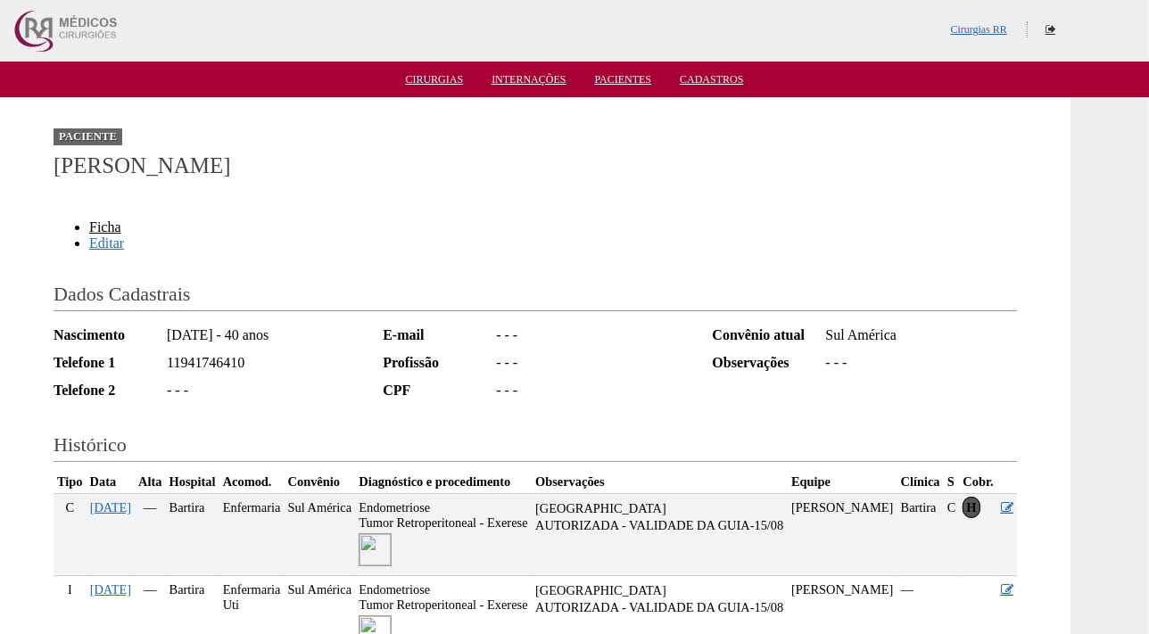
scroll to position [189, 0]
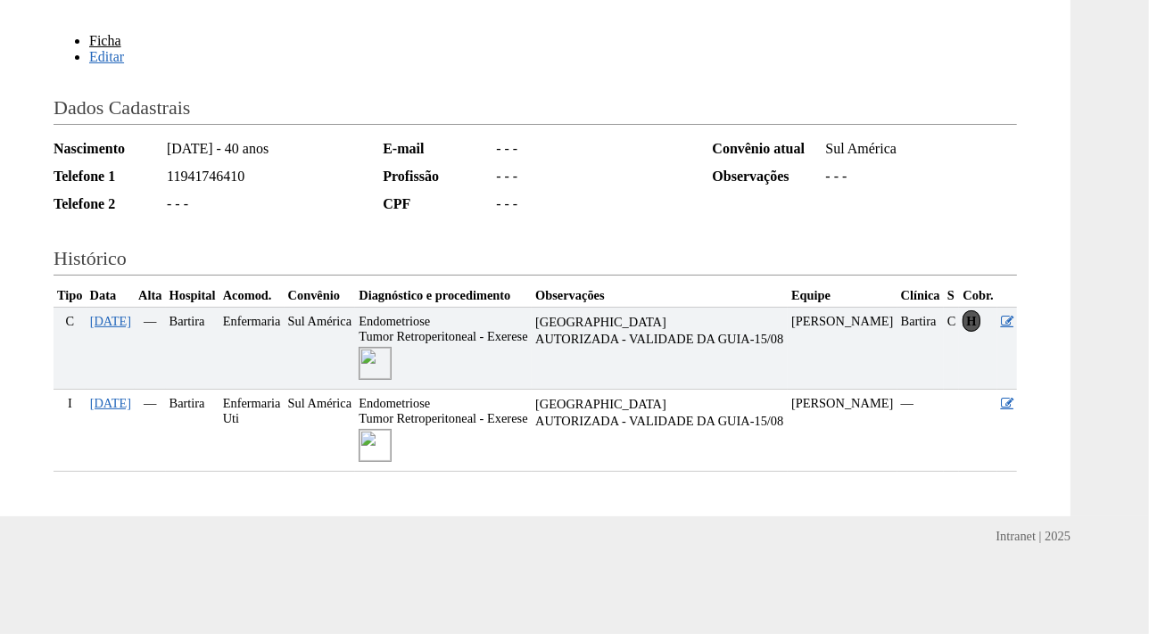
click at [392, 461] on img at bounding box center [375, 445] width 33 height 33
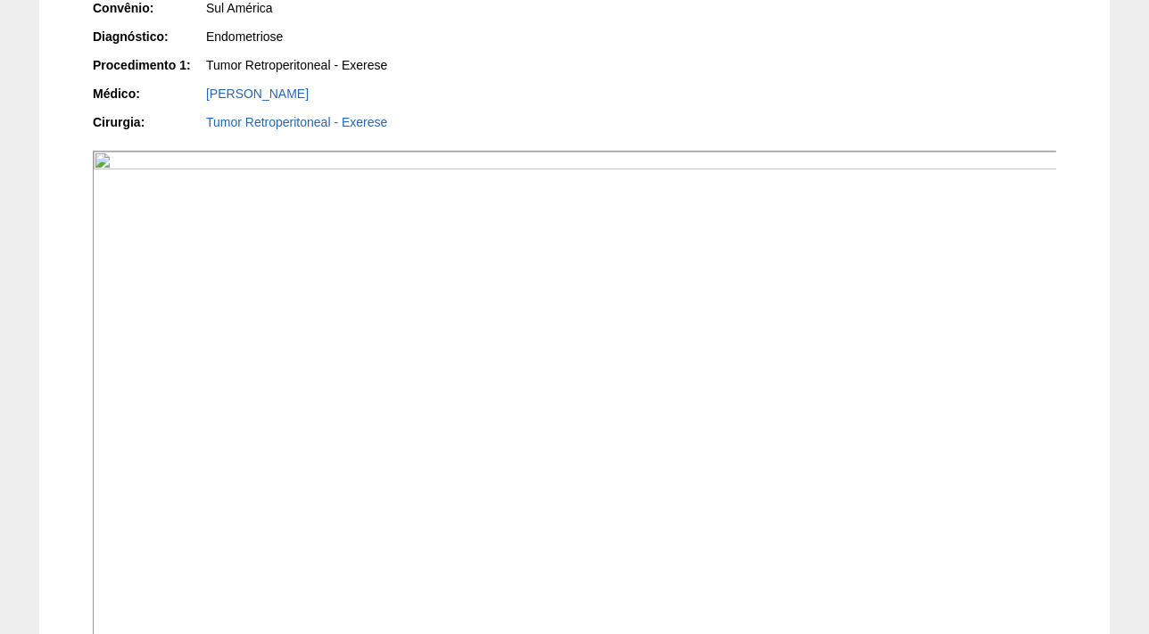
scroll to position [417, 0]
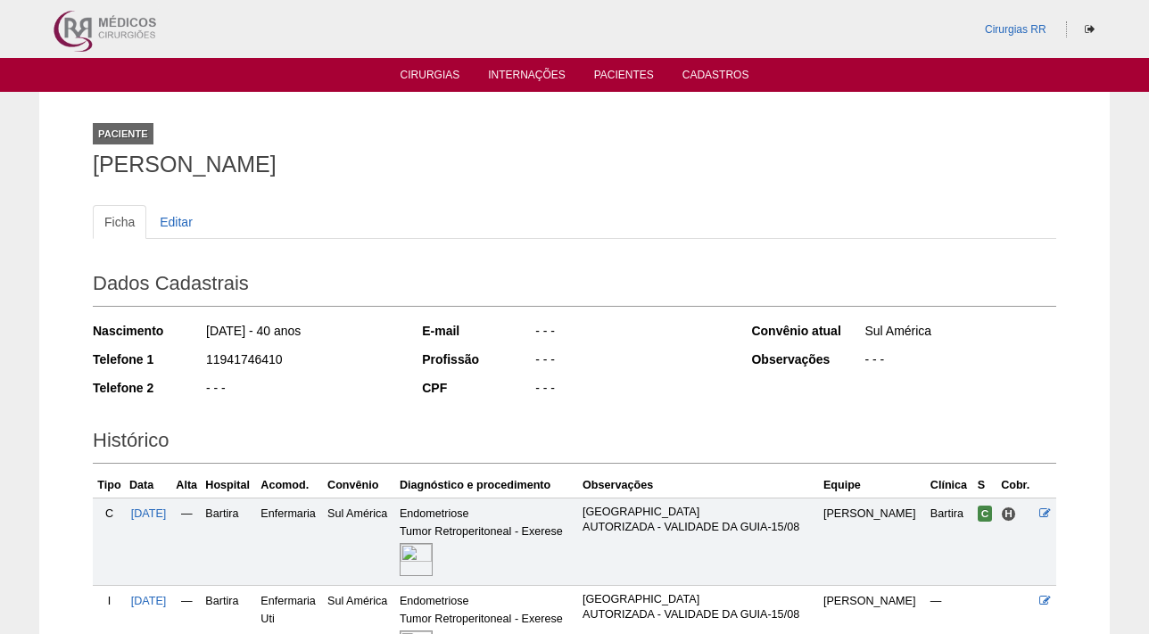
scroll to position [189, 0]
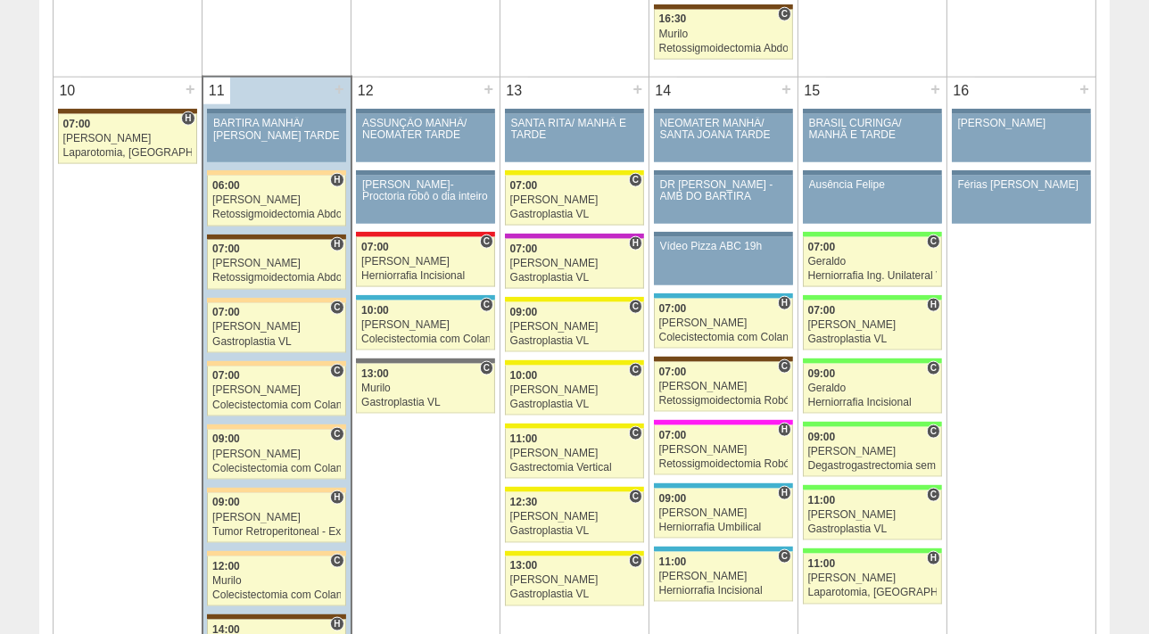
scroll to position [2027, 0]
click at [245, 576] on div "Murilo" at bounding box center [276, 582] width 129 height 12
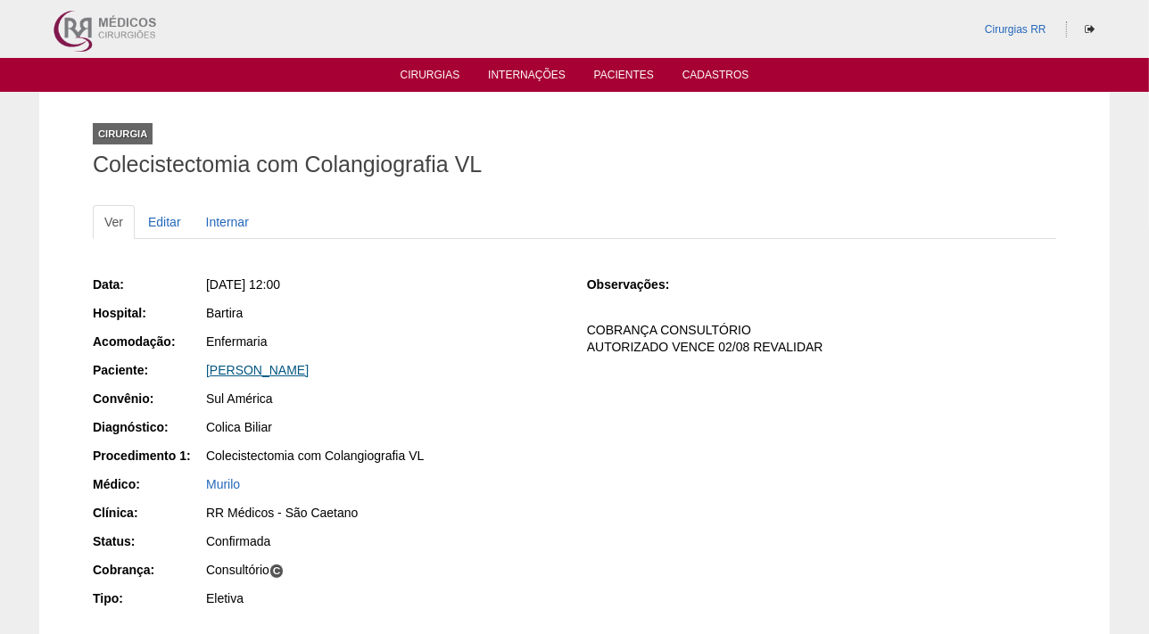
click at [271, 374] on link "Kassia Matos Costa Nobrega Pereira" at bounding box center [257, 370] width 103 height 14
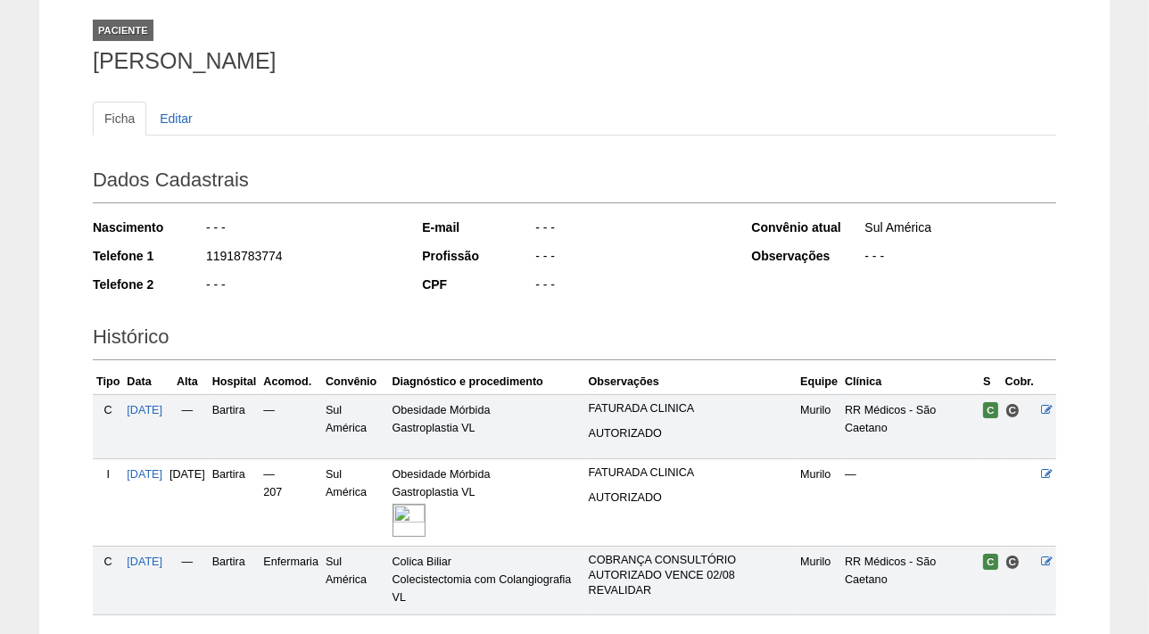
scroll to position [236, 0]
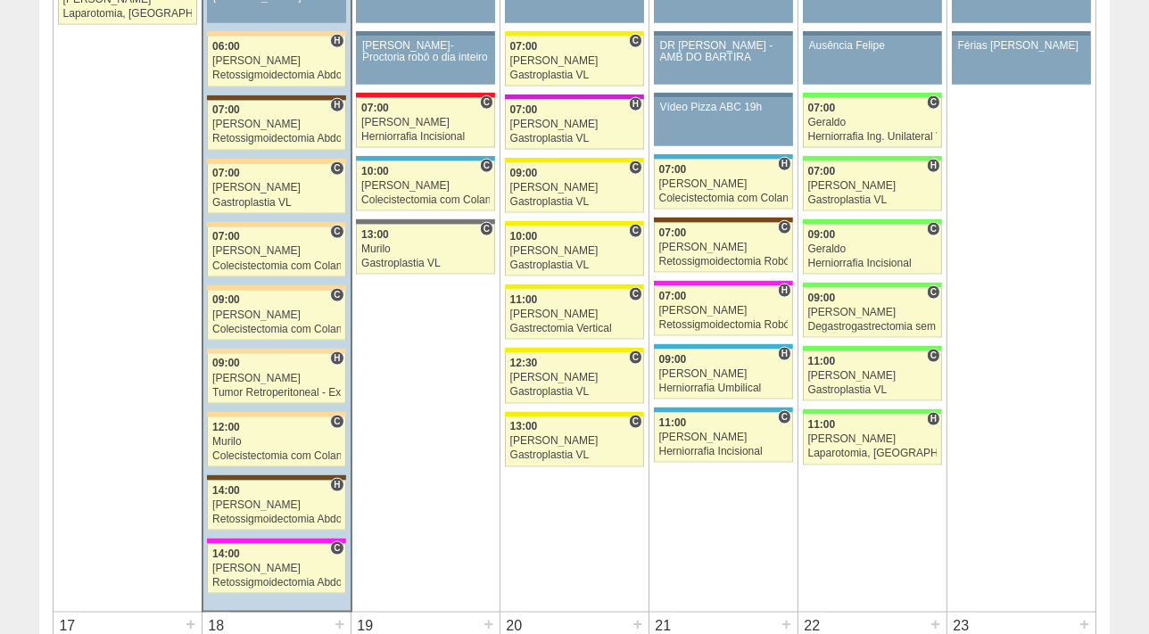
scroll to position [2352, 0]
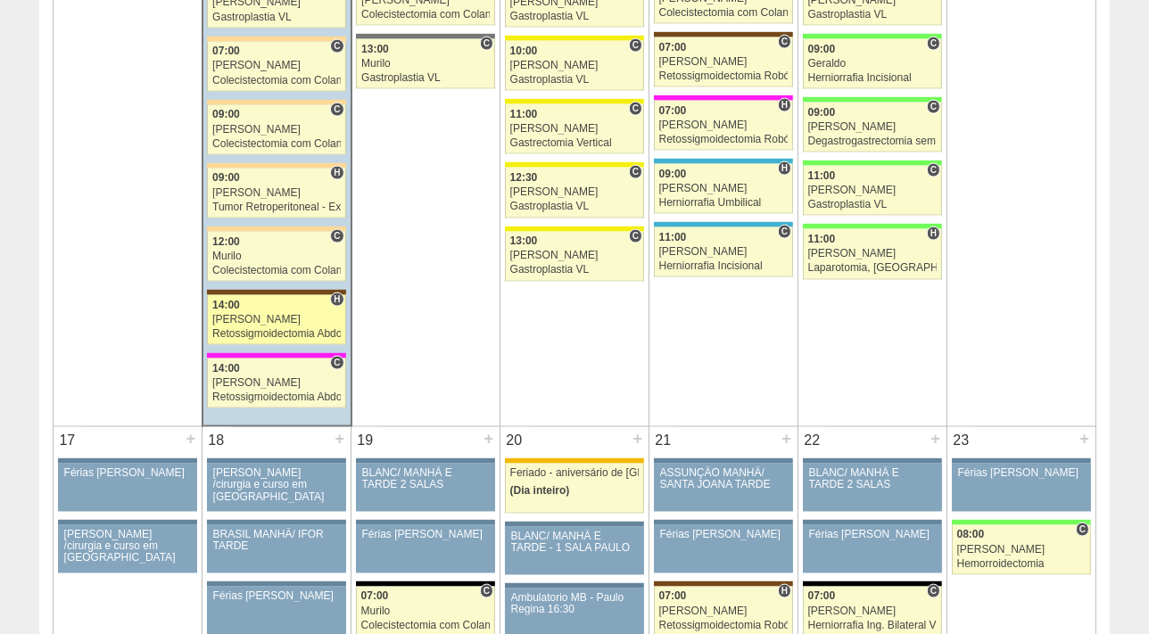
click at [255, 319] on div "[PERSON_NAME]" at bounding box center [276, 320] width 129 height 12
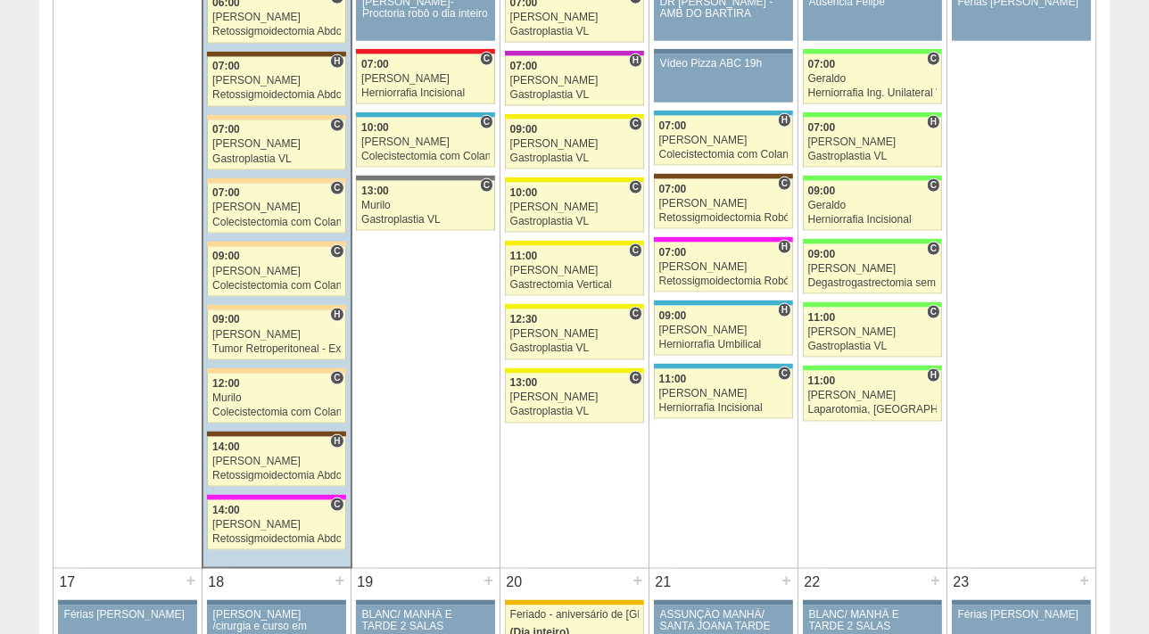
scroll to position [2109, 0]
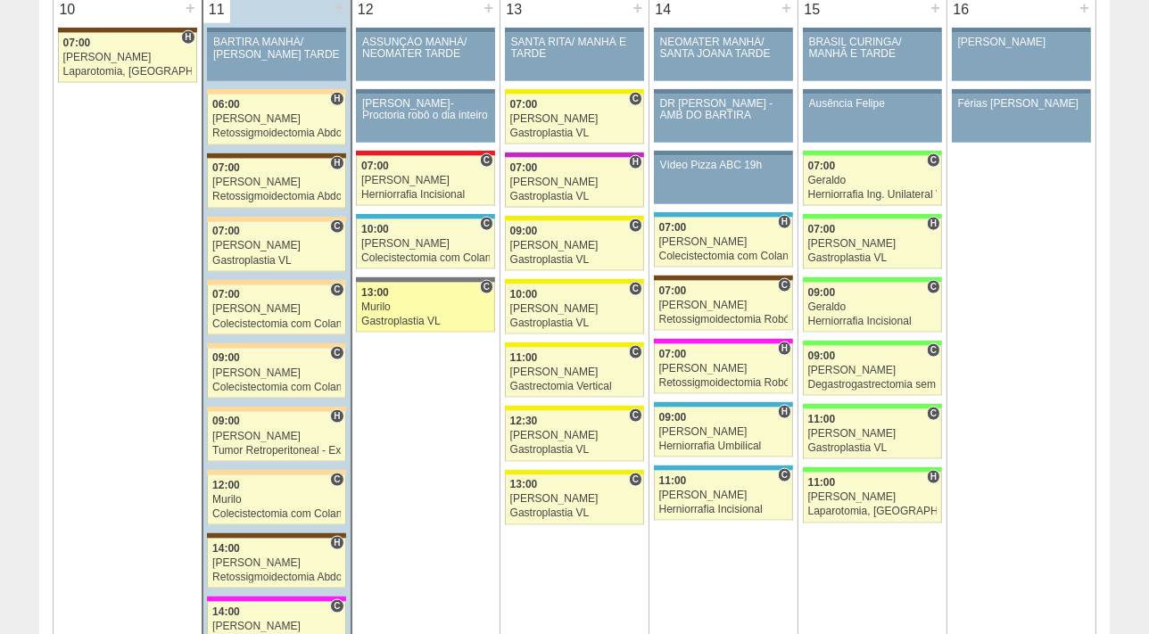
click at [401, 303] on div "Murilo" at bounding box center [425, 308] width 129 height 12
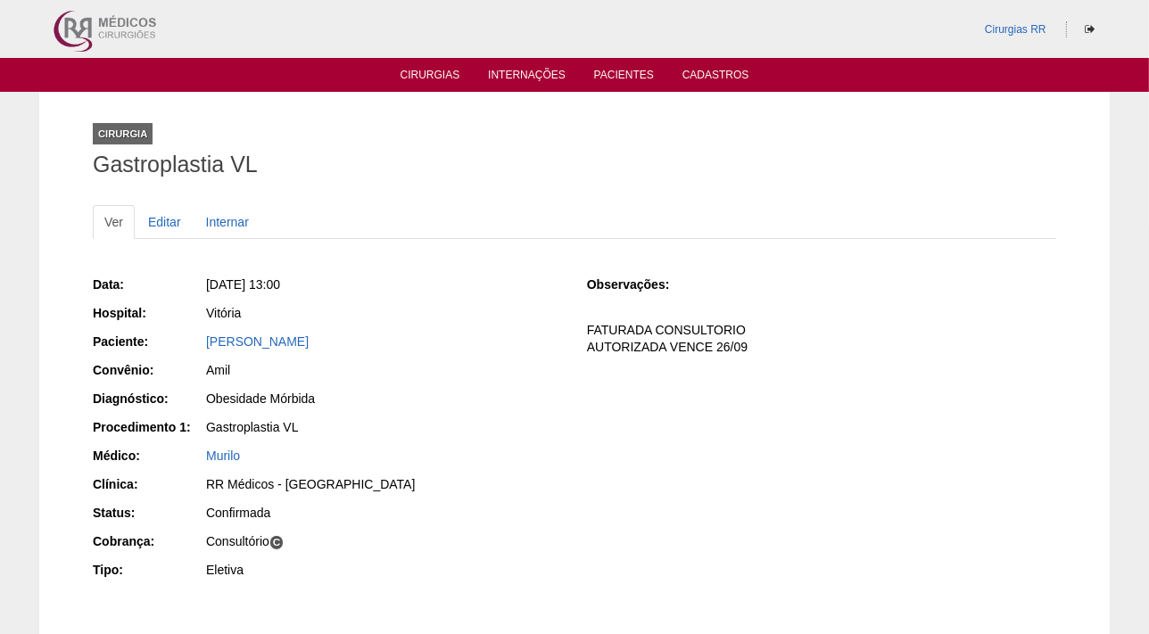
drag, startPoint x: 466, startPoint y: 340, endPoint x: 195, endPoint y: 340, distance: 270.4
click at [195, 340] on div "Paciente: Tatiana Alencar Pinheiro Lanza Silva" at bounding box center [327, 344] width 469 height 22
copy div "Paciente: Tatiana Alencar Pinheiro Lanza Silva"
click at [448, 70] on link "Cirurgias" at bounding box center [431, 76] width 60 height 15
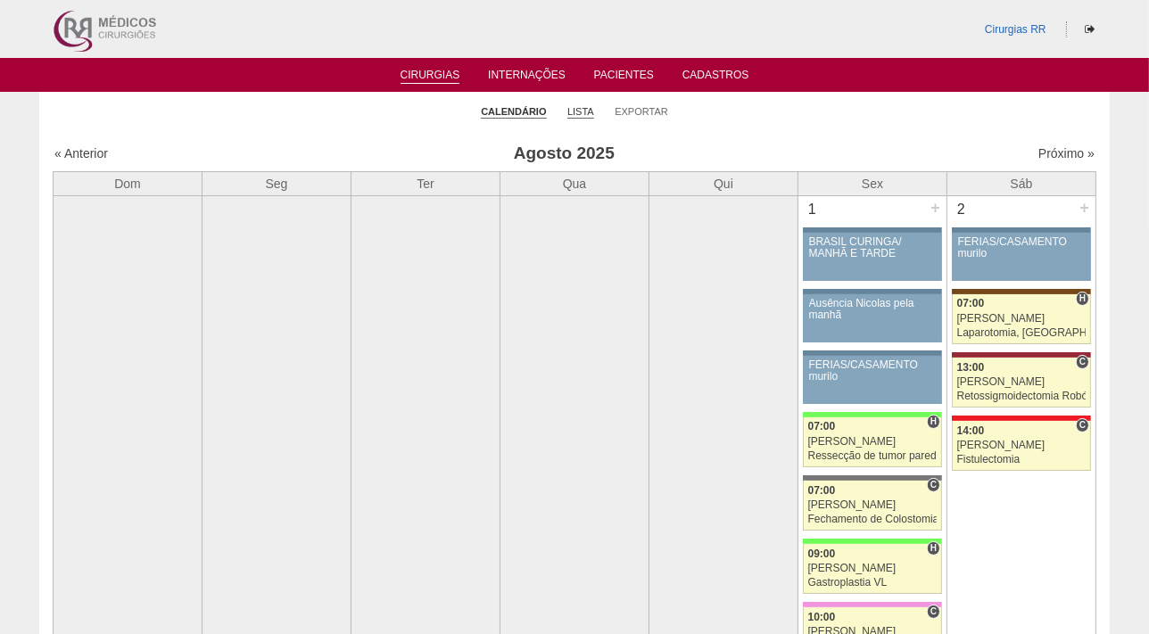
click at [585, 111] on link "Lista" at bounding box center [581, 111] width 27 height 13
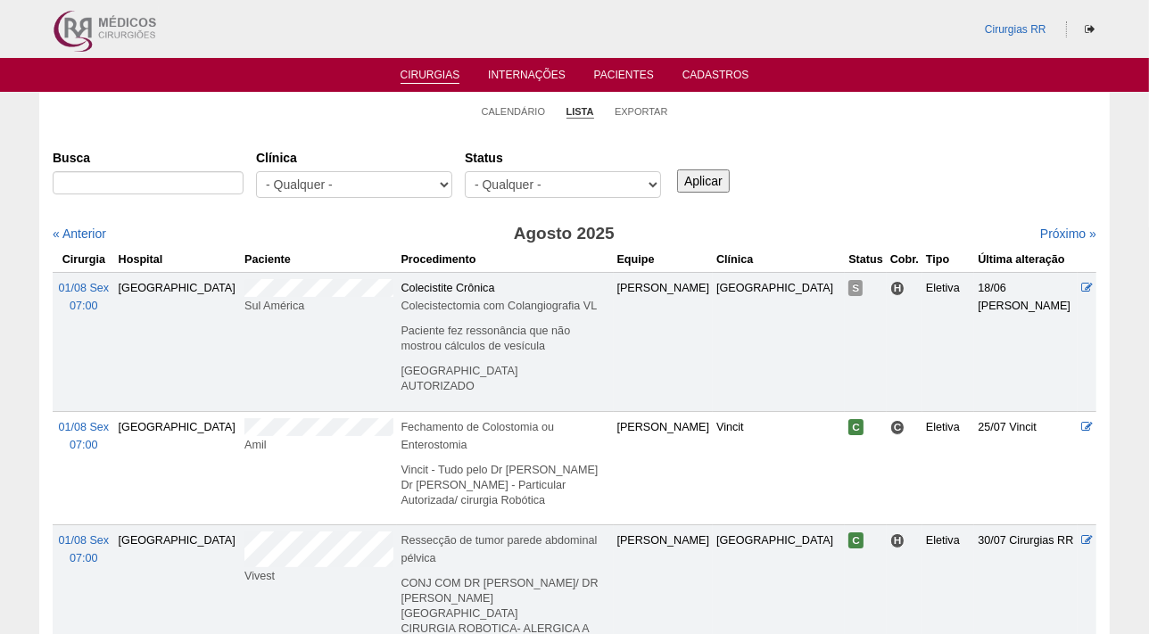
select select "resr"
click at [465, 171] on select "- Qualquer - Reservada Confirmada Suspensa Cancelada" at bounding box center [563, 184] width 196 height 27
click at [703, 177] on input "Aplicar" at bounding box center [703, 181] width 53 height 23
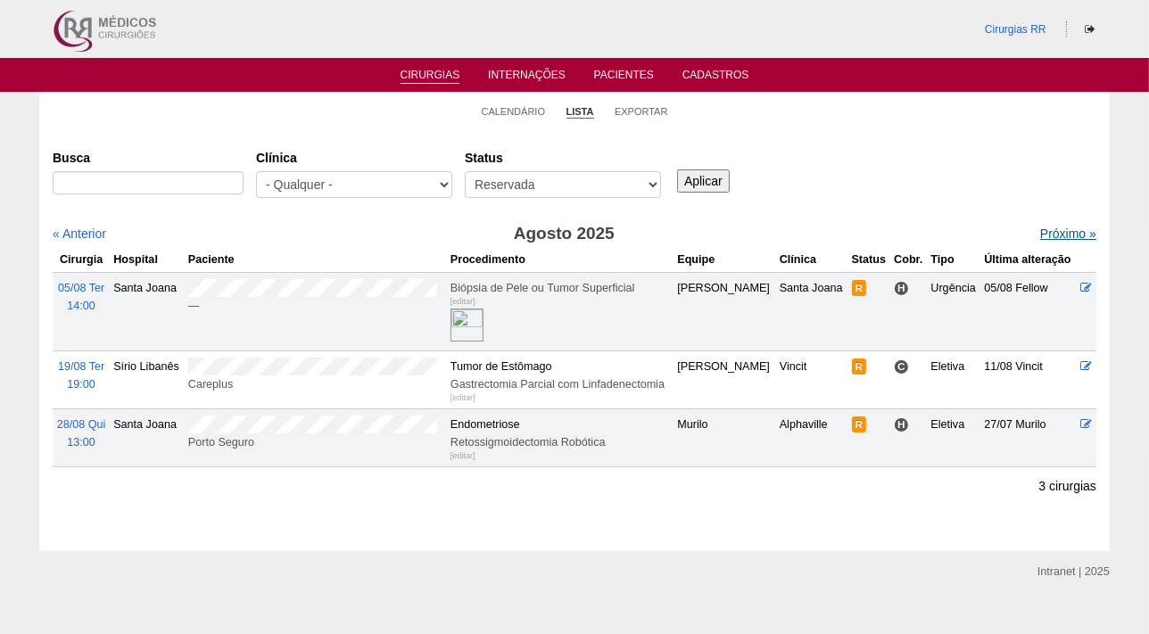
click at [1060, 229] on link "Próximo »" at bounding box center [1069, 234] width 56 height 14
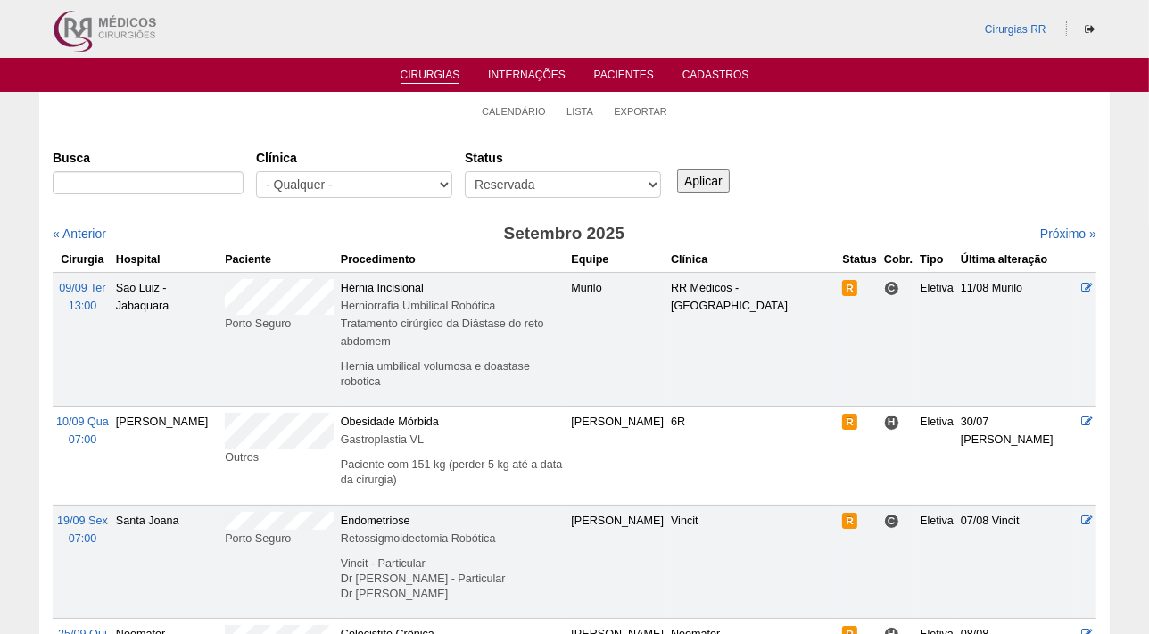
scroll to position [162, 0]
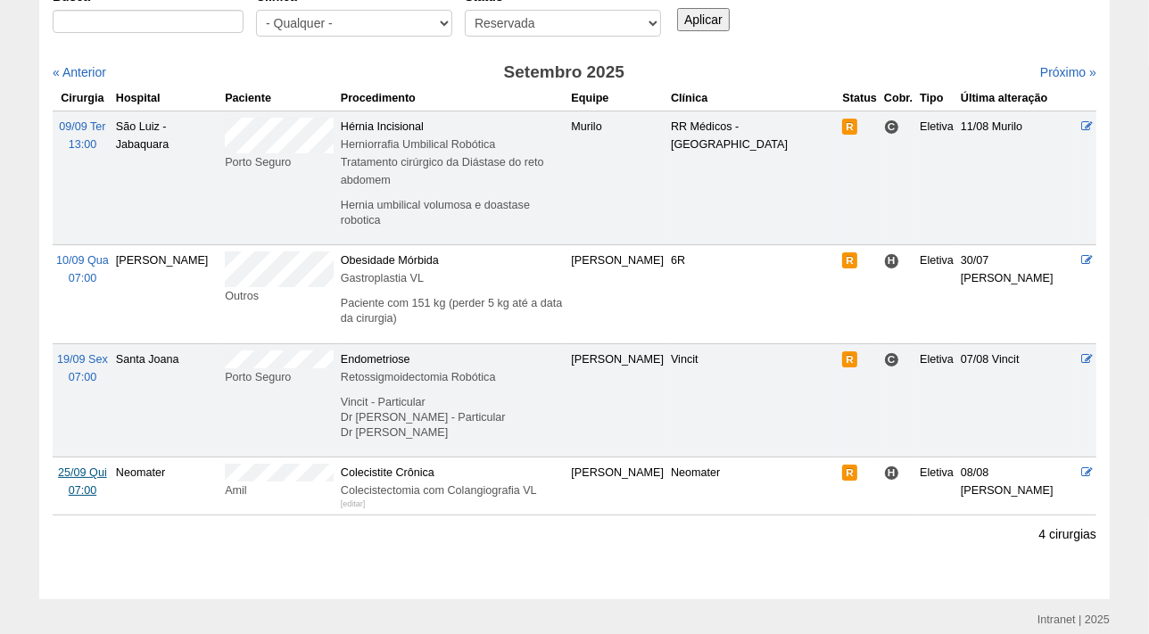
click at [72, 467] on span "25/09 Qui" at bounding box center [82, 473] width 49 height 12
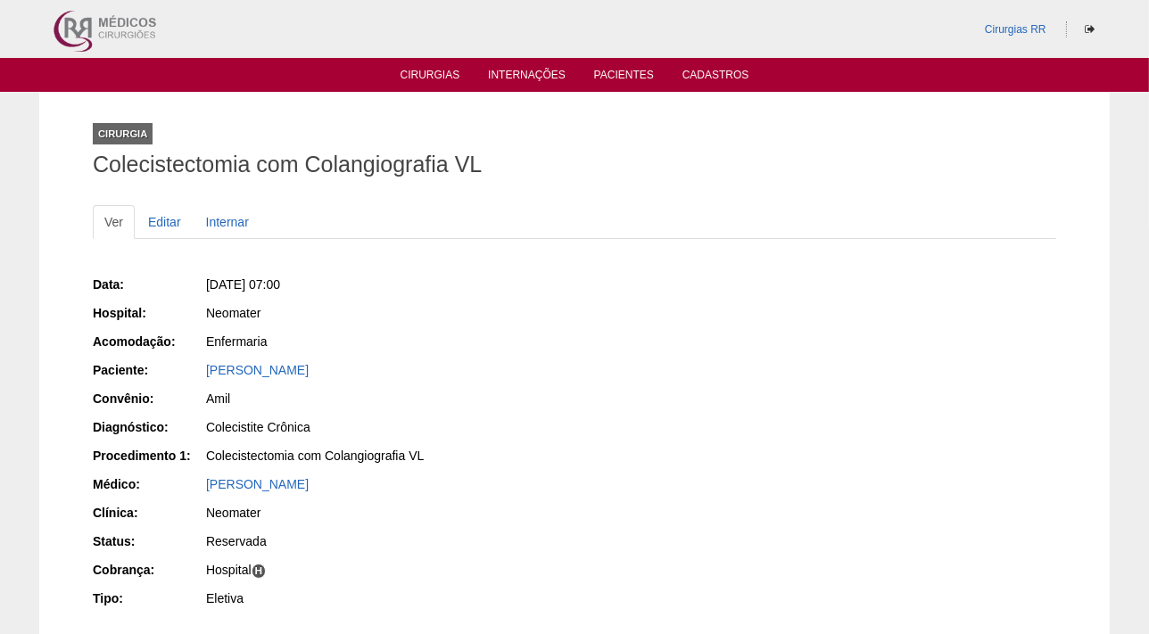
drag, startPoint x: 330, startPoint y: 372, endPoint x: 203, endPoint y: 366, distance: 127.8
click at [203, 366] on div "Paciente: [PERSON_NAME]" at bounding box center [327, 372] width 469 height 22
copy div "Paciente: [PERSON_NAME]"
drag, startPoint x: 374, startPoint y: 286, endPoint x: 231, endPoint y: 273, distance: 143.4
click at [231, 273] on div "Data: [DATE] 07:00 Hospital: Neomater Acomodação: Enfermaria Paciente: [PERSON_…" at bounding box center [327, 443] width 469 height 349
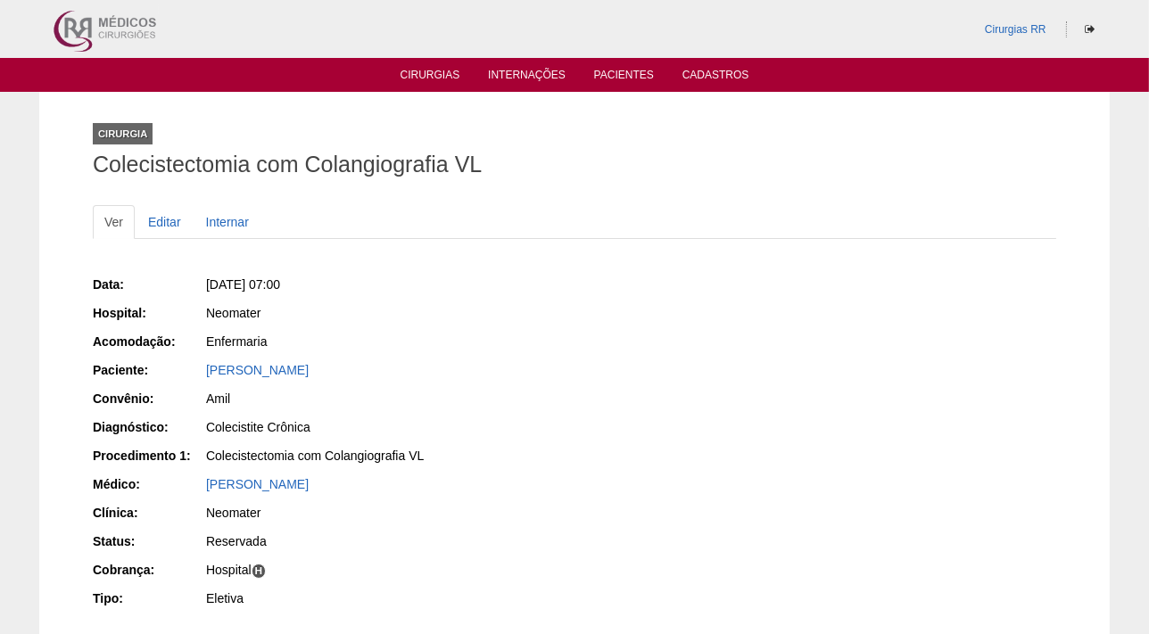
copy span "[DATE] 07:00"
click at [153, 224] on link "Editar" at bounding box center [165, 222] width 56 height 34
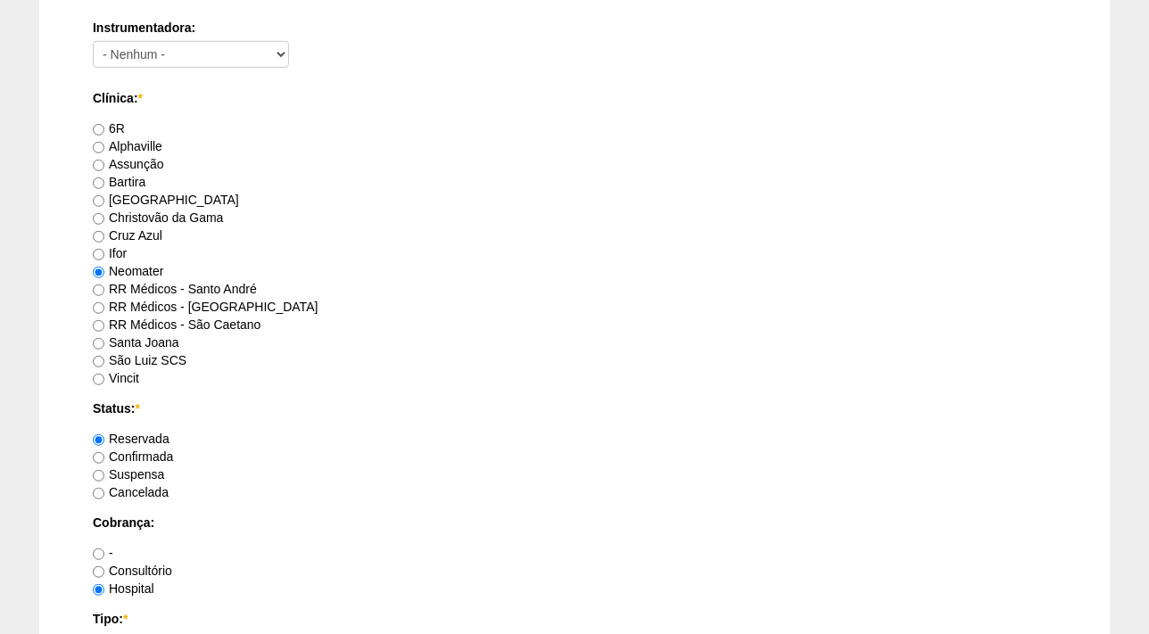
scroll to position [1216, 0]
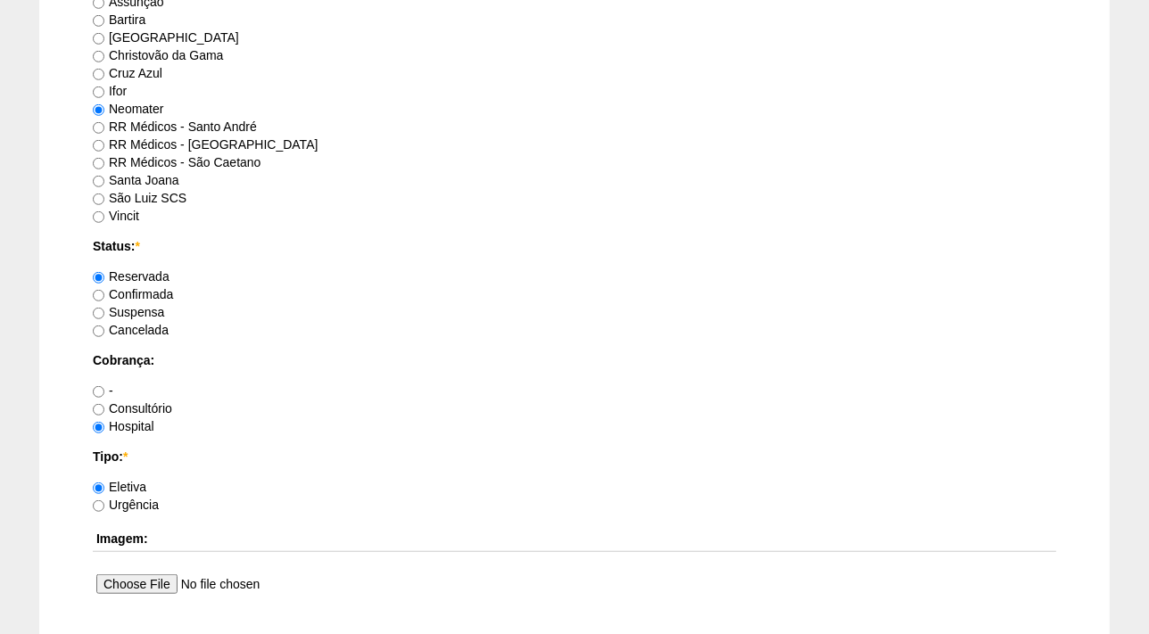
click at [150, 294] on label "Confirmada" at bounding box center [133, 294] width 80 height 14
click at [104, 294] on input "Confirmada" at bounding box center [99, 296] width 12 height 12
radio input "true"
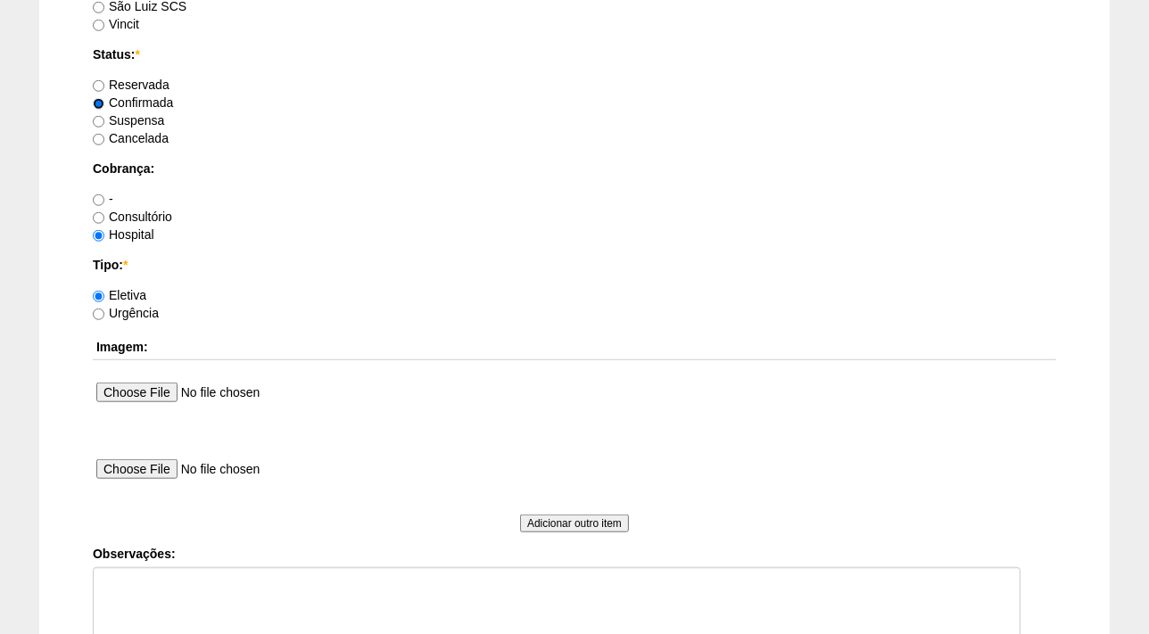
scroll to position [1460, 0]
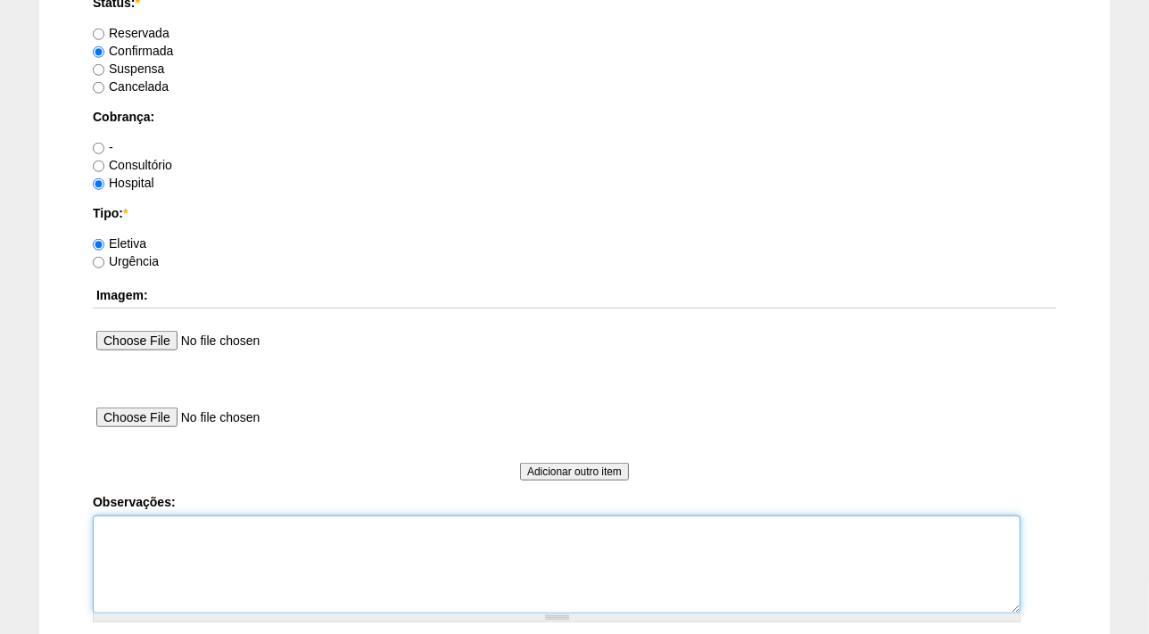
click at [195, 541] on textarea "Observações:" at bounding box center [557, 565] width 928 height 98
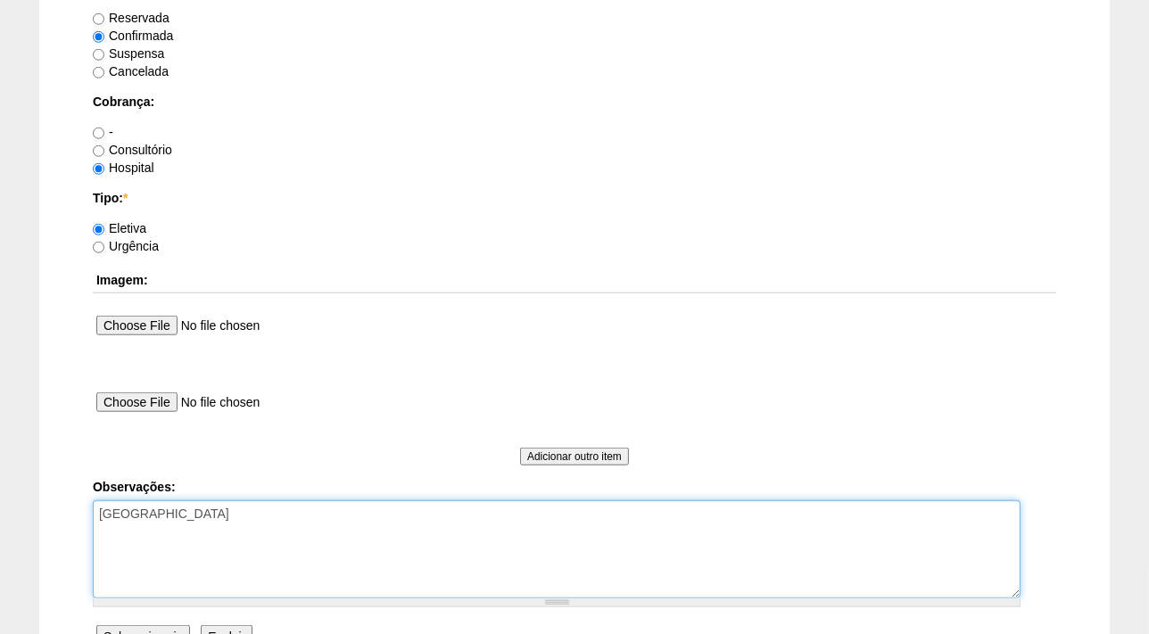
scroll to position [1662, 0]
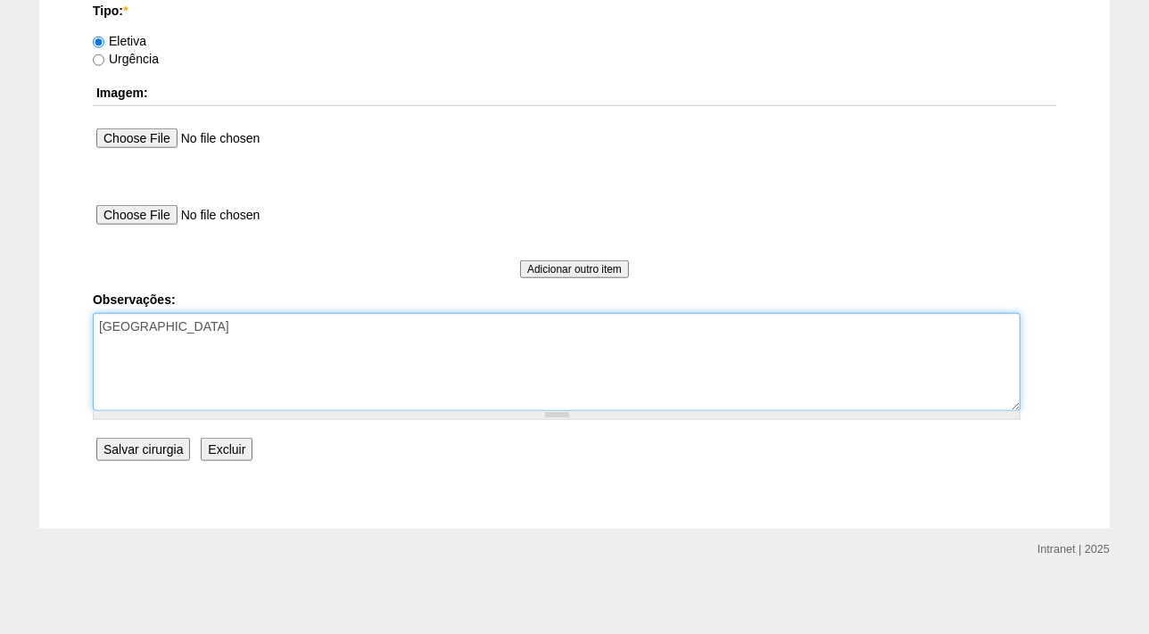
type textarea "[GEOGRAPHIC_DATA]"
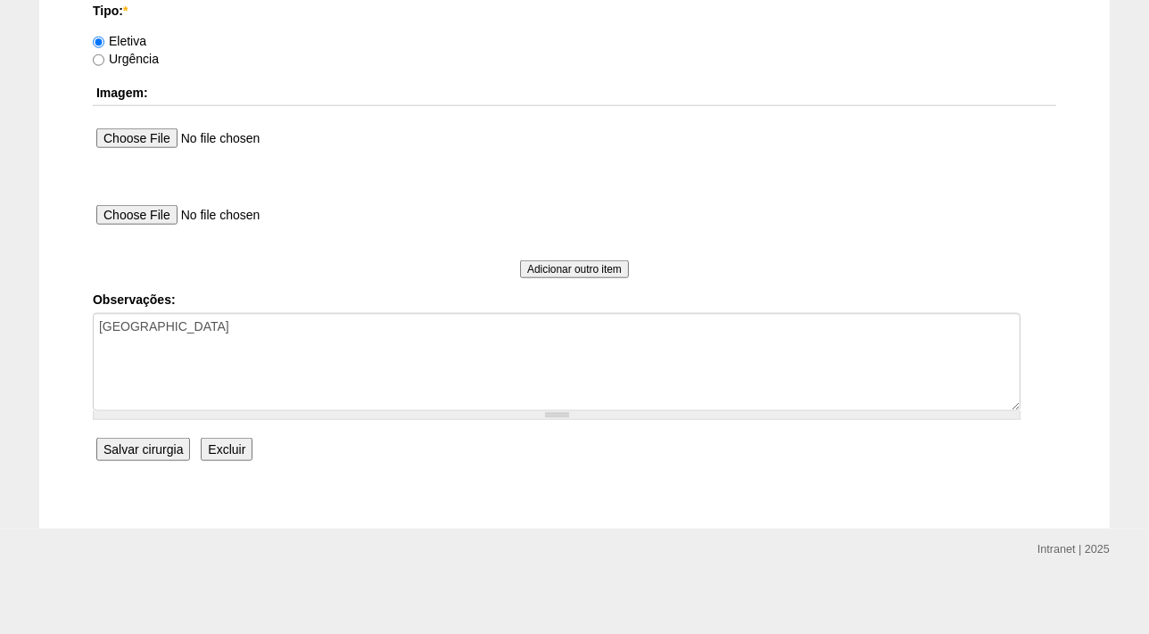
click at [133, 450] on input "Salvar cirurgia" at bounding box center [143, 449] width 94 height 23
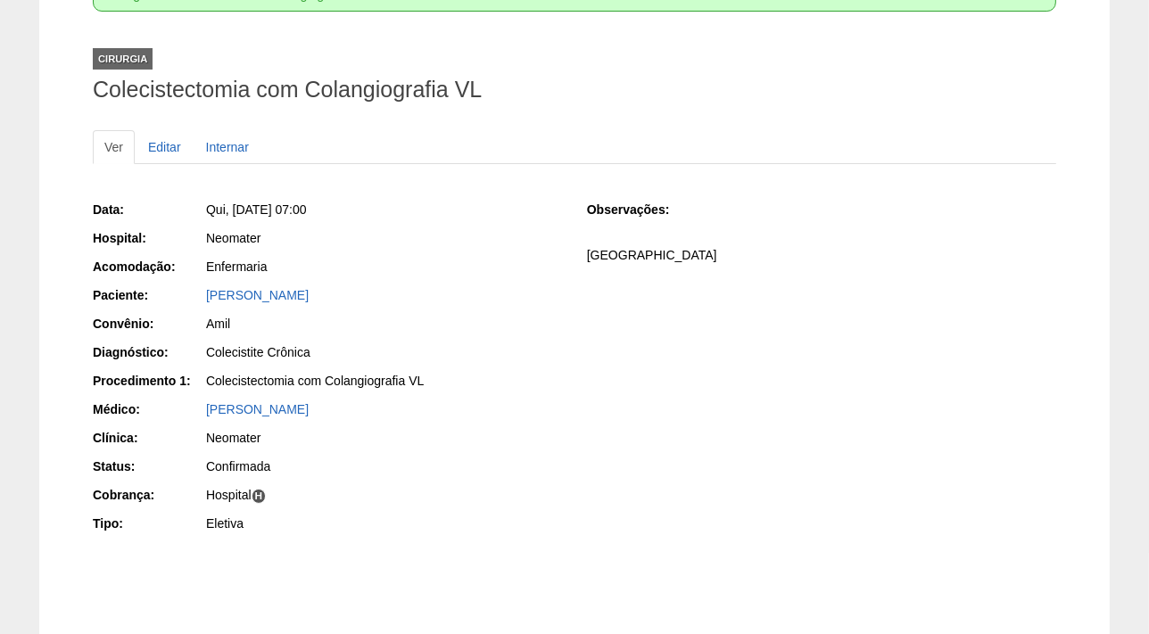
scroll to position [237, 0]
